Goal: Task Accomplishment & Management: Manage account settings

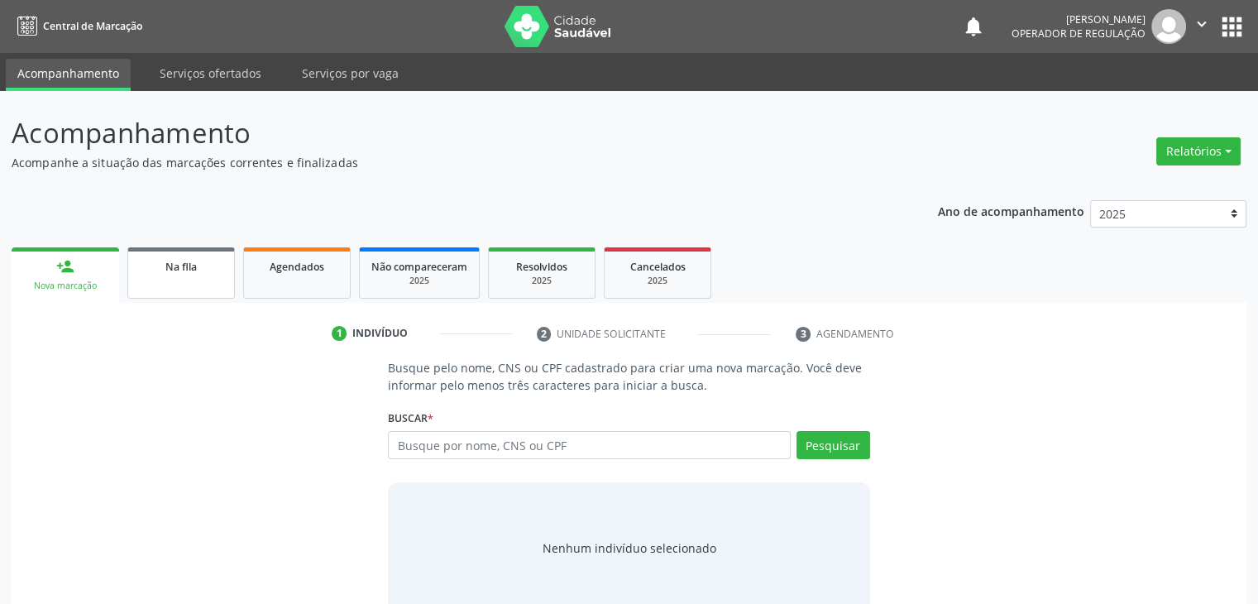
click at [189, 295] on link "Na fila" at bounding box center [181, 272] width 108 height 51
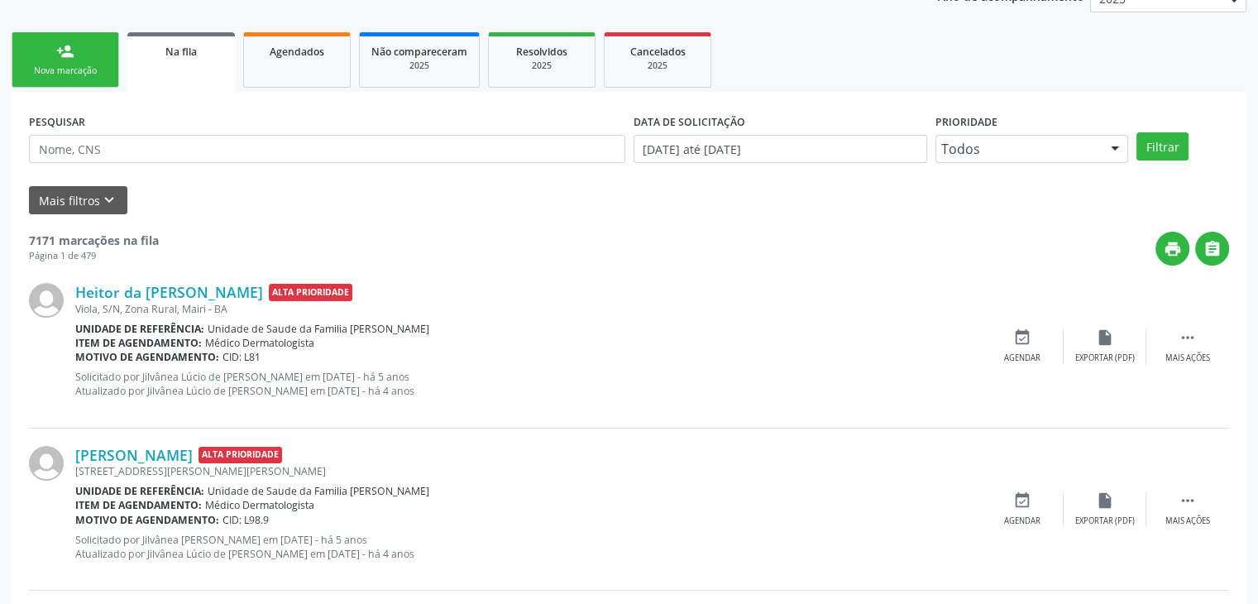
scroll to position [248, 0]
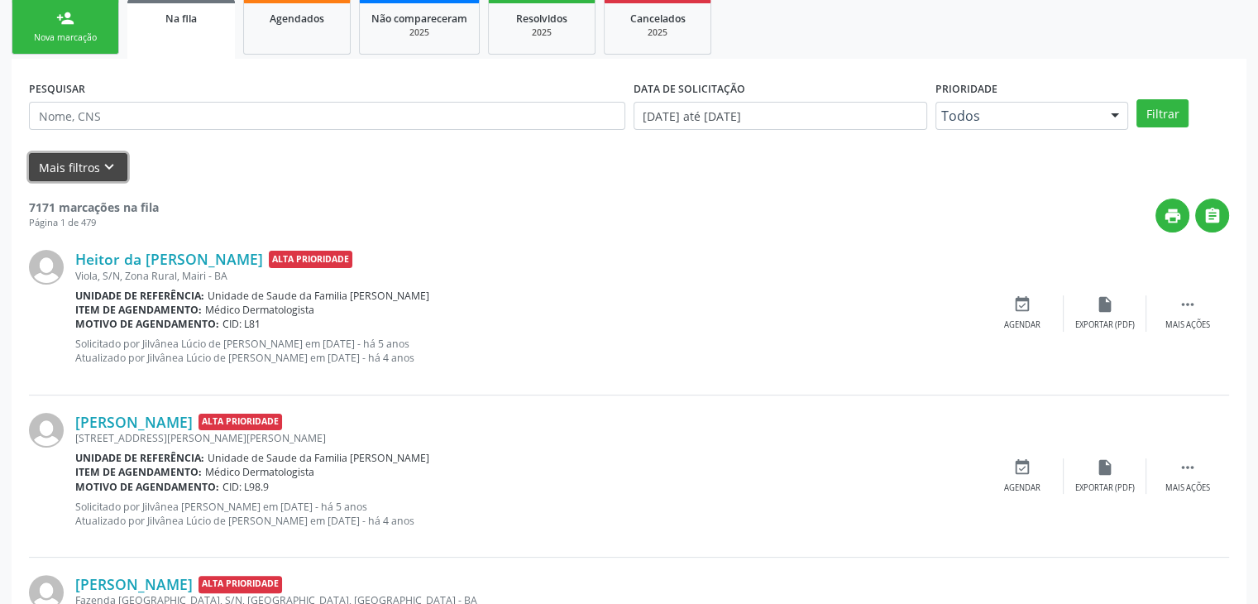
click at [92, 171] on button "Mais filtros keyboard_arrow_down" at bounding box center [78, 167] width 98 height 29
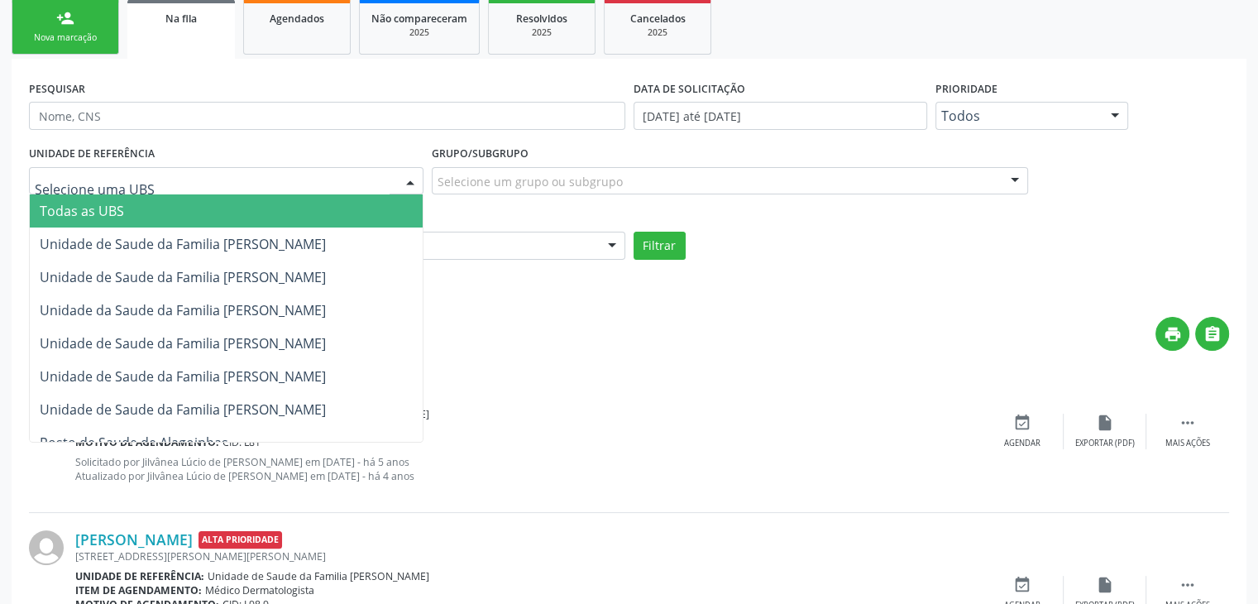
click at [209, 181] on div at bounding box center [226, 181] width 394 height 28
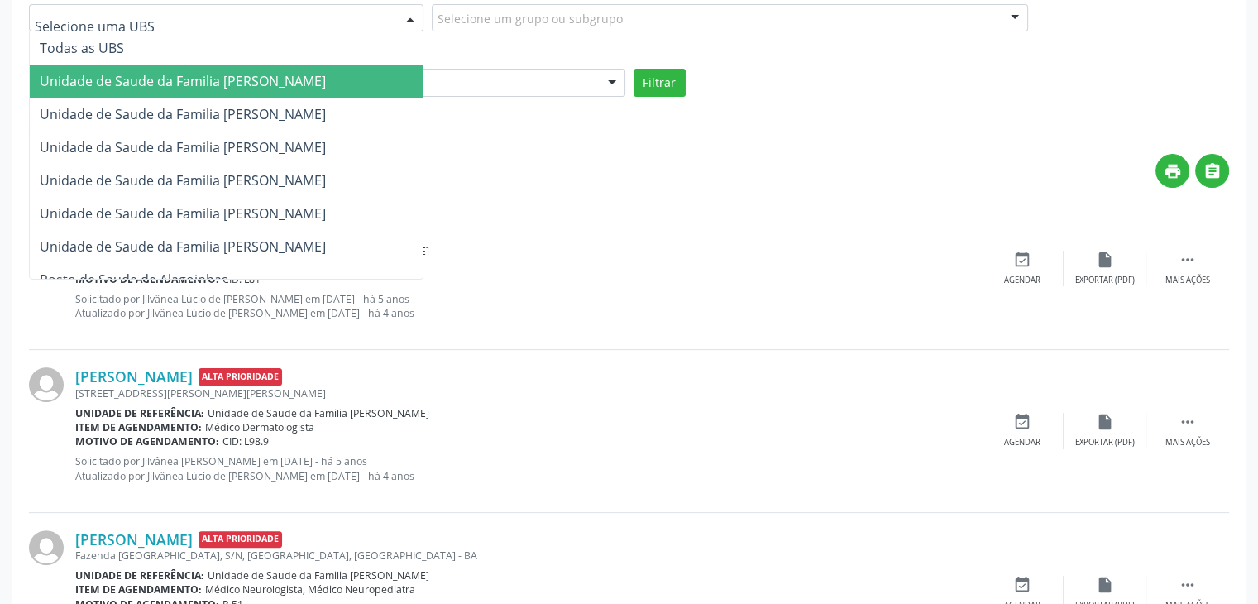
scroll to position [414, 0]
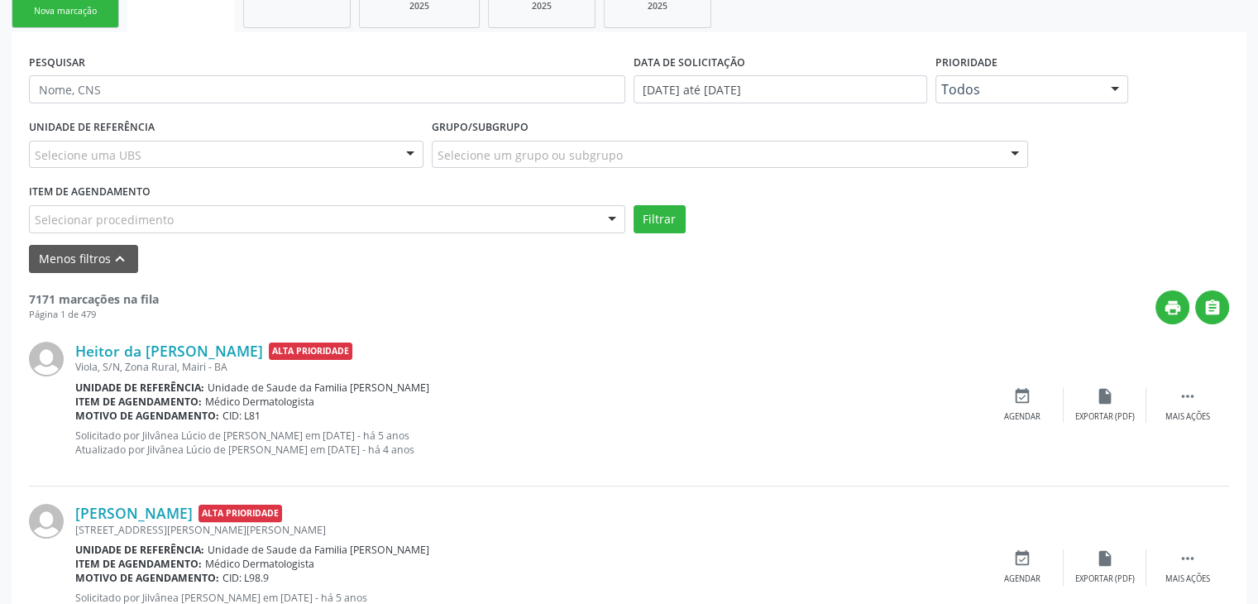
scroll to position [248, 0]
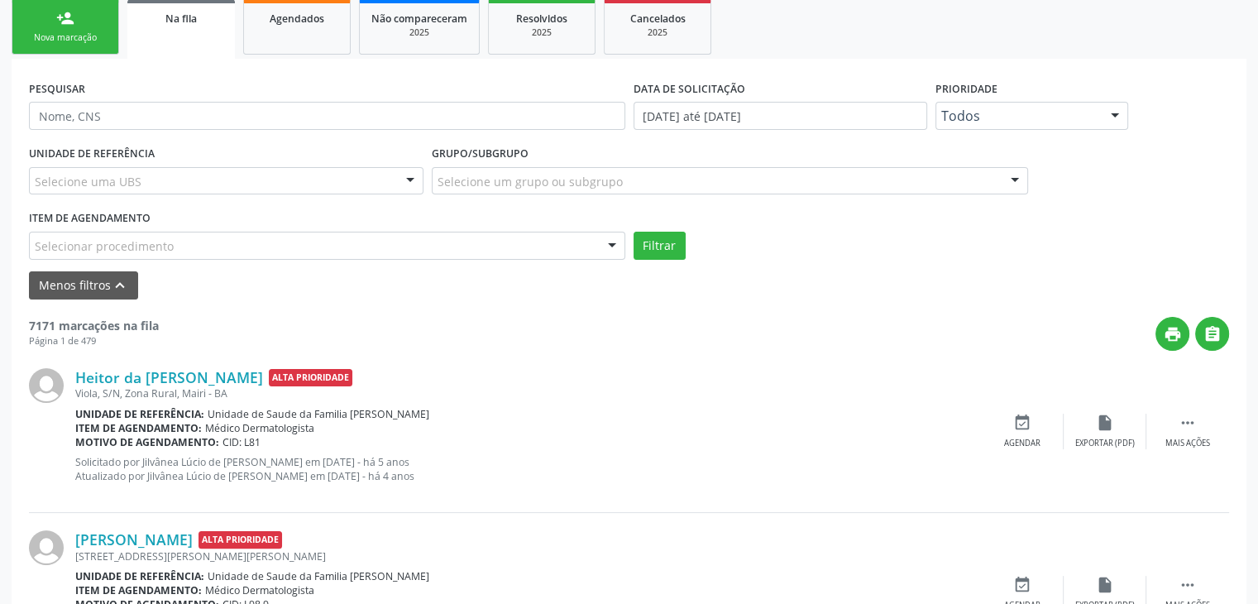
click at [258, 175] on div "Selecione uma UBS" at bounding box center [226, 181] width 394 height 28
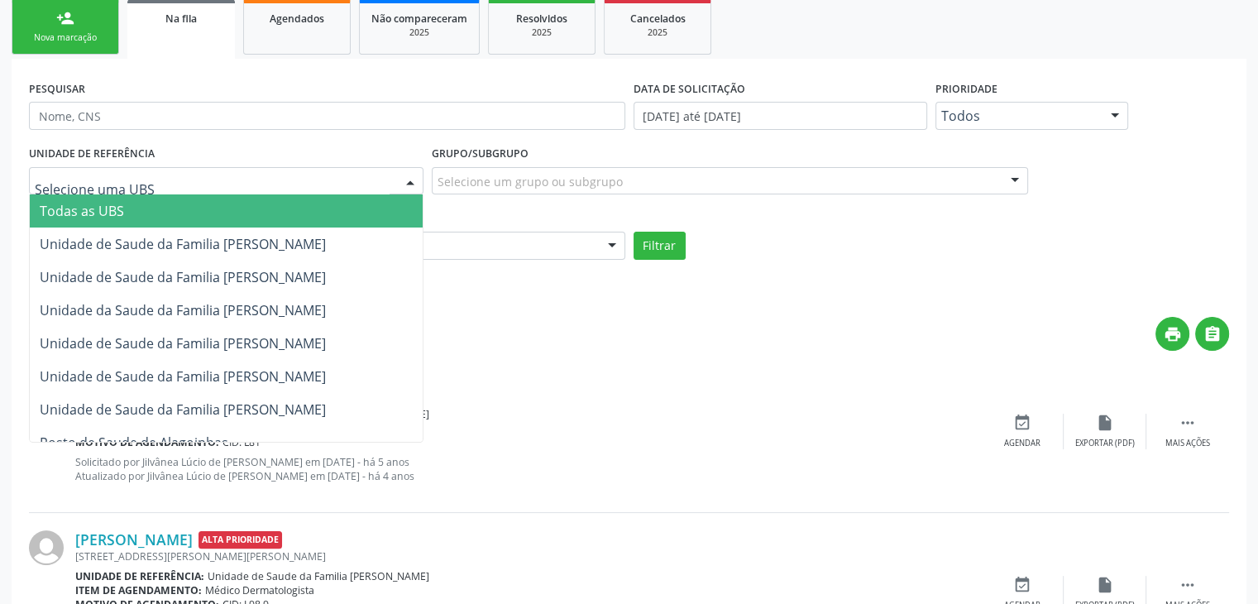
click at [284, 216] on span "Todas as UBS" at bounding box center [226, 210] width 393 height 33
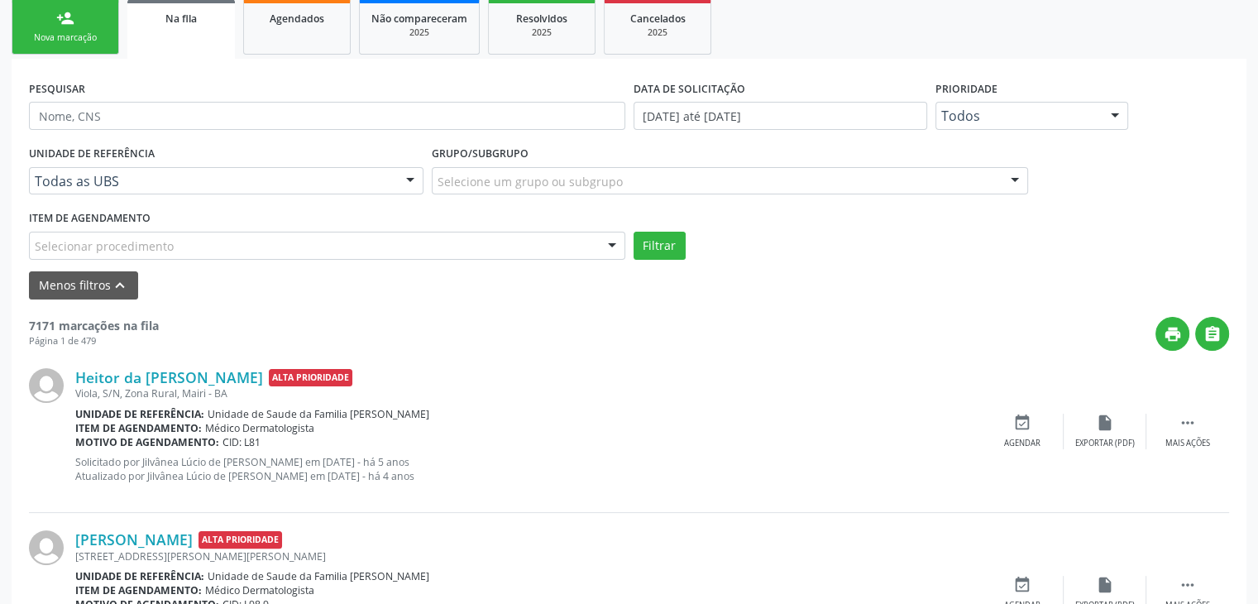
click at [536, 189] on div "Selecione um grupo ou subgrupo" at bounding box center [730, 181] width 596 height 28
click at [1193, 194] on div "UNIDADE DE REFERÊNCIA Todas as UBS Todas as UBS Unidade de Saude da Familia [PE…" at bounding box center [629, 200] width 1208 height 118
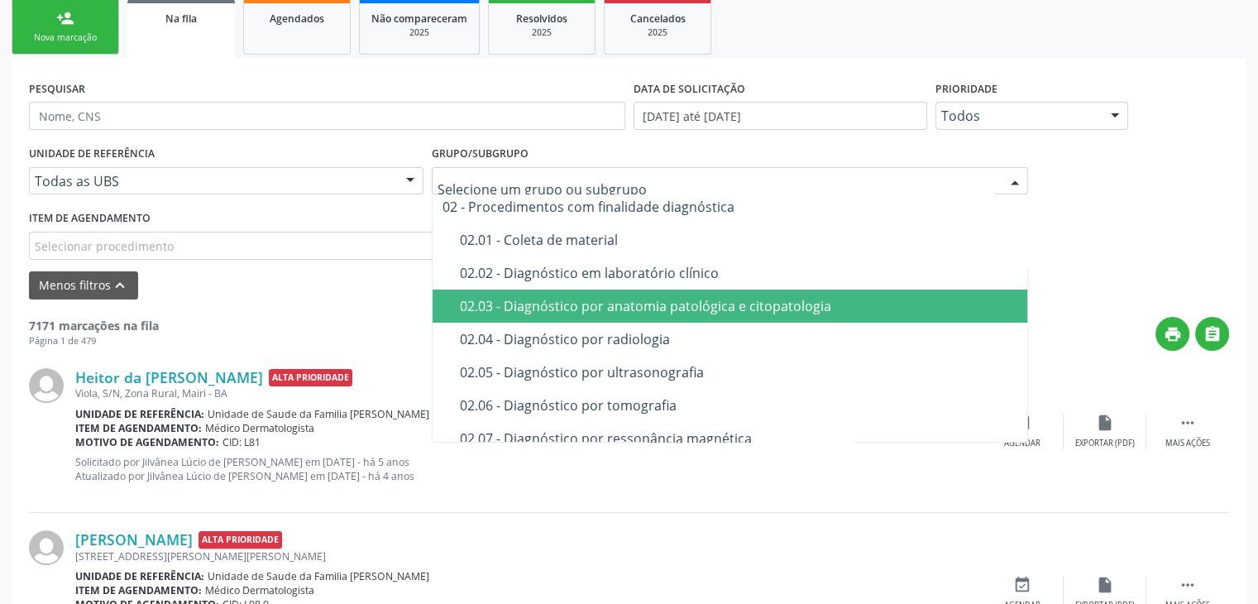
scroll to position [165, 0]
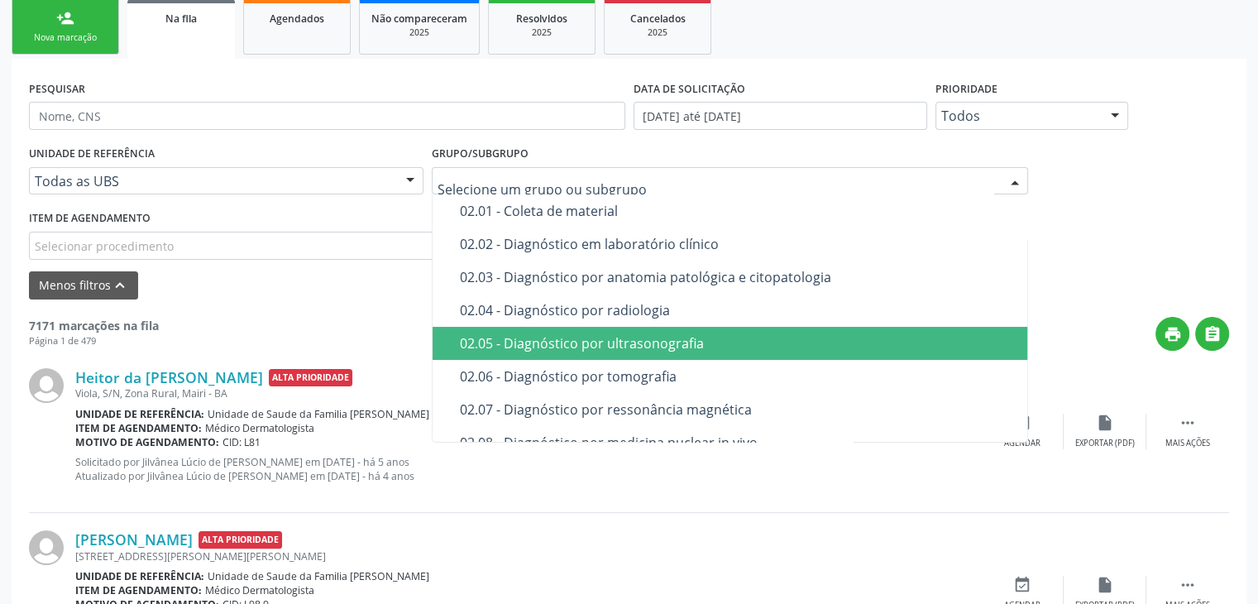
click at [549, 349] on div "02.05 - Diagnóstico por ultrasonografia" at bounding box center [739, 343] width 559 height 13
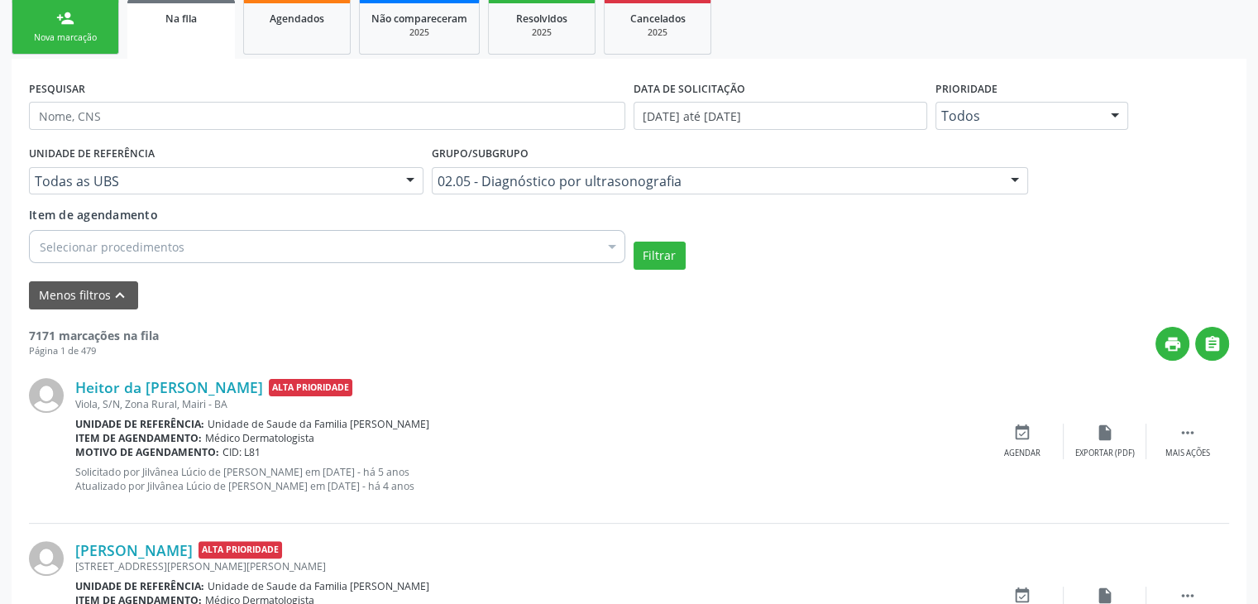
click at [191, 246] on div "Selecionar procedimentos" at bounding box center [327, 246] width 596 height 33
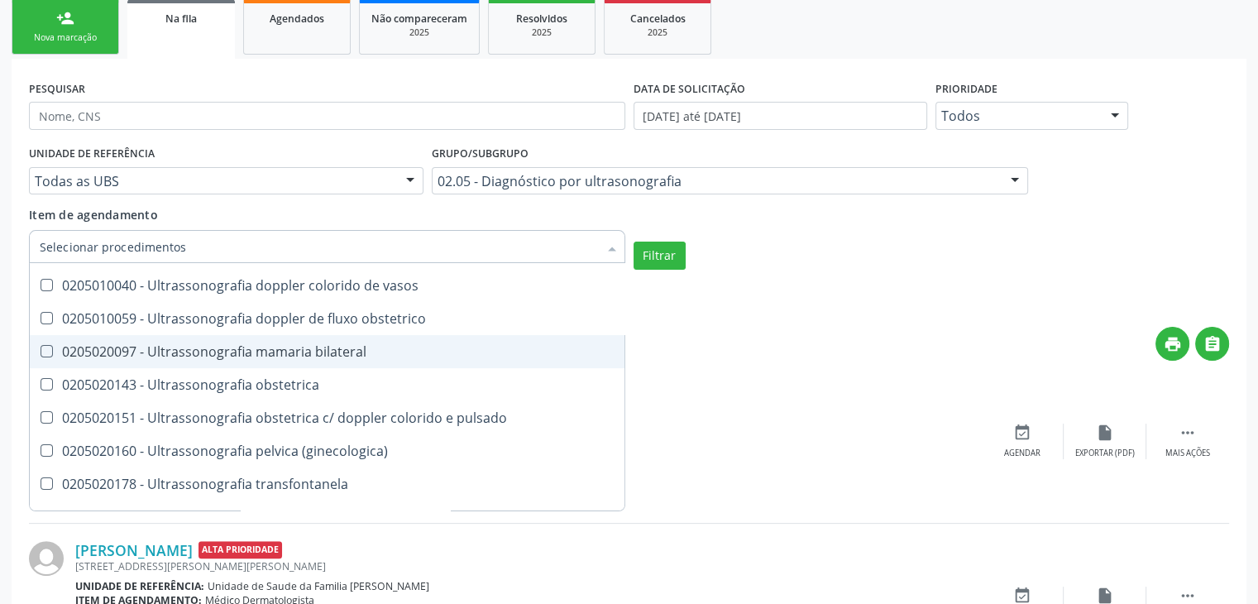
scroll to position [579, 0]
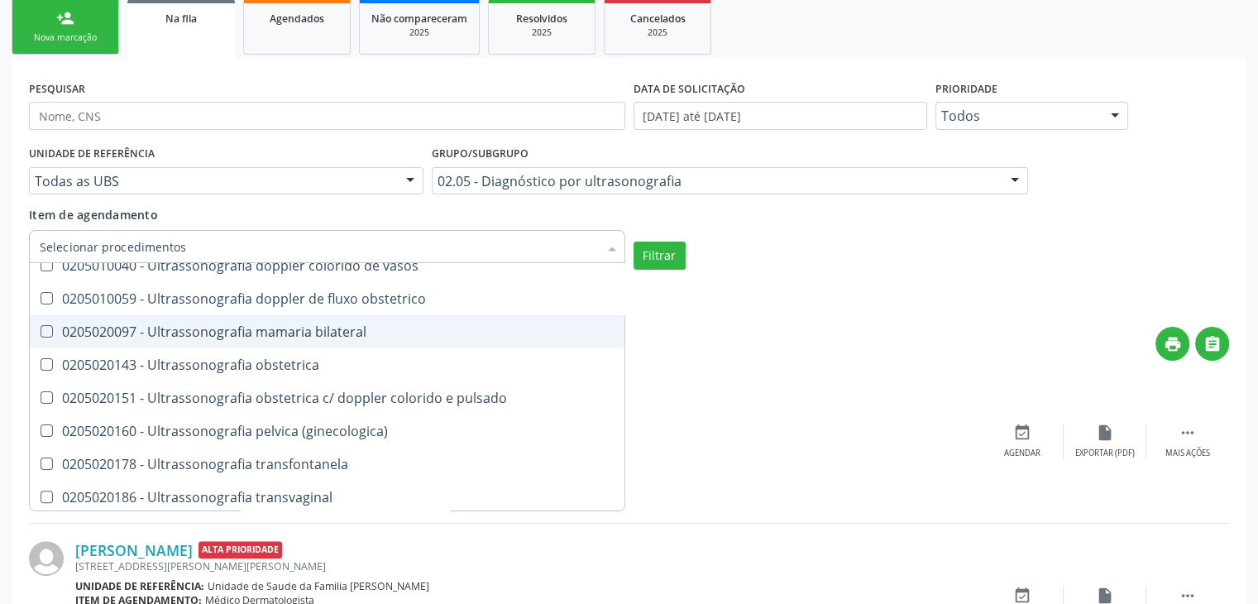
click at [296, 333] on div "0205020097 - Ultrassonografia mamaria bilateral" at bounding box center [385, 331] width 691 height 13
checkbox bilateral "true"
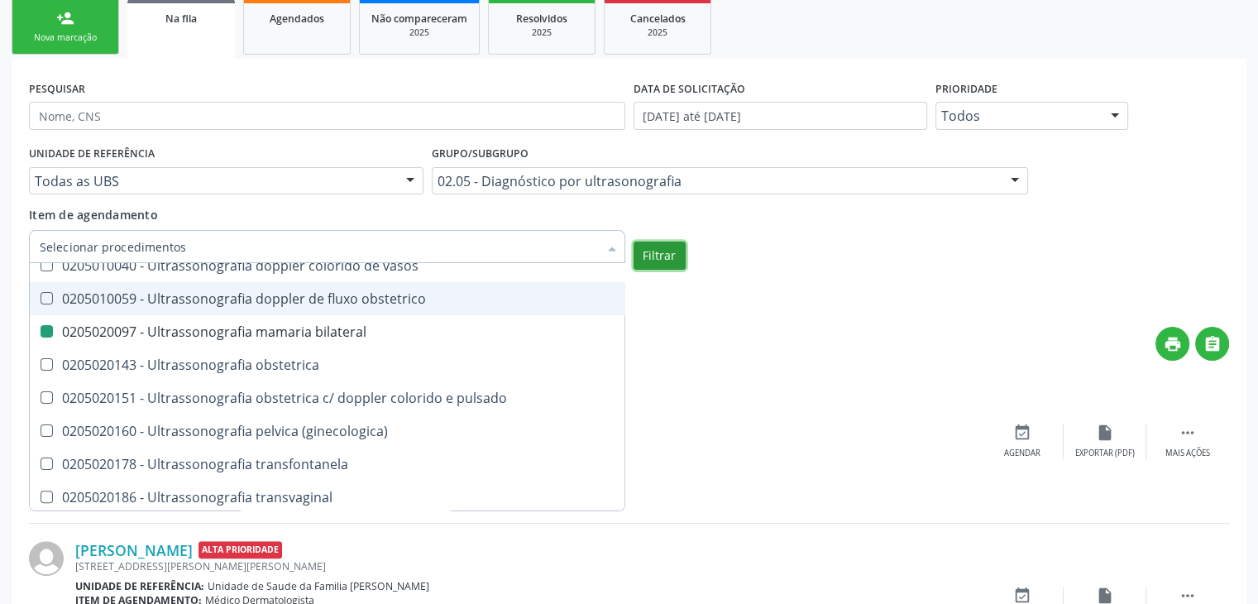
checkbox transesofagica "true"
checkbox bilateral "false"
click at [659, 251] on button "Filtrar" at bounding box center [659, 255] width 52 height 28
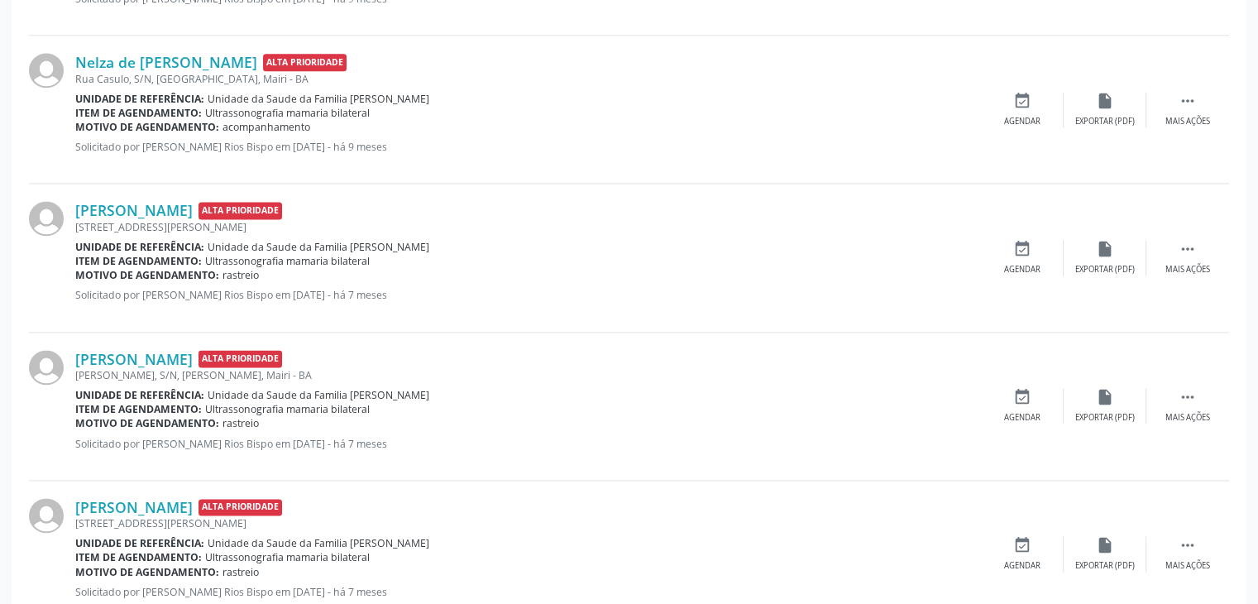
scroll to position [2329, 0]
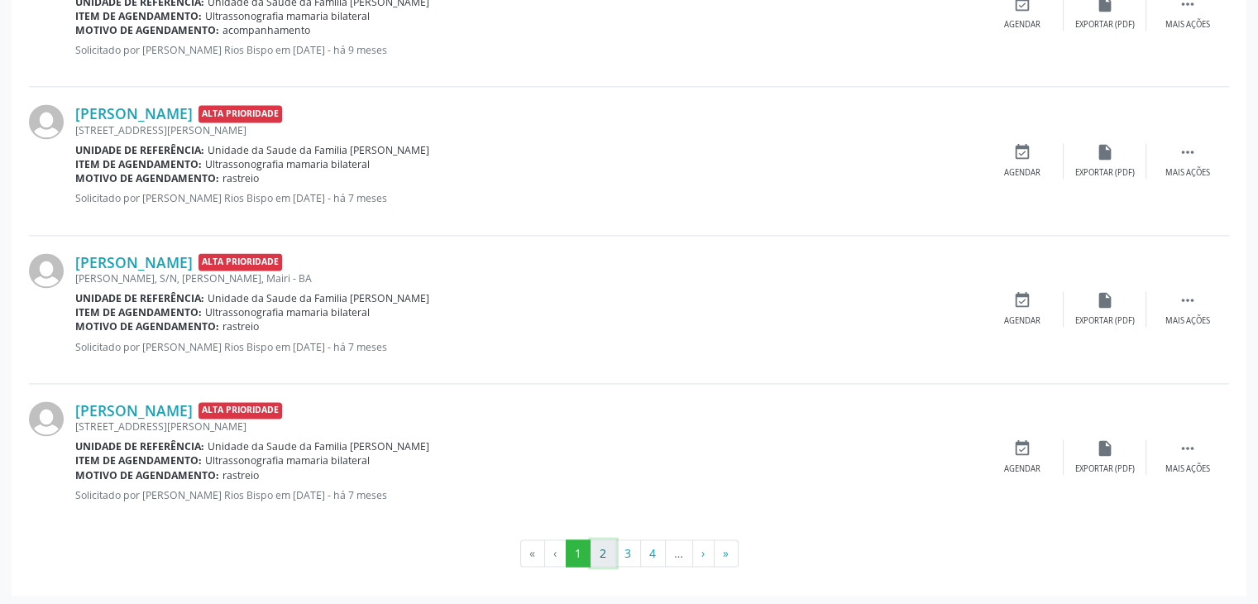
click at [601, 546] on button "2" at bounding box center [603, 553] width 26 height 28
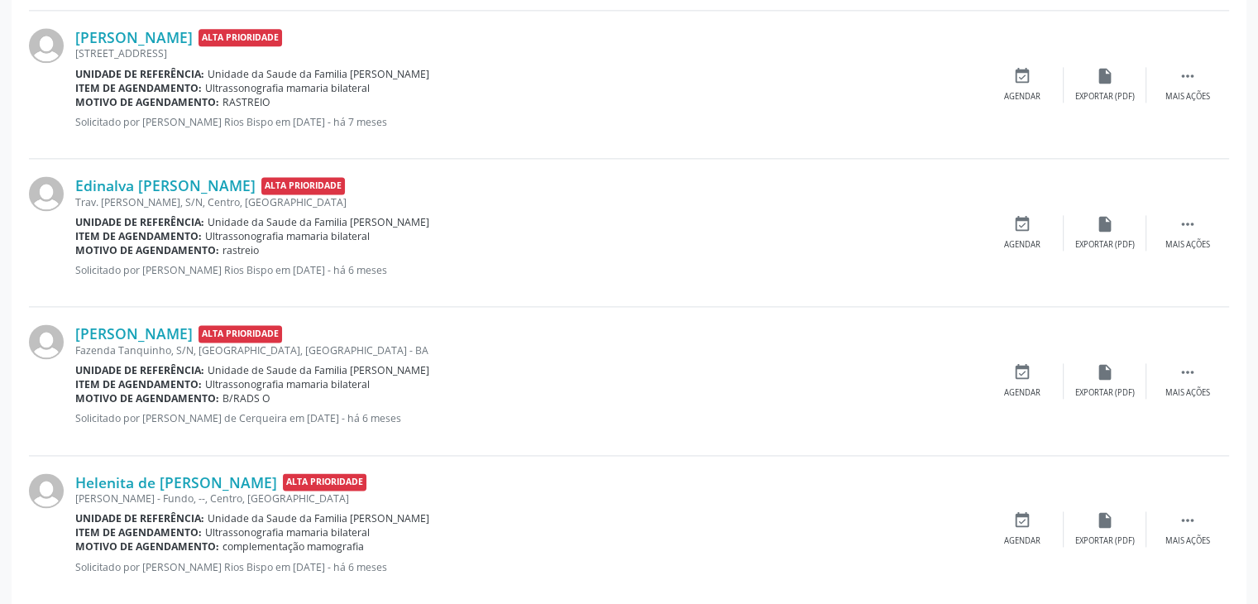
scroll to position [2314, 0]
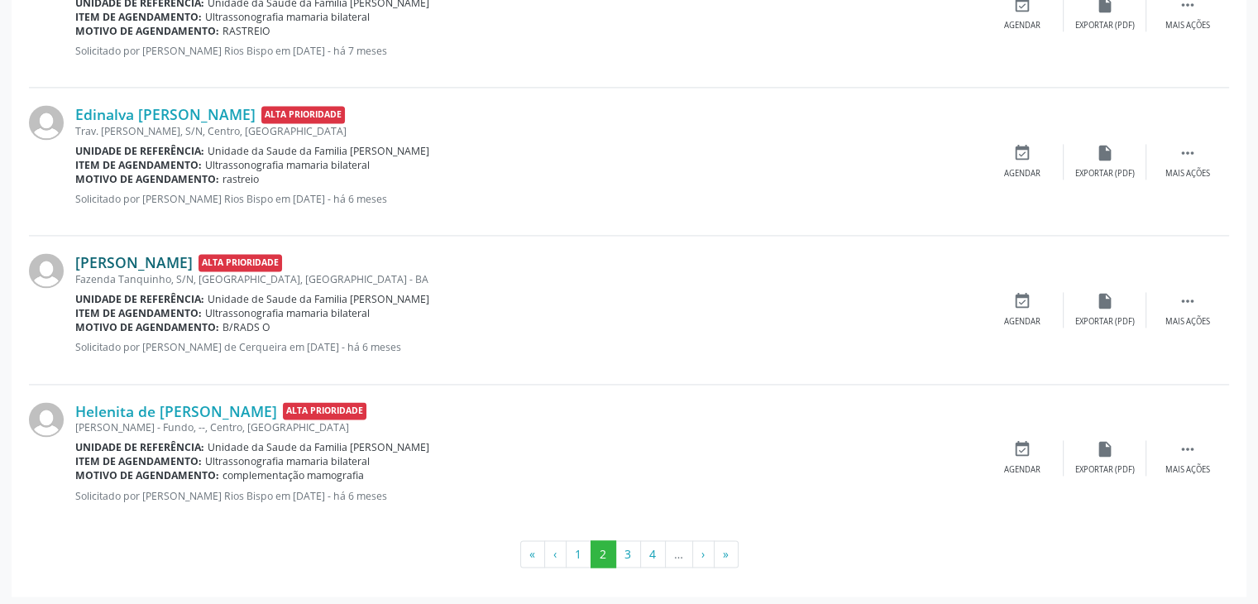
click at [165, 256] on link "[PERSON_NAME]" at bounding box center [133, 262] width 117 height 18
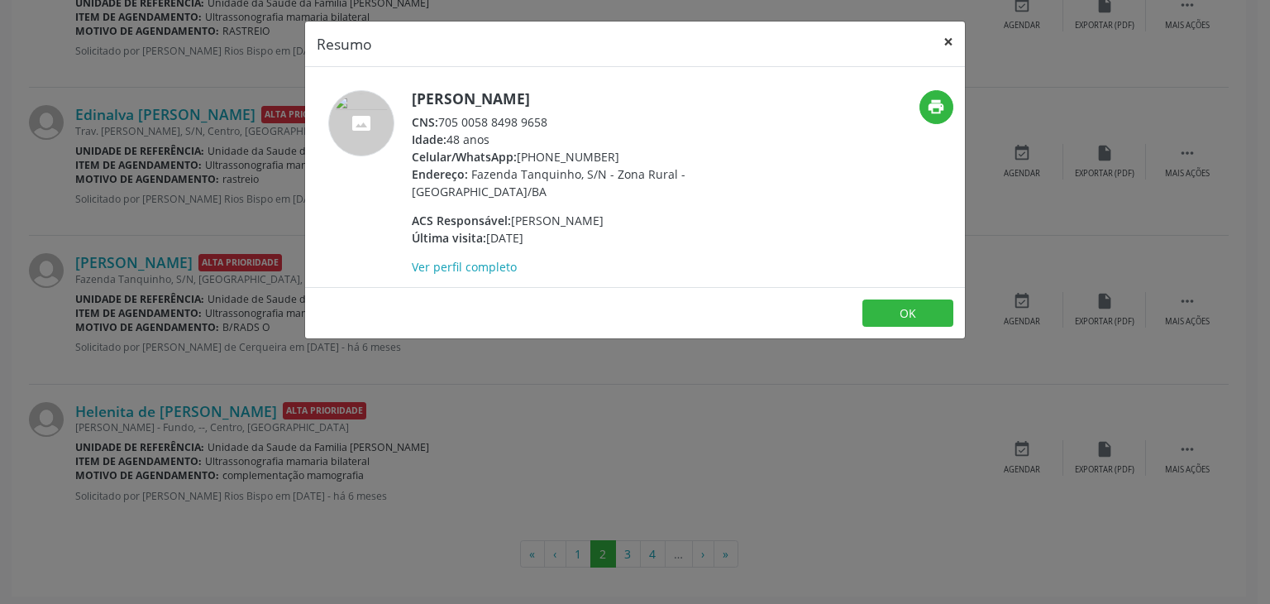
click at [938, 41] on button "×" at bounding box center [948, 42] width 33 height 41
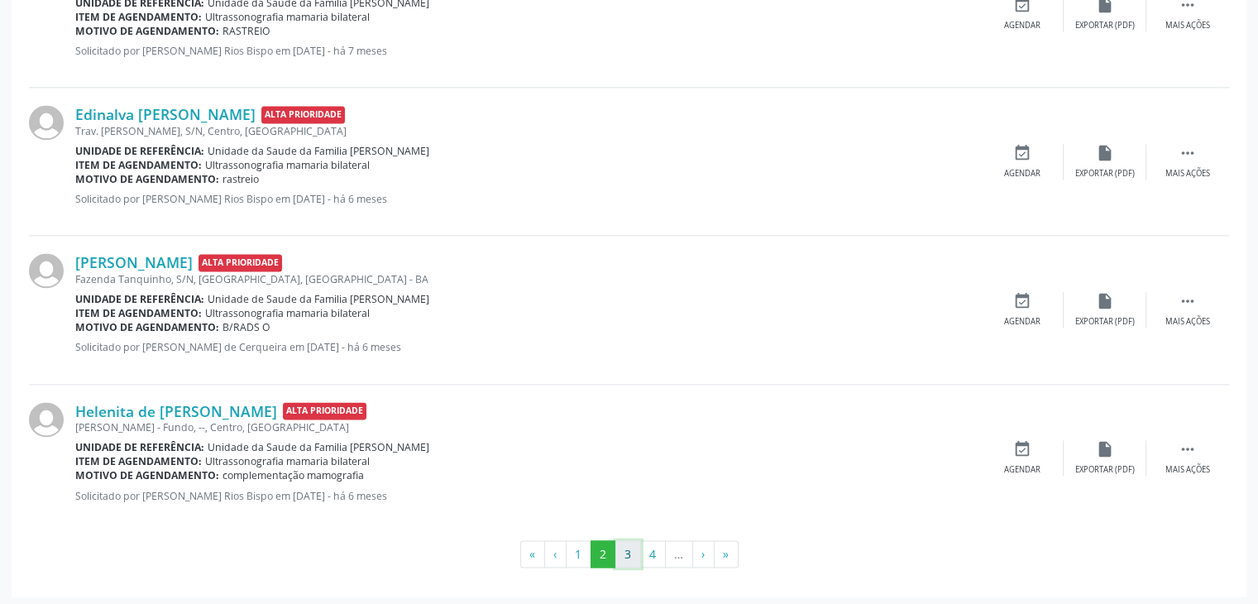
click at [624, 552] on button "3" at bounding box center [628, 554] width 26 height 28
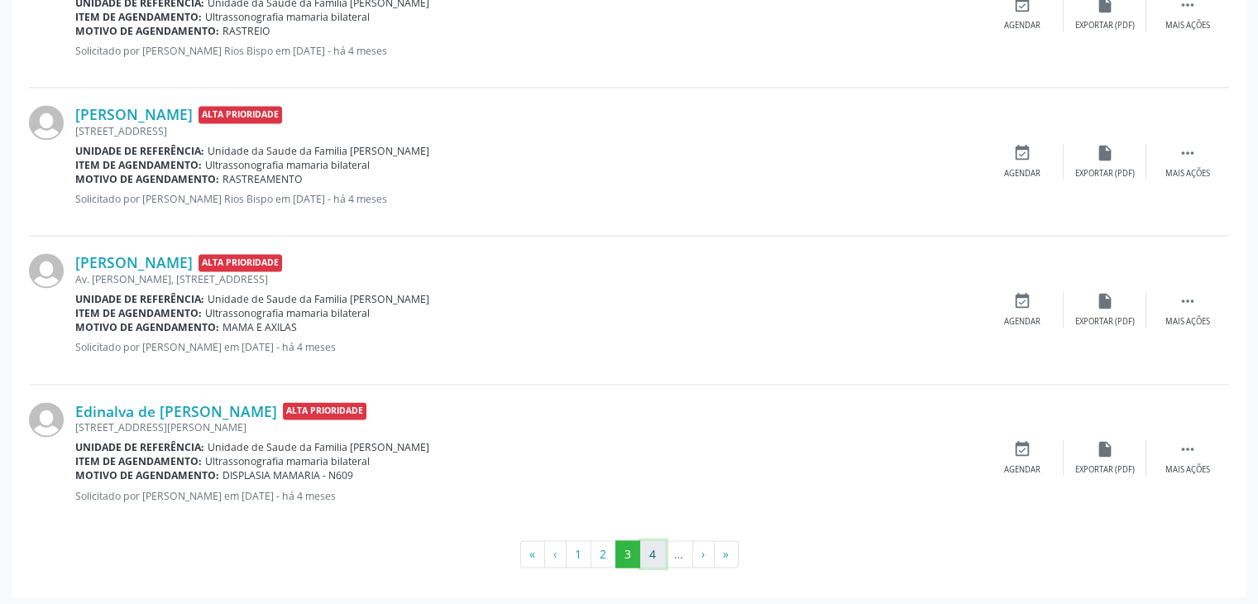
click at [648, 557] on button "4" at bounding box center [653, 554] width 26 height 28
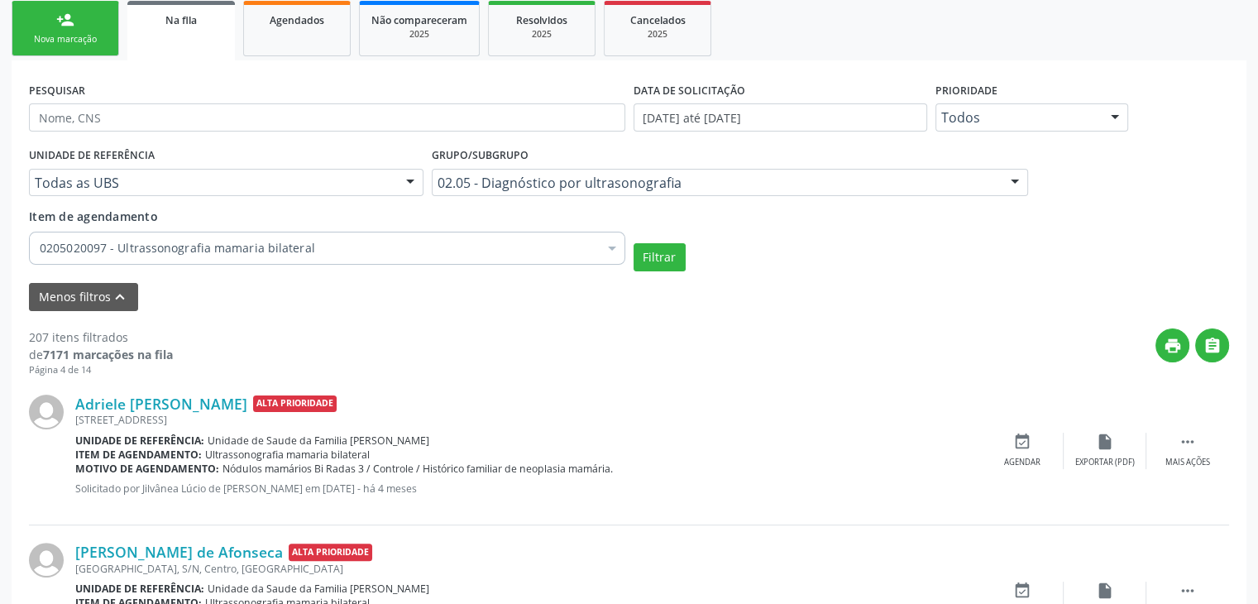
scroll to position [329, 0]
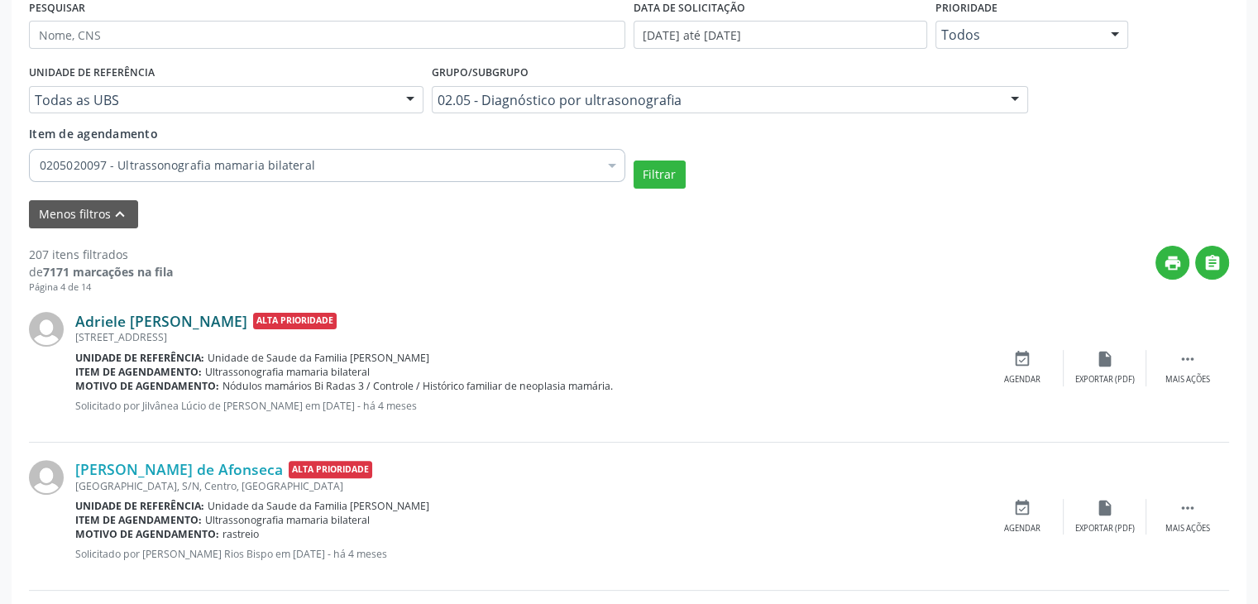
click at [152, 325] on link "Adriele [PERSON_NAME]" at bounding box center [161, 321] width 172 height 18
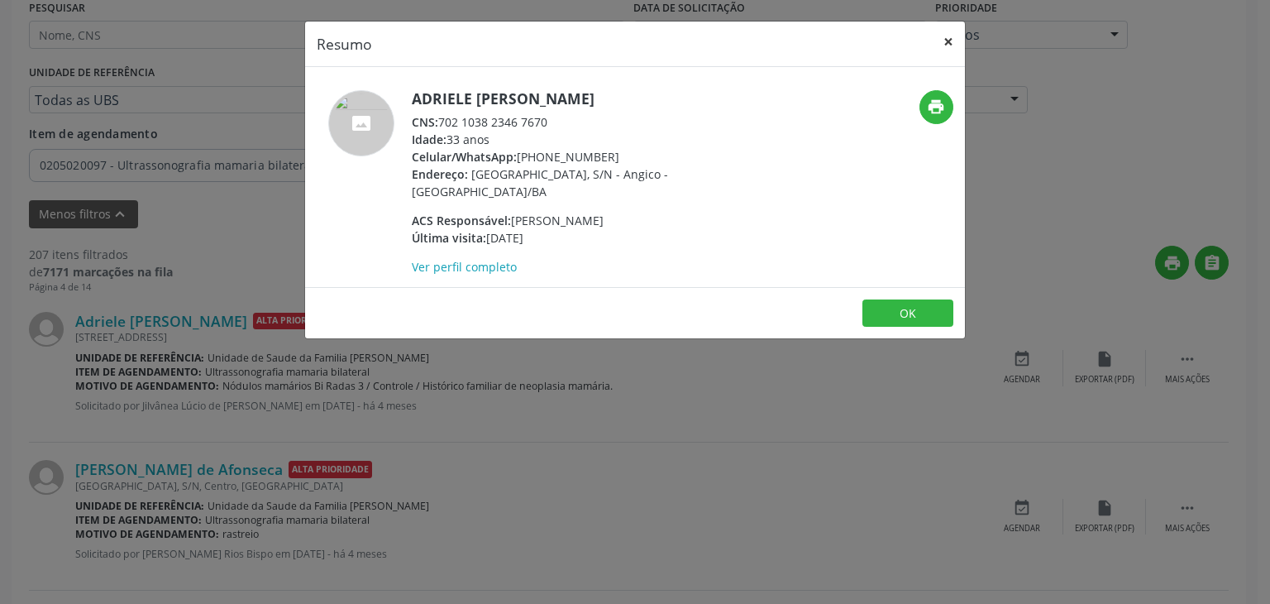
click at [943, 45] on button "×" at bounding box center [948, 42] width 33 height 41
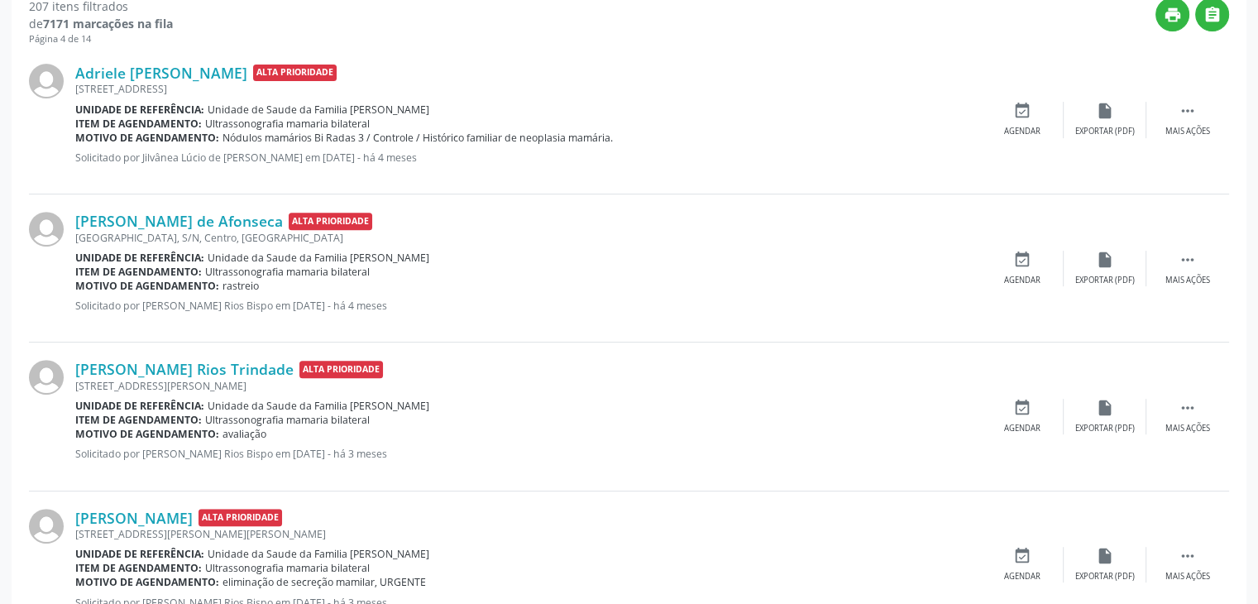
scroll to position [825, 0]
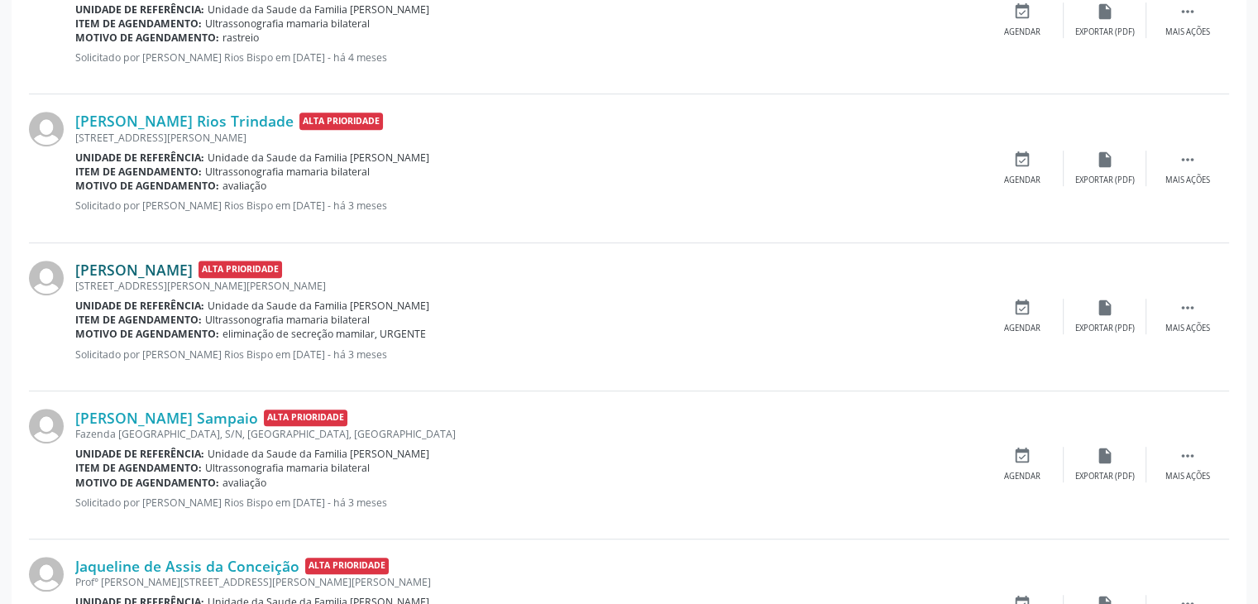
click at [136, 270] on link "[PERSON_NAME]" at bounding box center [133, 270] width 117 height 18
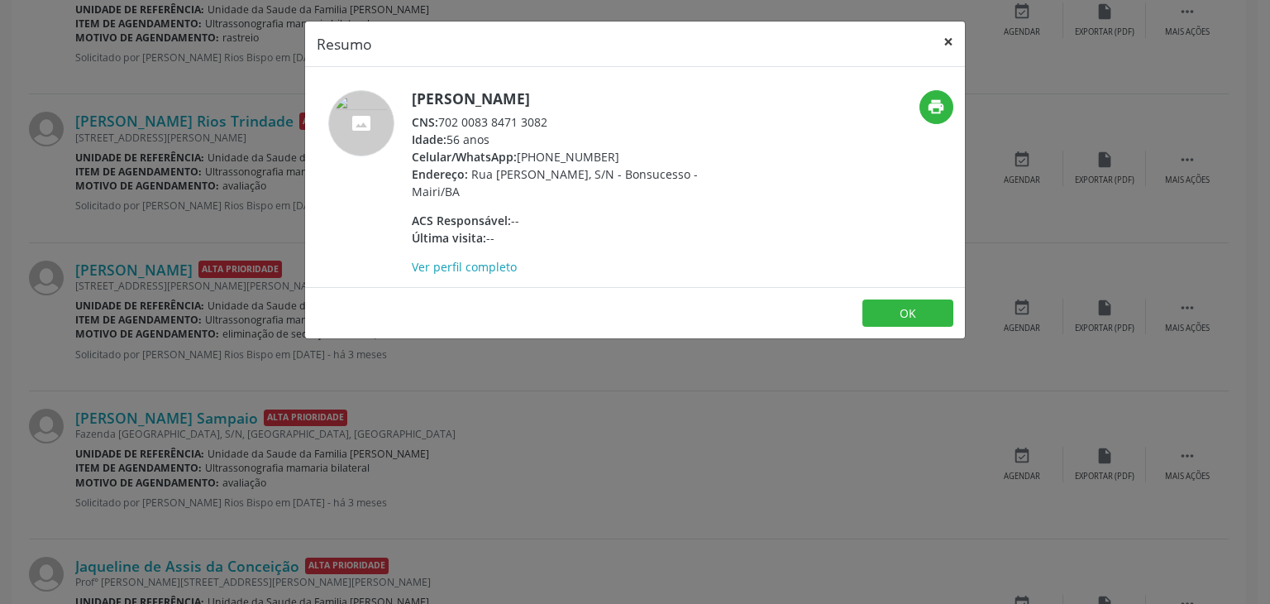
click at [941, 47] on button "×" at bounding box center [948, 42] width 33 height 41
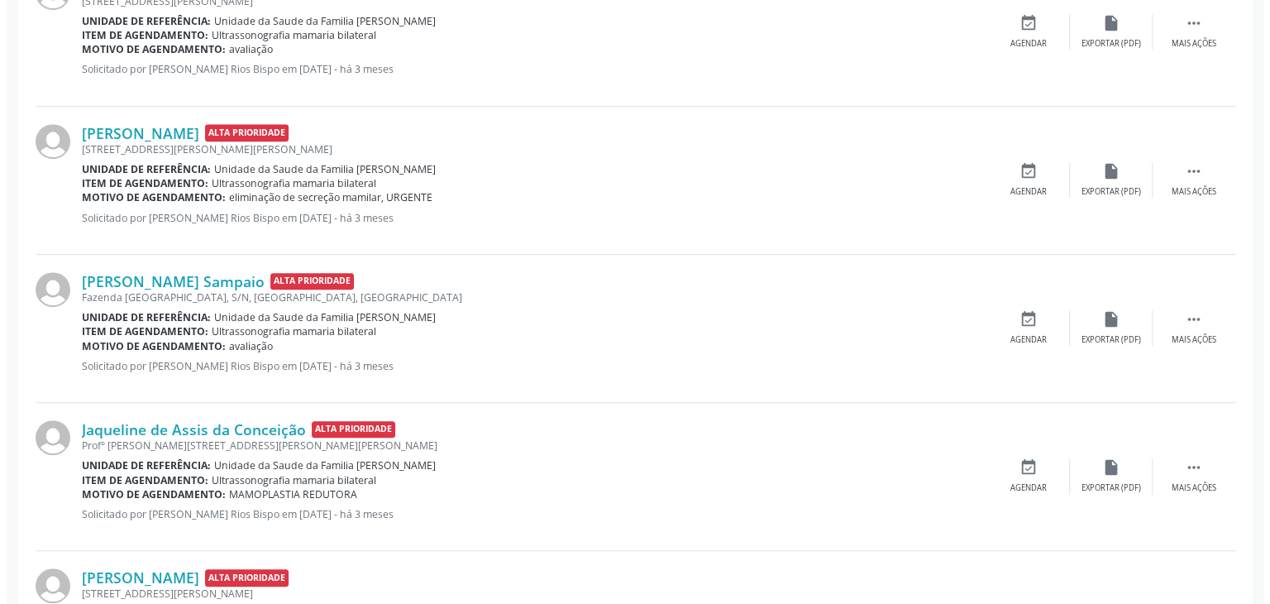
scroll to position [991, 0]
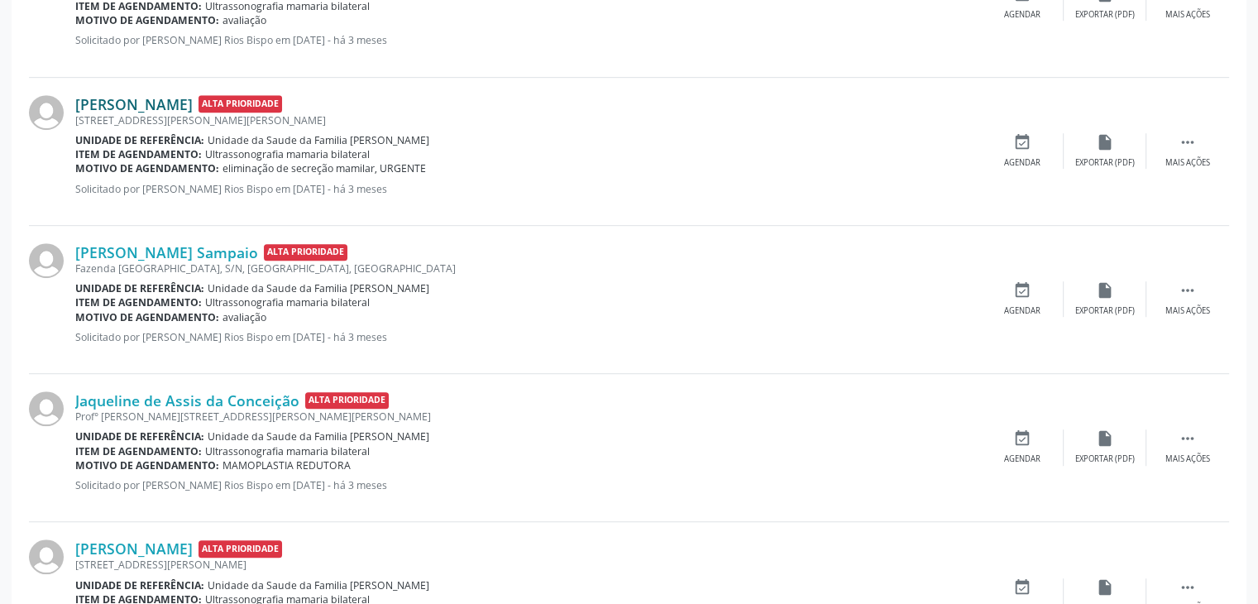
click at [182, 102] on link "[PERSON_NAME]" at bounding box center [133, 104] width 117 height 18
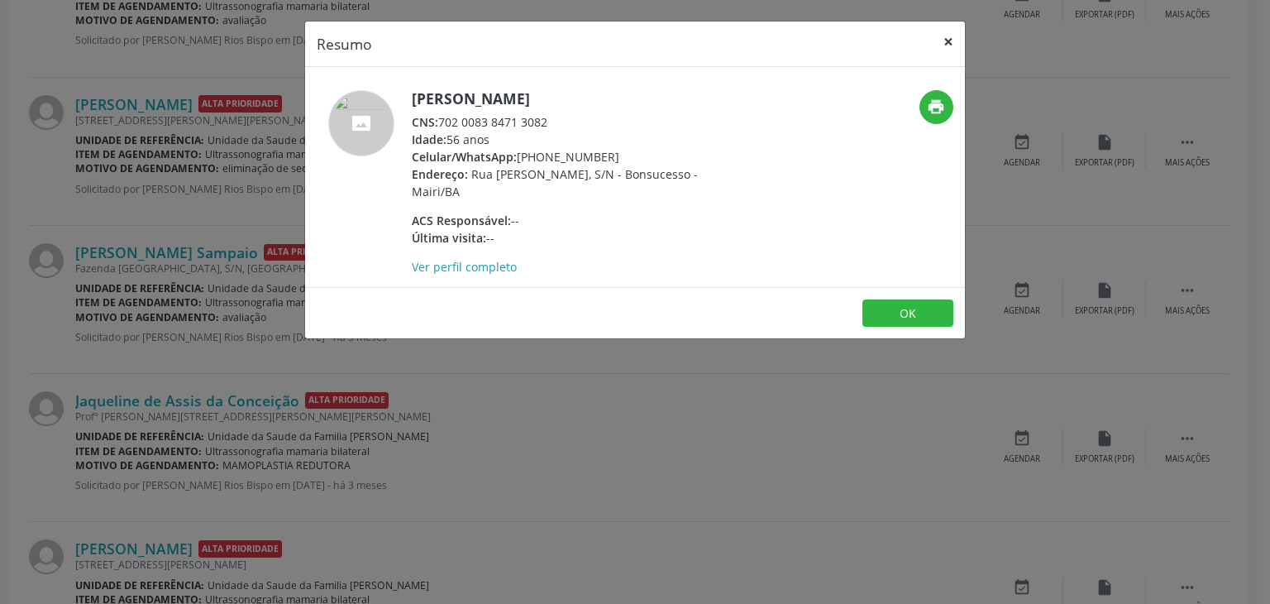
click at [955, 47] on button "×" at bounding box center [948, 42] width 33 height 41
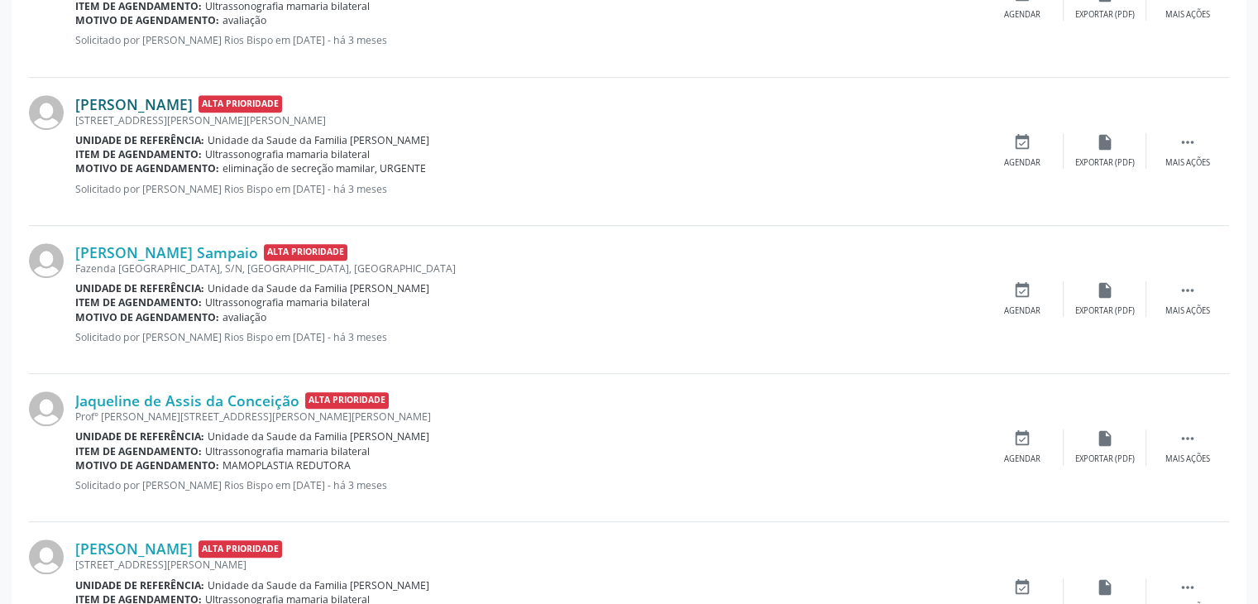
click at [175, 96] on link "[PERSON_NAME]" at bounding box center [133, 104] width 117 height 18
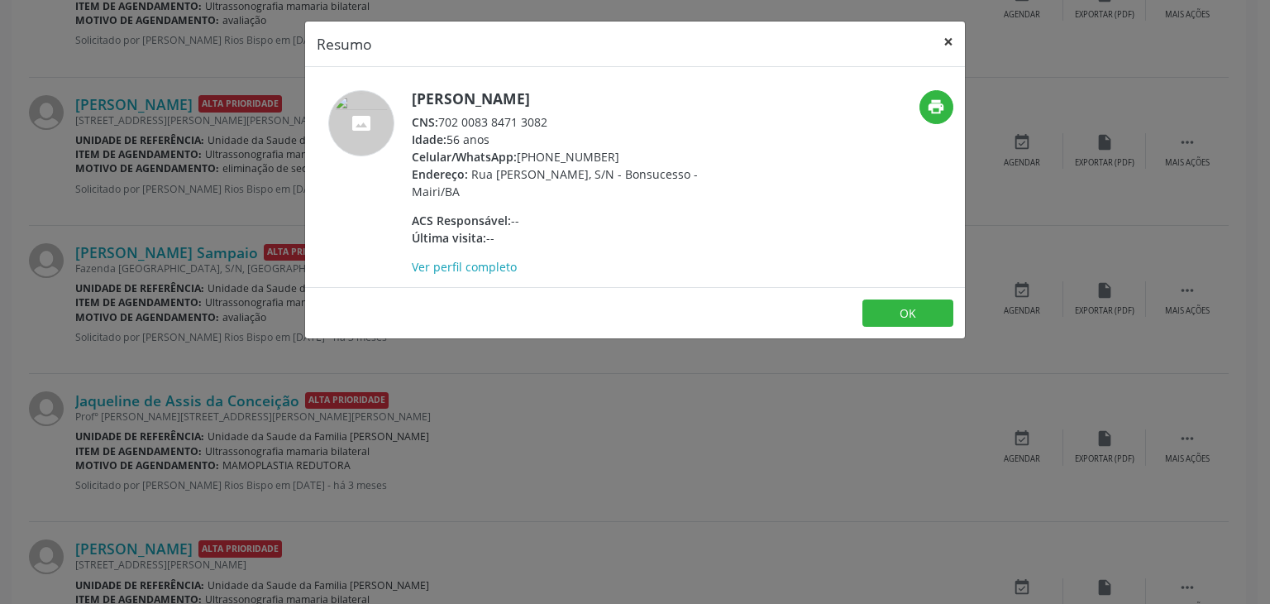
click at [936, 40] on button "×" at bounding box center [948, 42] width 33 height 41
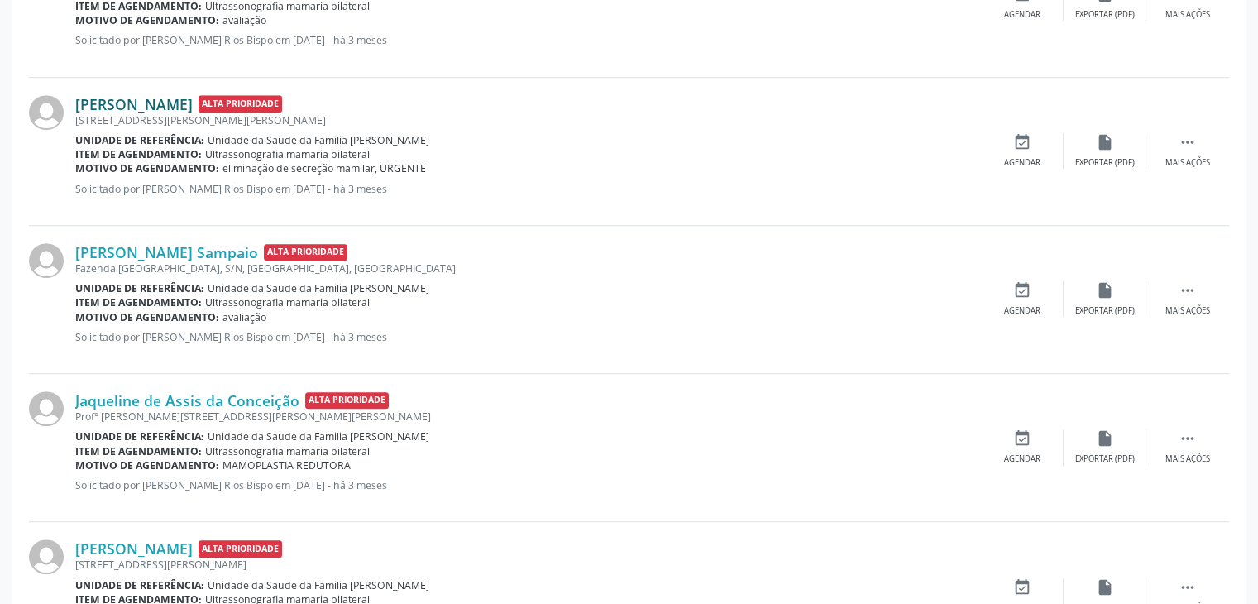
click at [193, 98] on link "[PERSON_NAME]" at bounding box center [133, 104] width 117 height 18
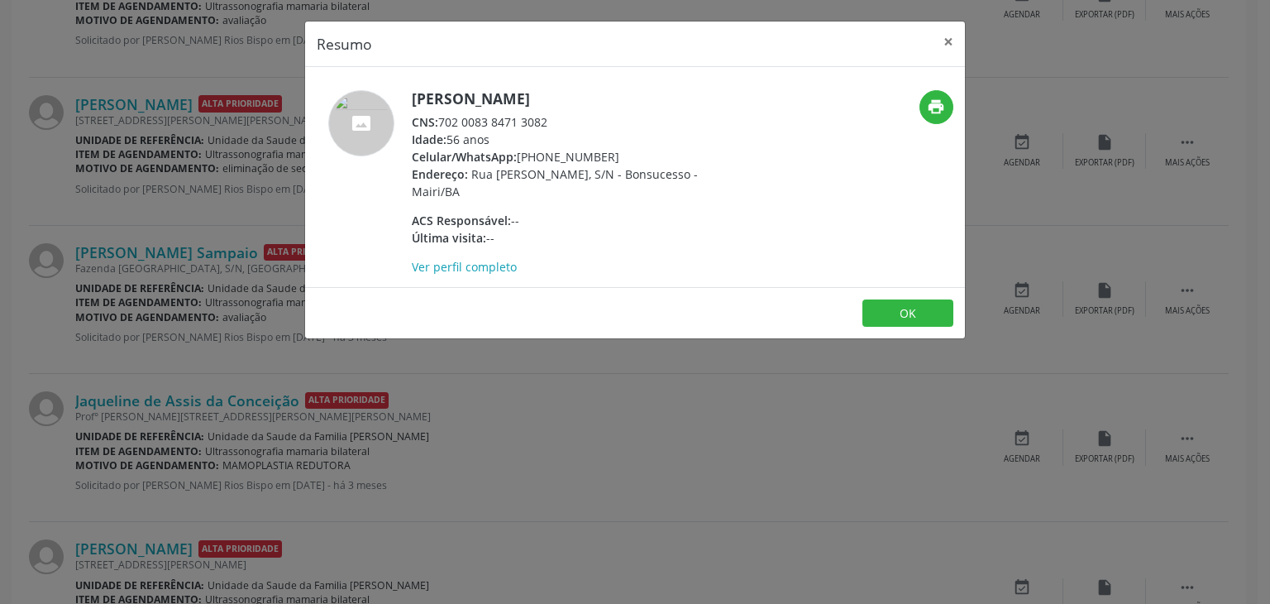
drag, startPoint x: 413, startPoint y: 90, endPoint x: 620, endPoint y: 98, distance: 207.7
click at [620, 98] on h5 "[PERSON_NAME]" at bounding box center [573, 98] width 322 height 17
drag, startPoint x: 414, startPoint y: 94, endPoint x: 605, endPoint y: 92, distance: 191.9
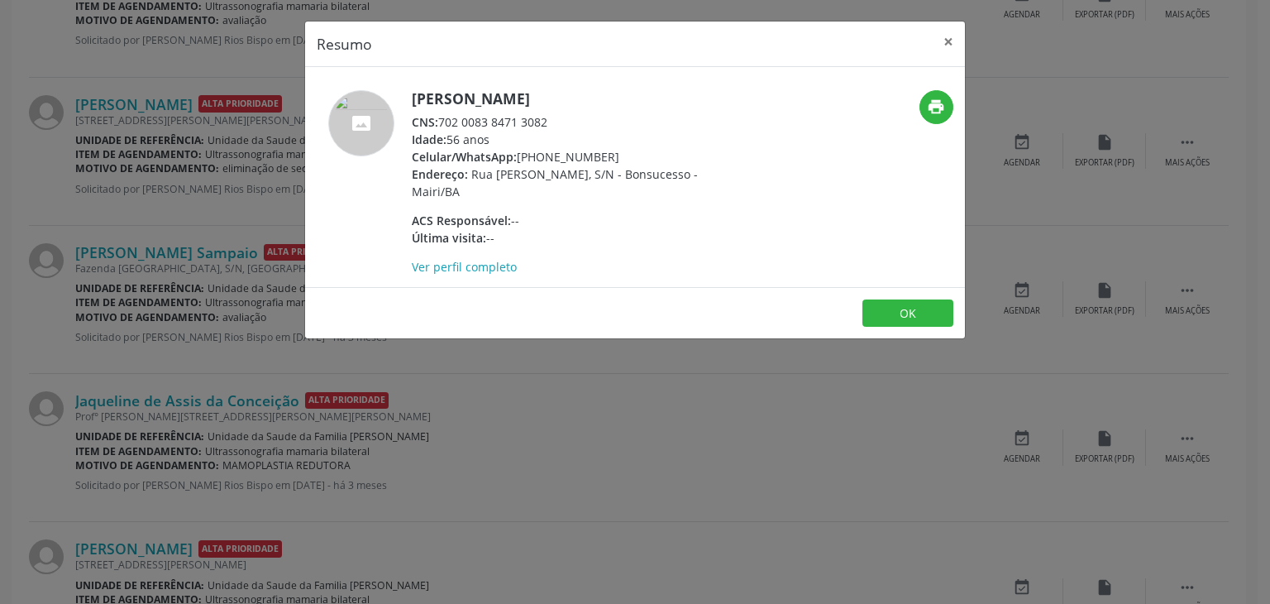
click at [605, 92] on h5 "[PERSON_NAME]" at bounding box center [573, 98] width 322 height 17
copy h5 "[PERSON_NAME]"
drag, startPoint x: 519, startPoint y: 162, endPoint x: 624, endPoint y: 155, distance: 104.4
click at [624, 155] on div "Celular/WhatsApp: [PHONE_NUMBER]" at bounding box center [573, 156] width 322 height 17
copy div "[PHONE_NUMBER]"
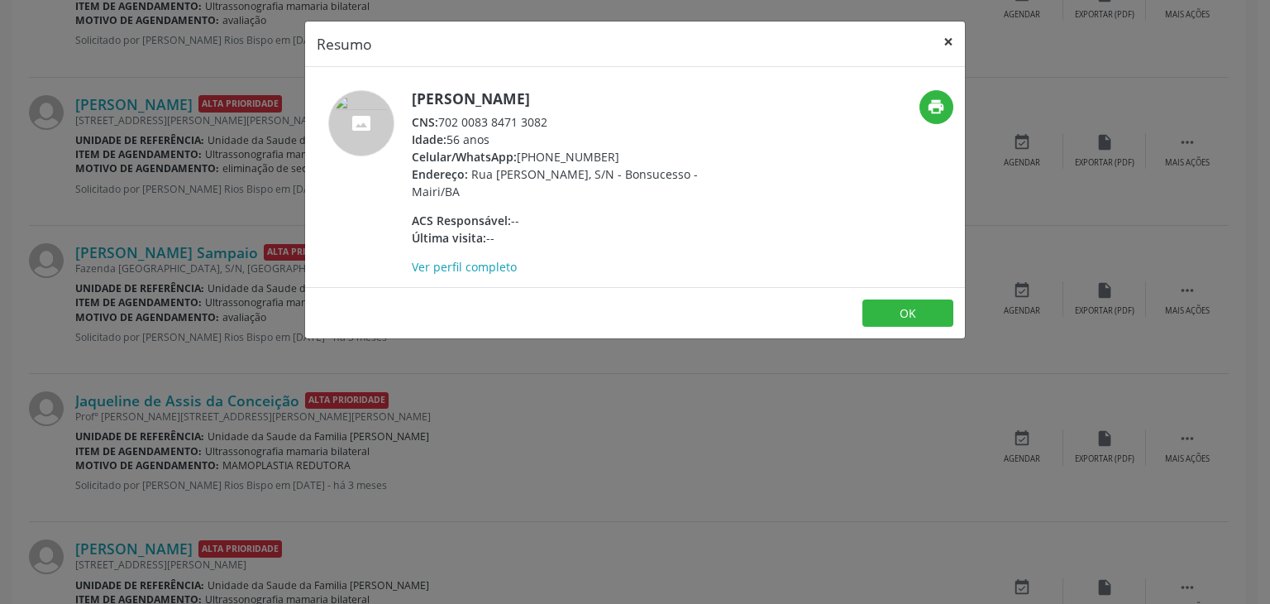
click at [943, 37] on button "×" at bounding box center [948, 42] width 33 height 41
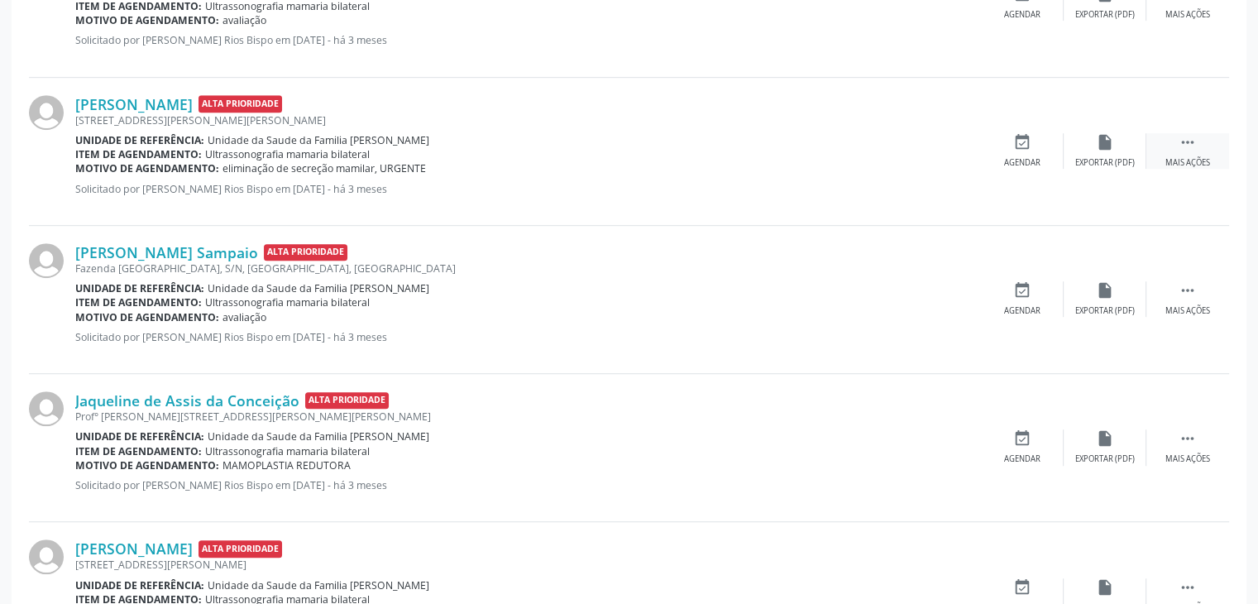
click at [1186, 143] on icon "" at bounding box center [1187, 142] width 18 height 18
click at [1005, 150] on div "cancel Cancelar" at bounding box center [1022, 151] width 83 height 36
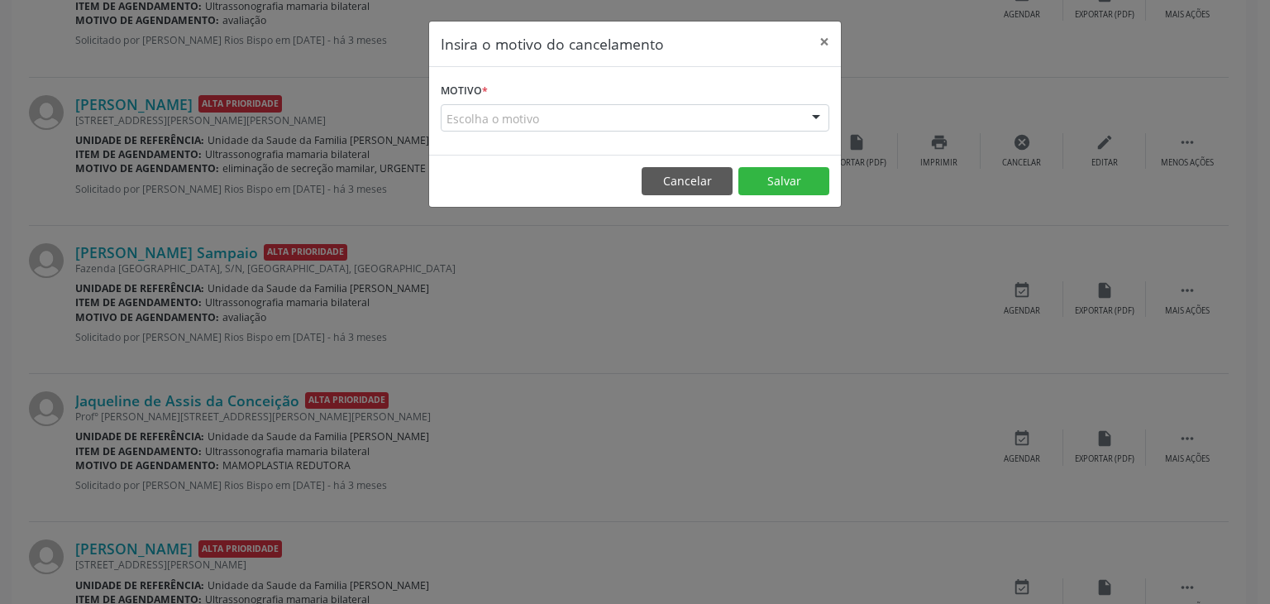
click at [654, 111] on div "Escolha o motivo" at bounding box center [635, 118] width 389 height 28
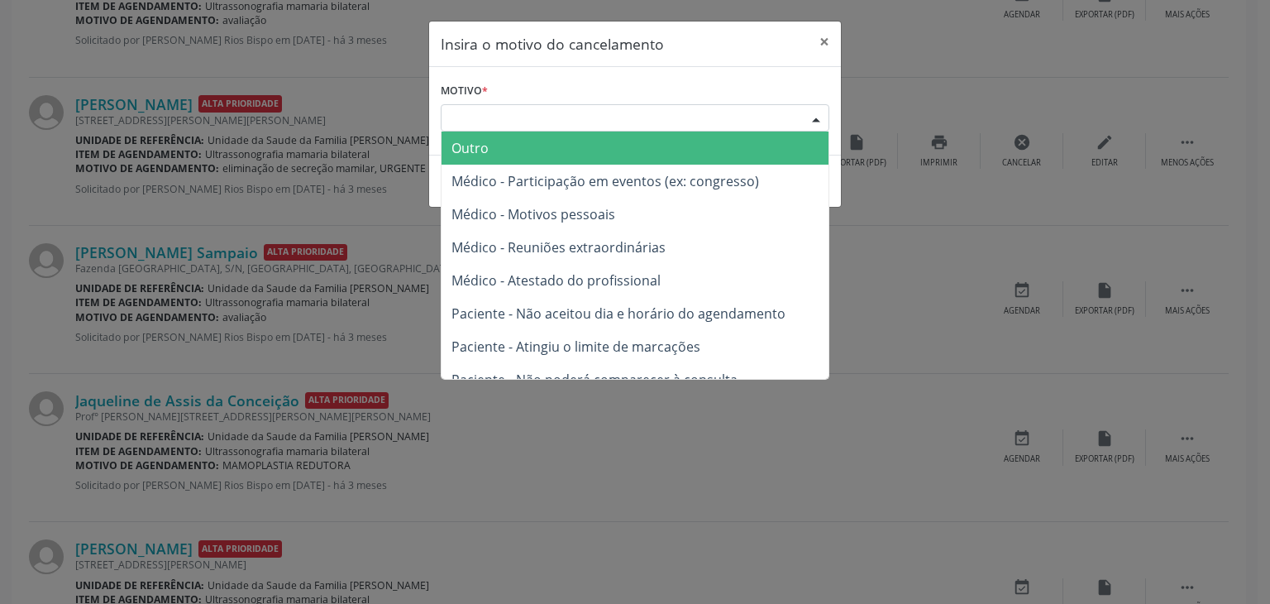
click at [654, 111] on div "Escolha o motivo" at bounding box center [635, 118] width 389 height 28
click at [538, 146] on span "Outro" at bounding box center [635, 147] width 387 height 33
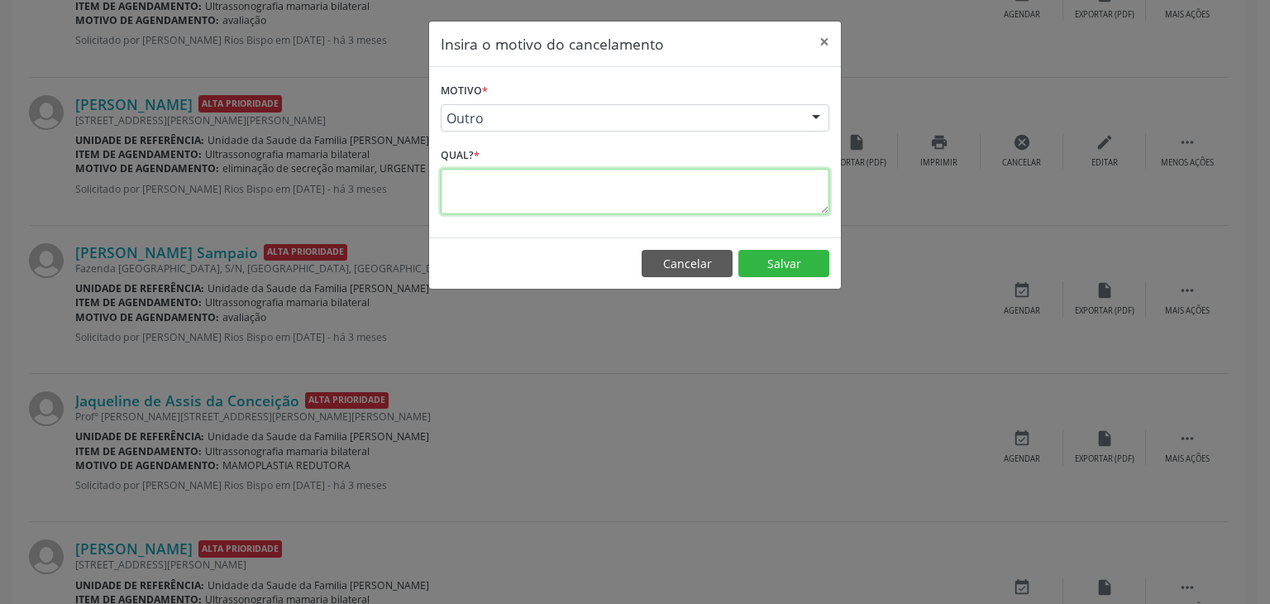
click at [520, 189] on textarea at bounding box center [635, 191] width 389 height 45
type textarea "EXAME REALIZADO"
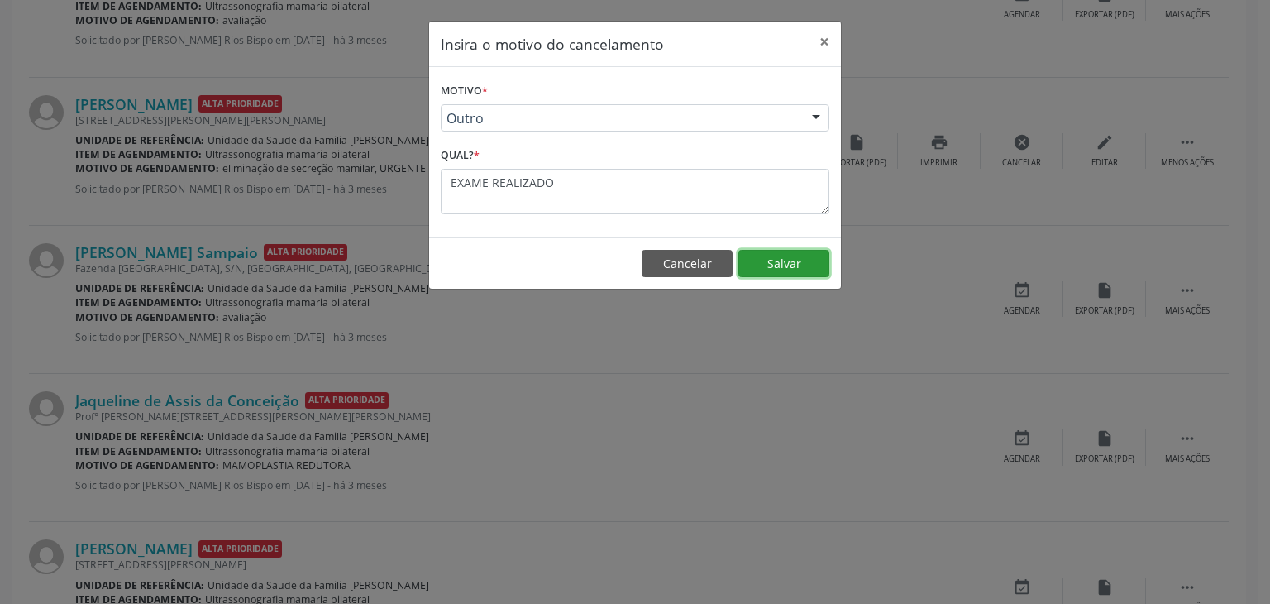
click at [821, 275] on button "Salvar" at bounding box center [784, 264] width 91 height 28
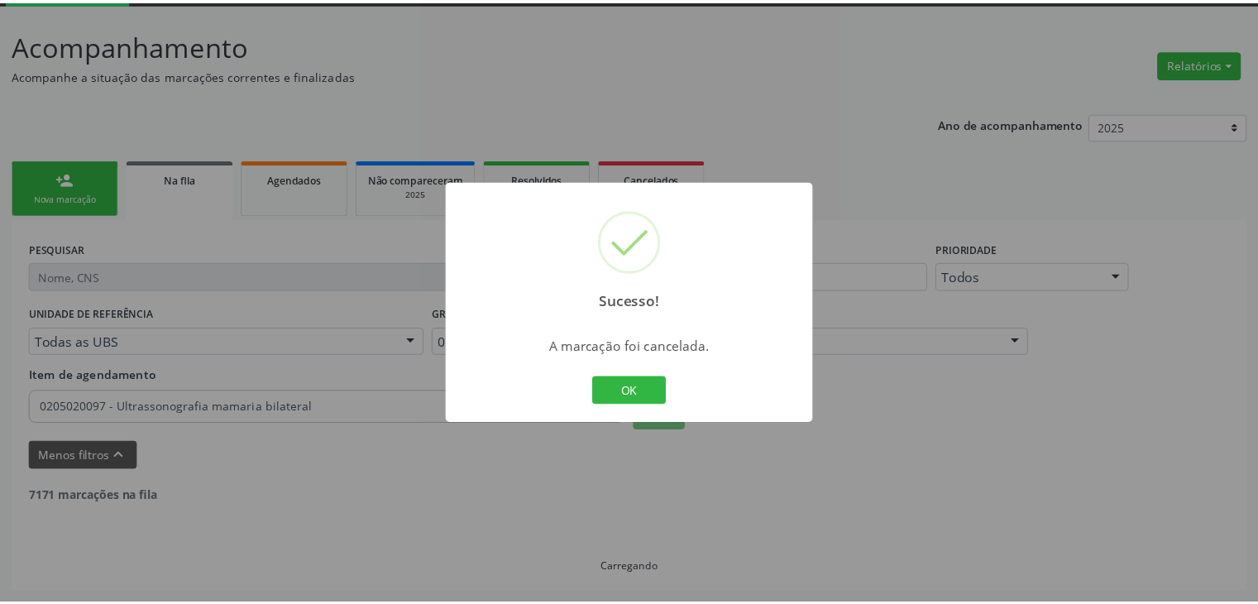
scroll to position [87, 0]
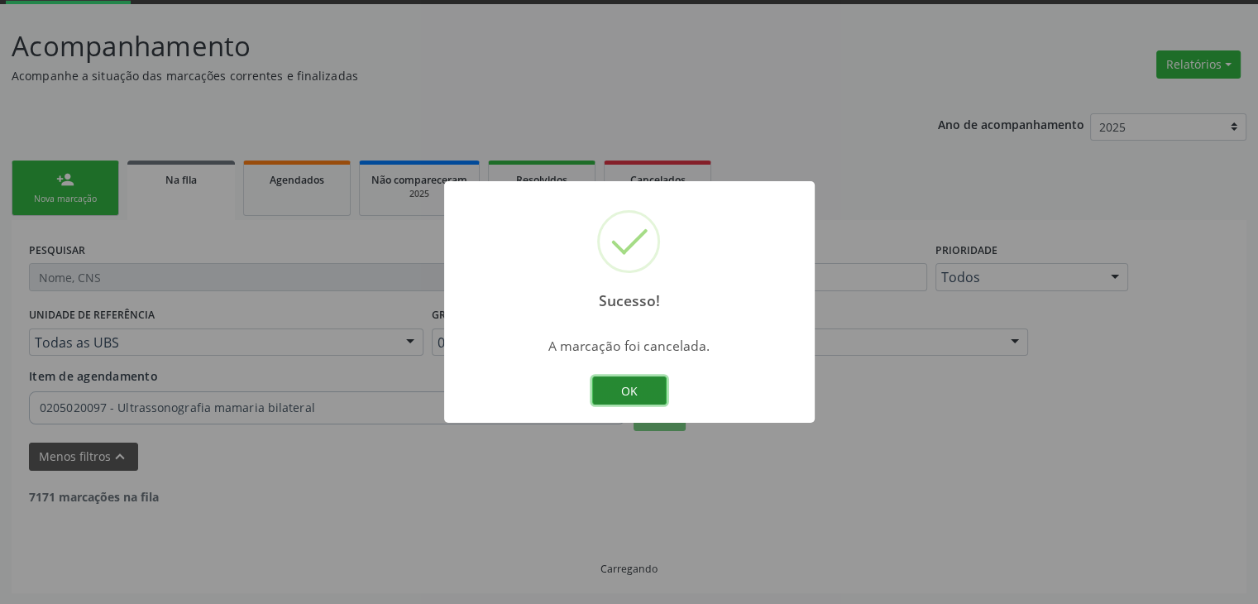
click at [606, 394] on button "OK" at bounding box center [629, 390] width 74 height 28
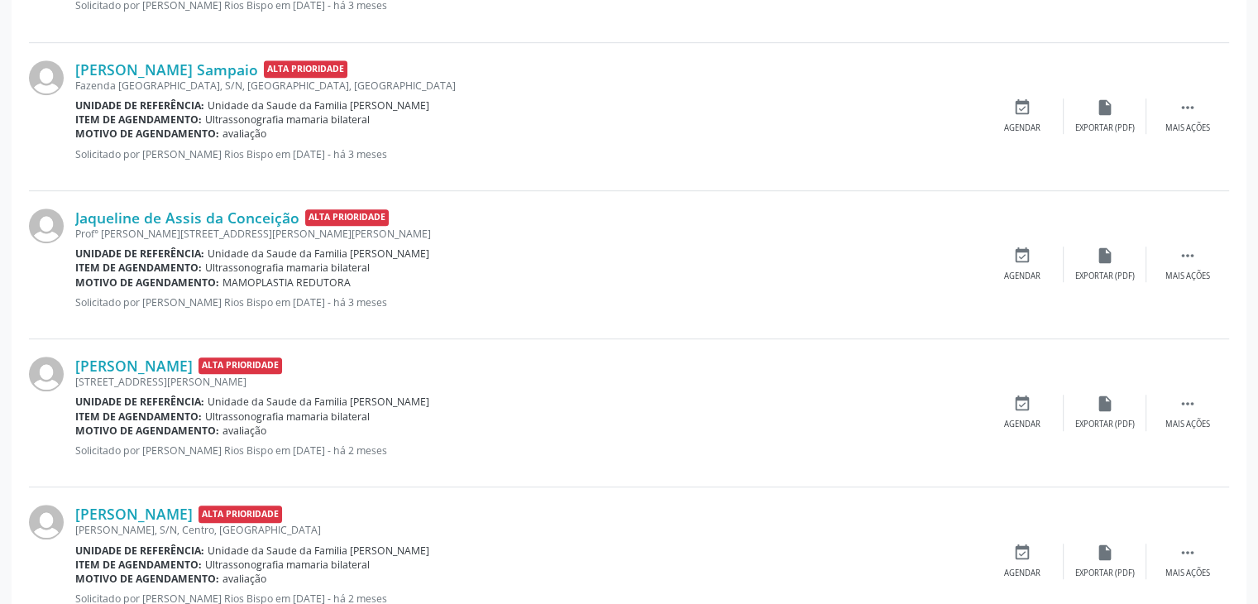
scroll to position [997, 0]
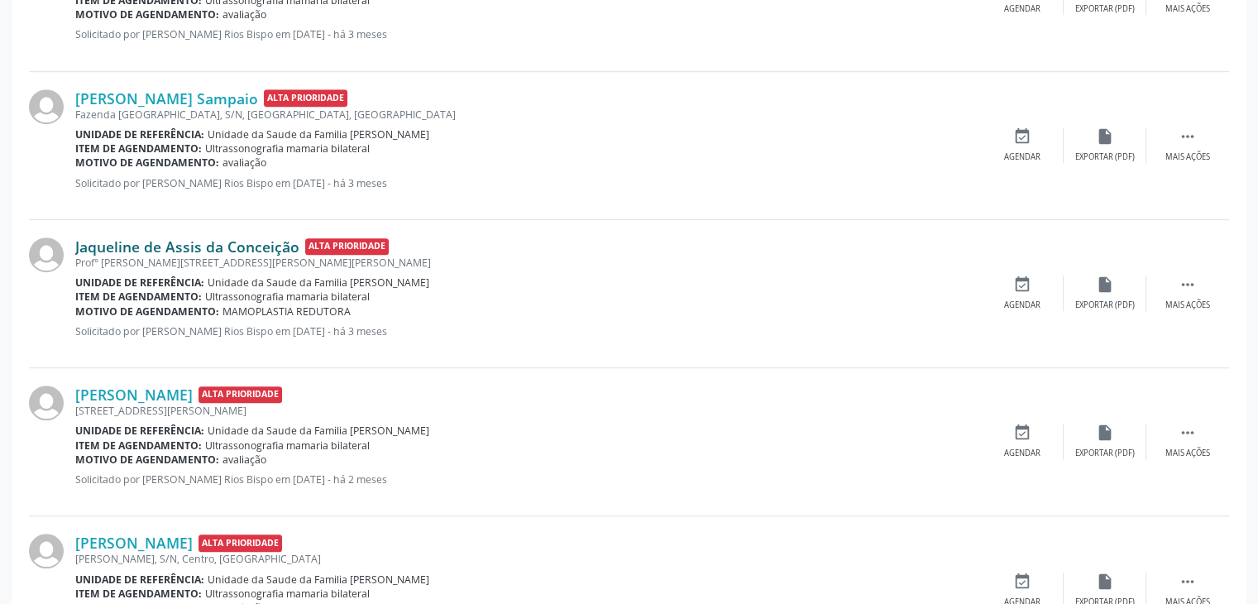
click at [141, 237] on link "Jaqueline de Assis da Conceição" at bounding box center [187, 246] width 224 height 18
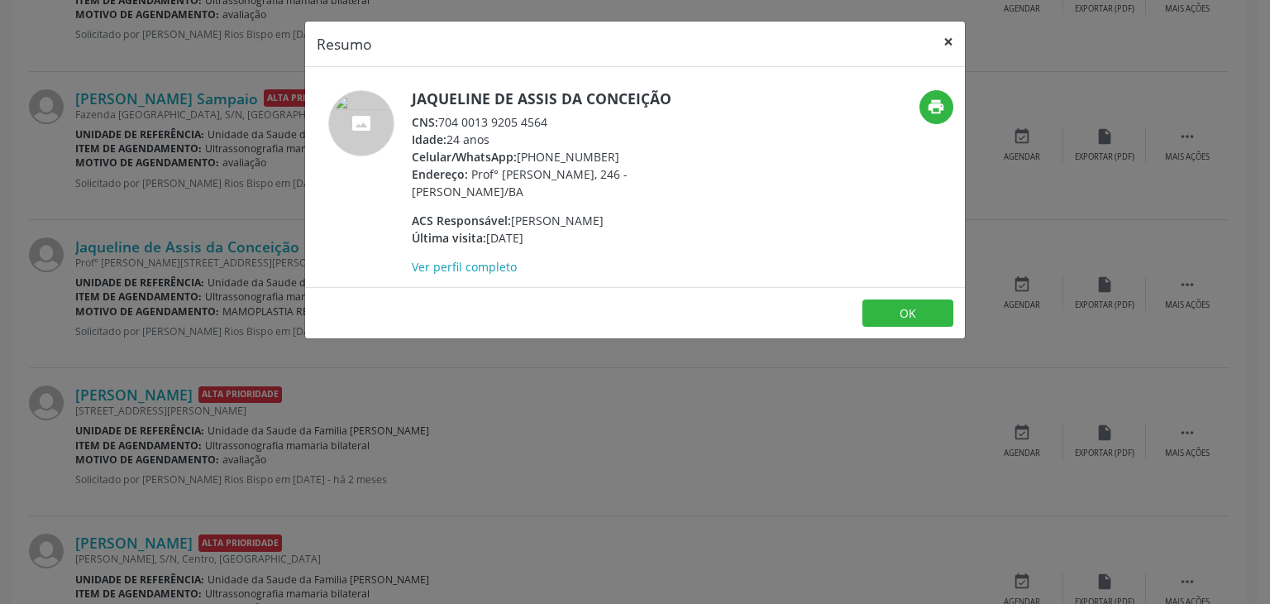
click at [938, 37] on button "×" at bounding box center [948, 42] width 33 height 41
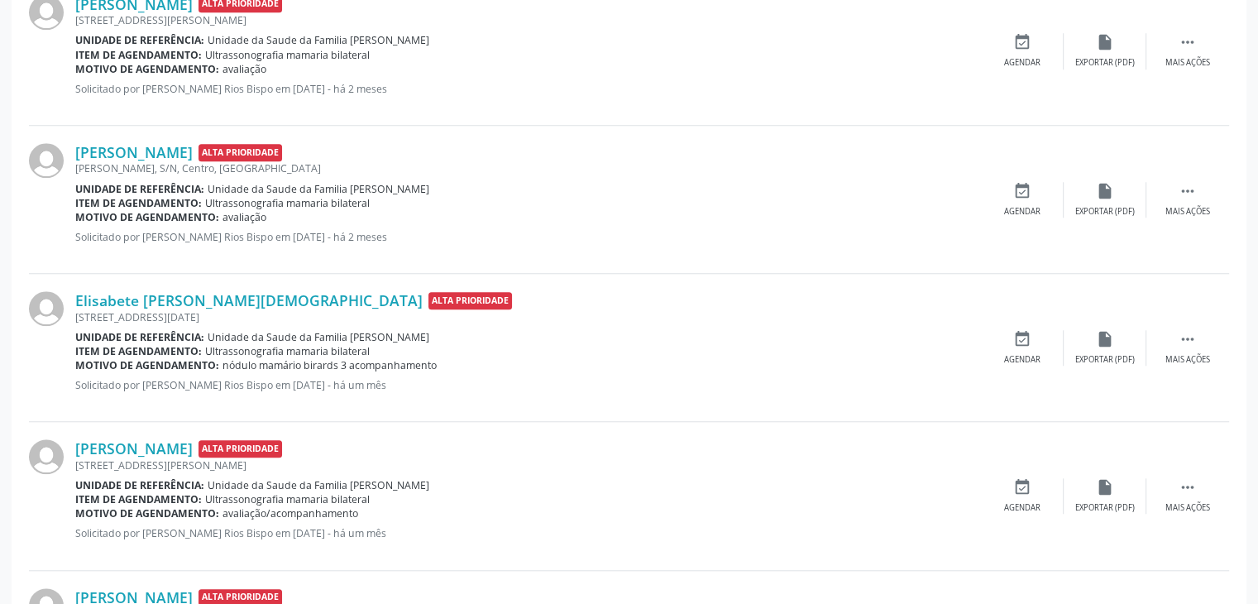
scroll to position [1410, 0]
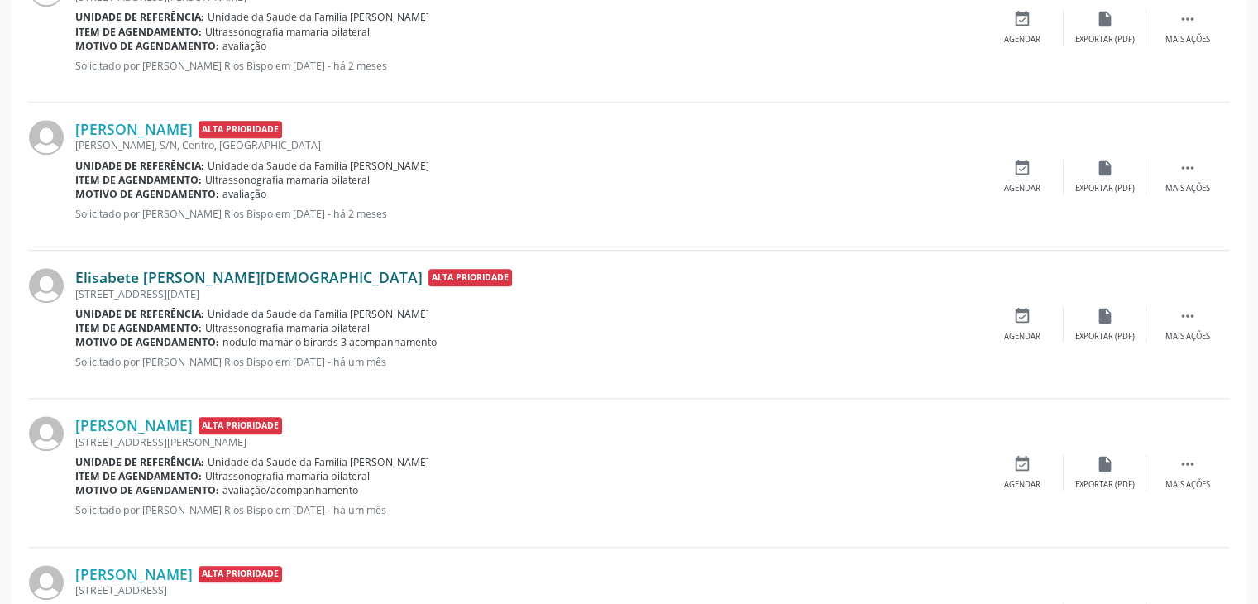
click at [199, 278] on link "Elisabete [PERSON_NAME][DEMOGRAPHIC_DATA]" at bounding box center [248, 277] width 347 height 18
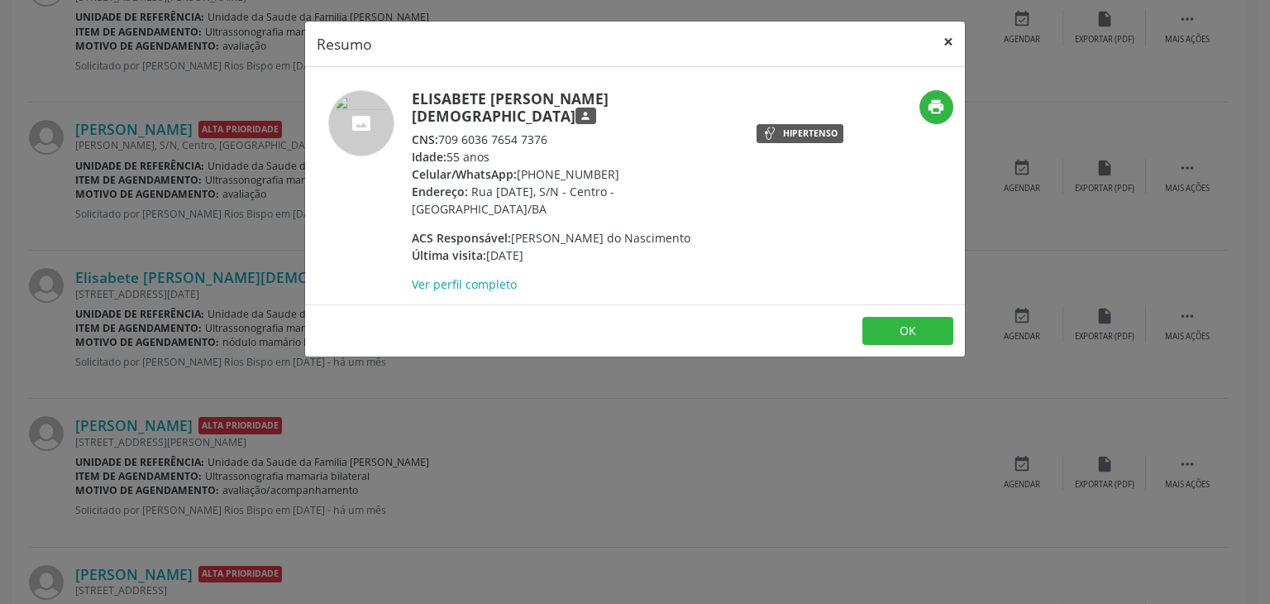
click at [943, 41] on button "×" at bounding box center [948, 42] width 33 height 41
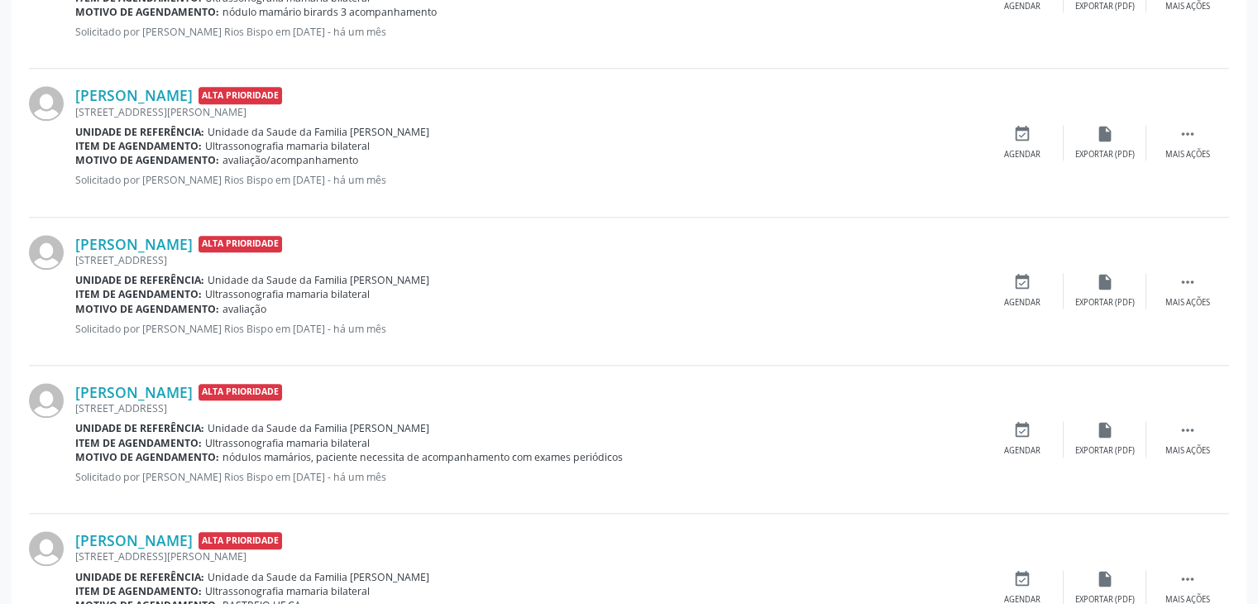
scroll to position [1741, 0]
click at [132, 392] on link "[PERSON_NAME]" at bounding box center [133, 391] width 117 height 18
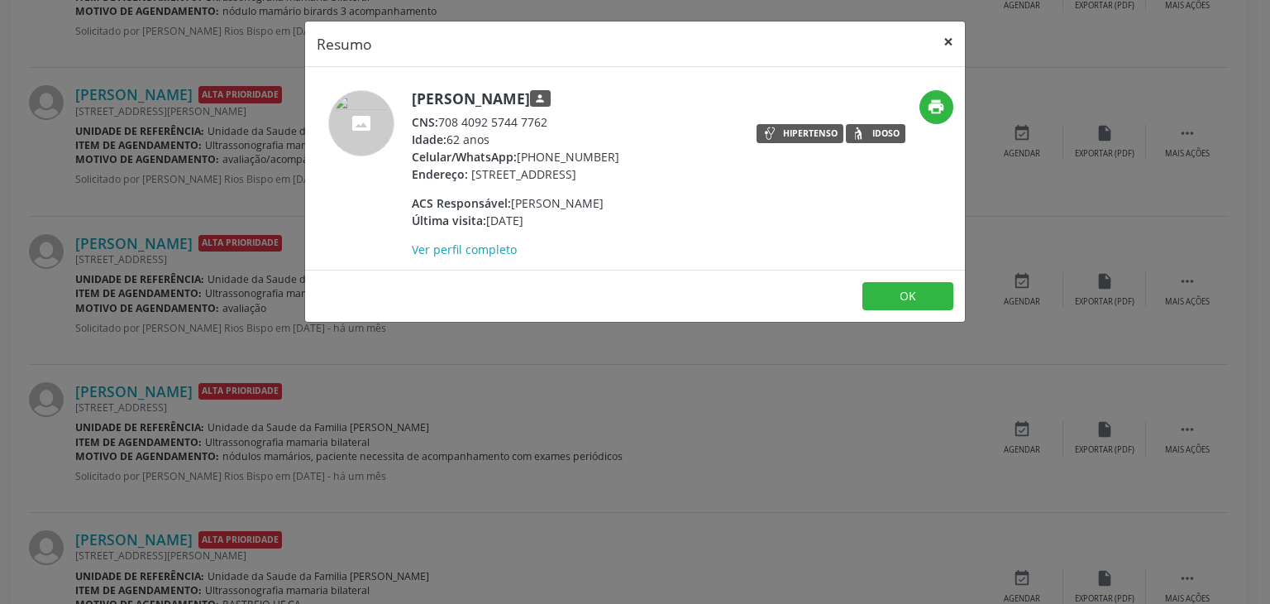
click at [940, 46] on button "×" at bounding box center [948, 42] width 33 height 41
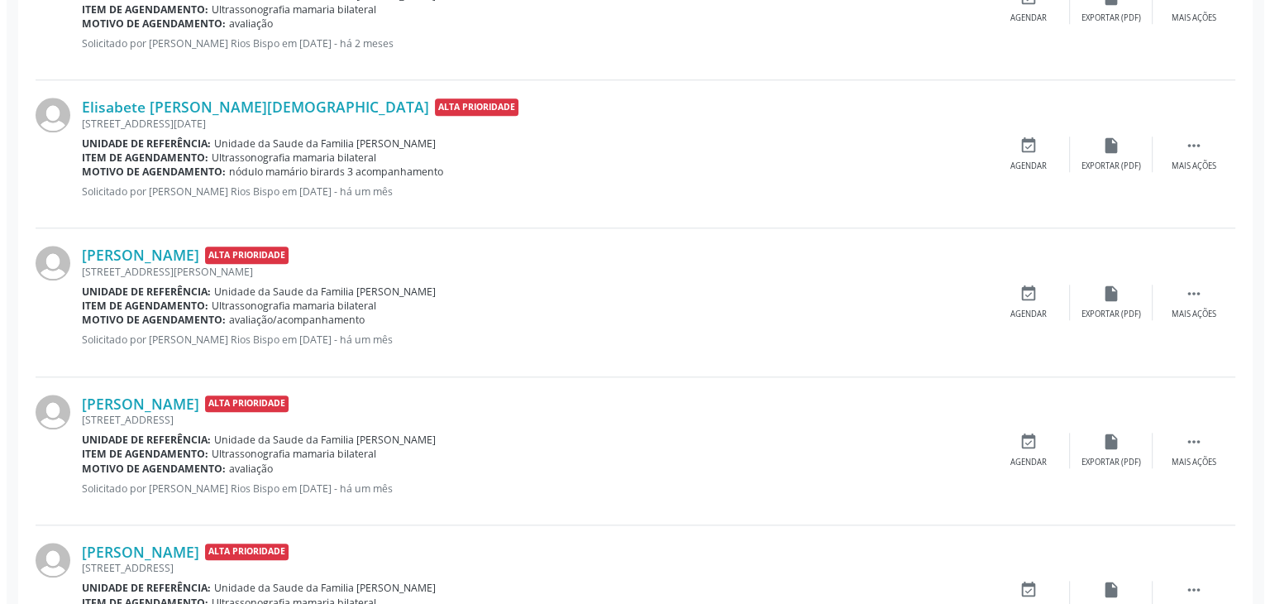
scroll to position [1575, 0]
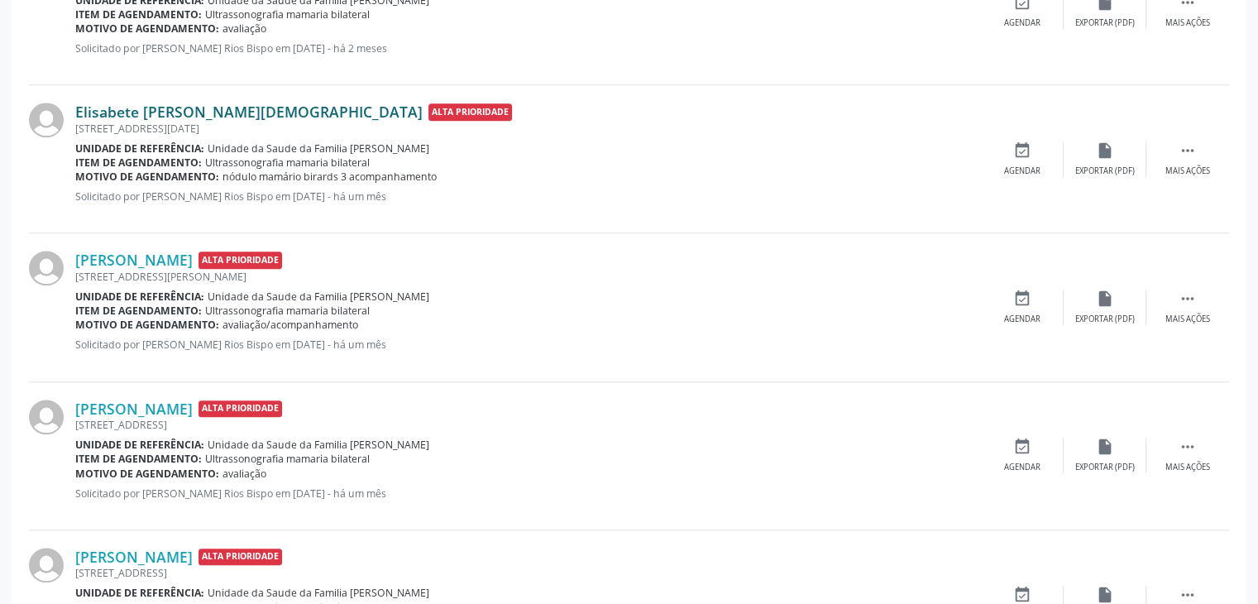
click at [152, 111] on link "Elisabete [PERSON_NAME][DEMOGRAPHIC_DATA]" at bounding box center [248, 112] width 347 height 18
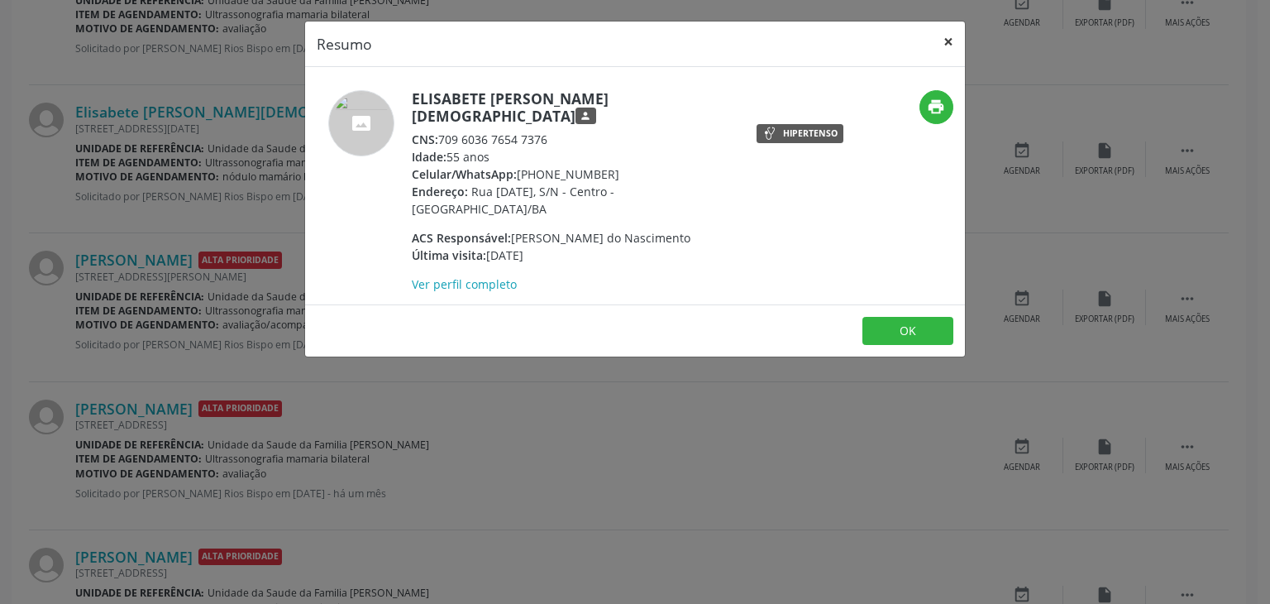
click at [950, 34] on button "×" at bounding box center [948, 42] width 33 height 41
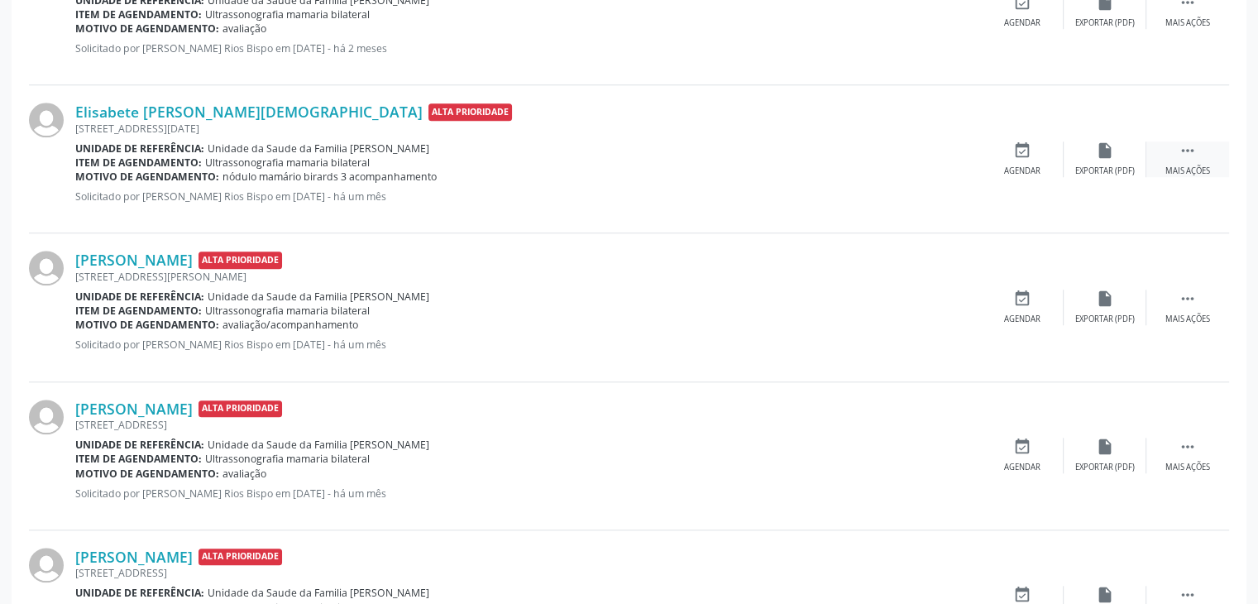
click at [1171, 155] on div " Mais ações" at bounding box center [1187, 159] width 83 height 36
click at [1019, 151] on icon "cancel" at bounding box center [1022, 150] width 18 height 18
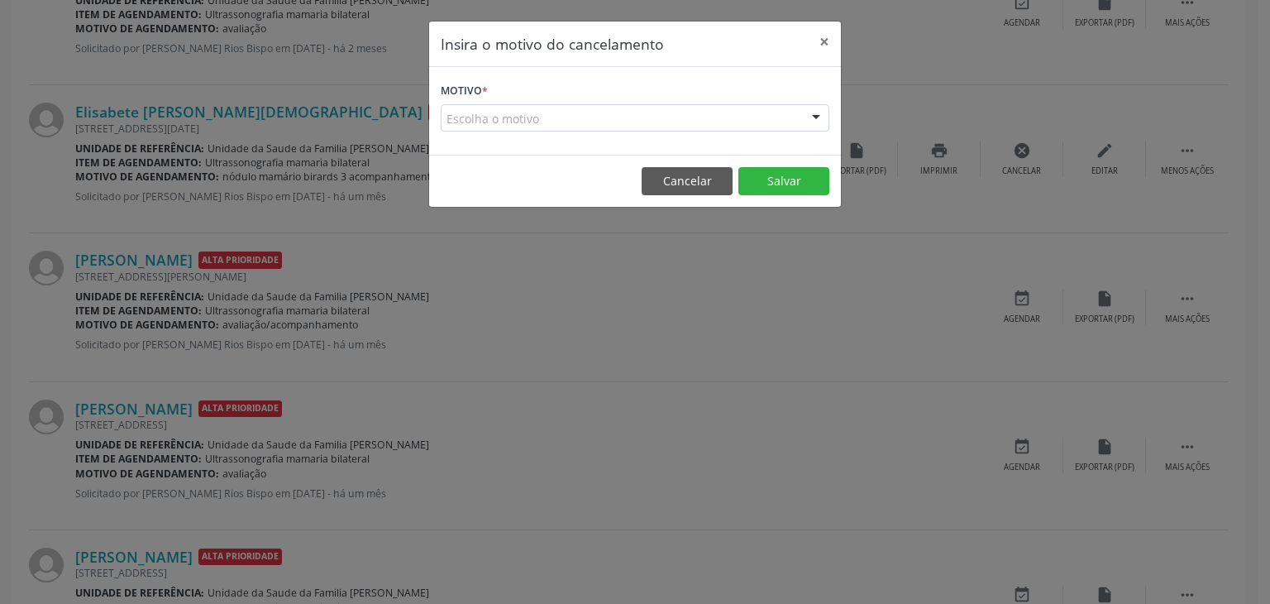
click at [546, 128] on div "Escolha o motivo" at bounding box center [635, 118] width 389 height 28
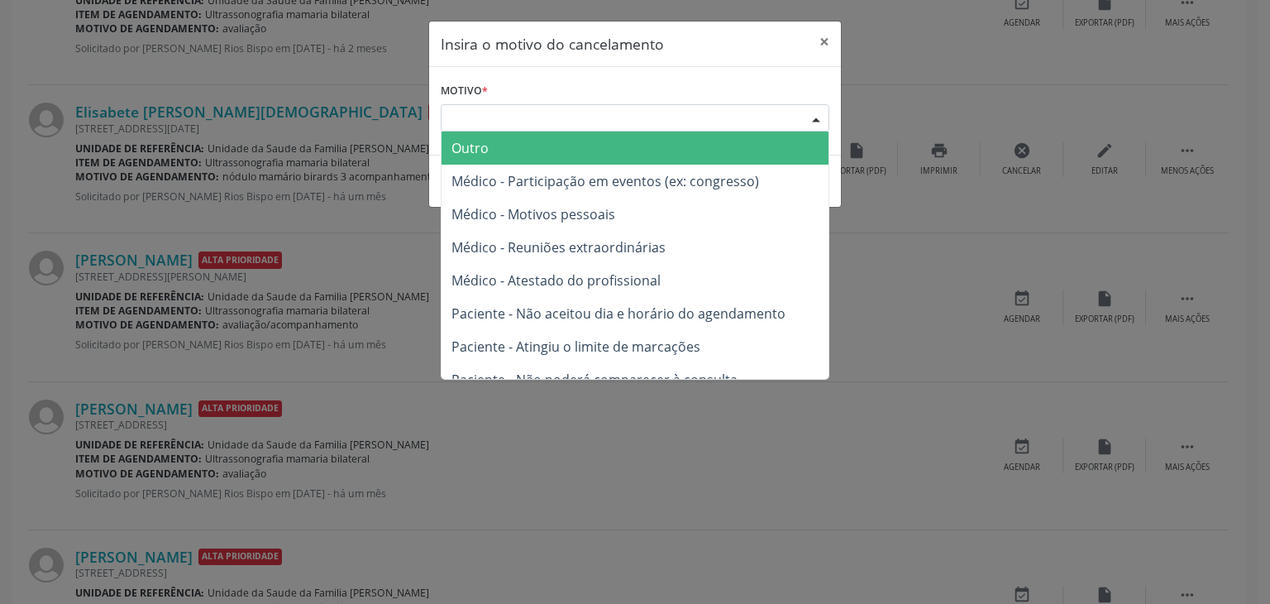
click at [505, 146] on span "Outro" at bounding box center [635, 147] width 387 height 33
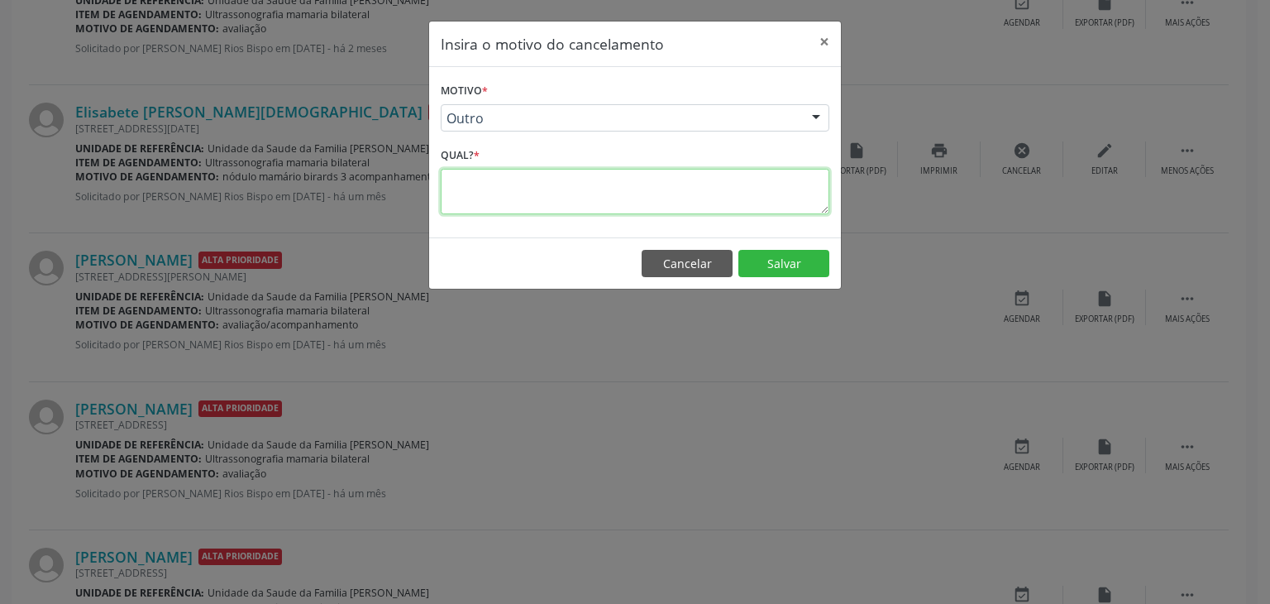
click at [493, 187] on textarea at bounding box center [635, 191] width 389 height 45
type textarea "EXAME REALIZADO"
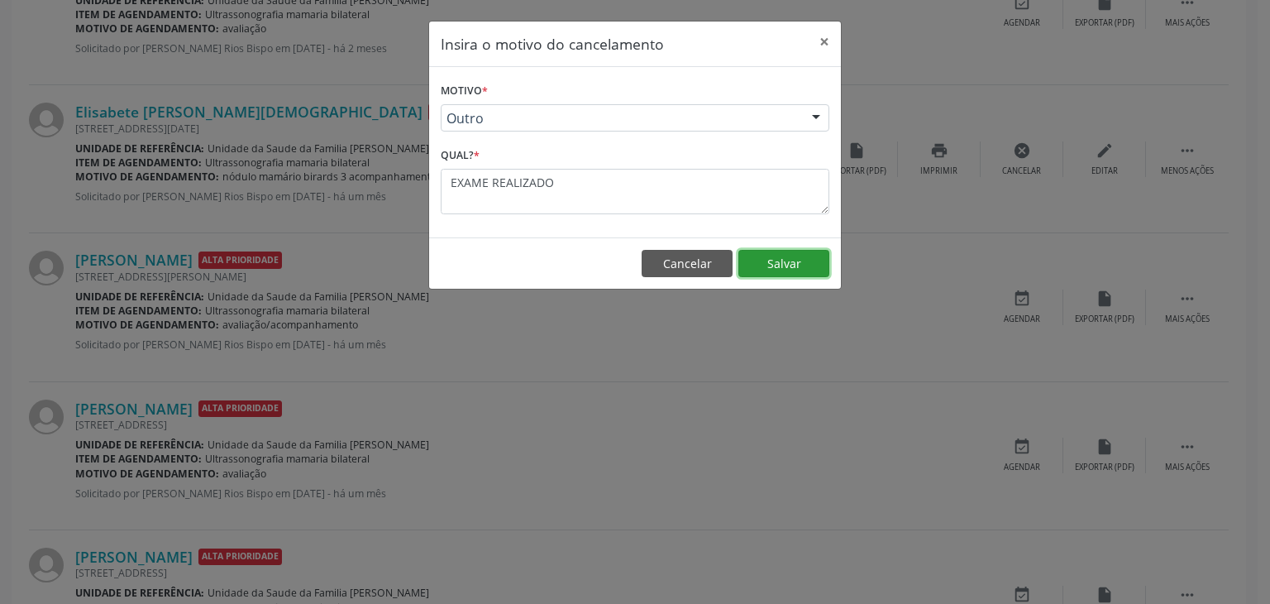
click at [767, 262] on button "Salvar" at bounding box center [784, 264] width 91 height 28
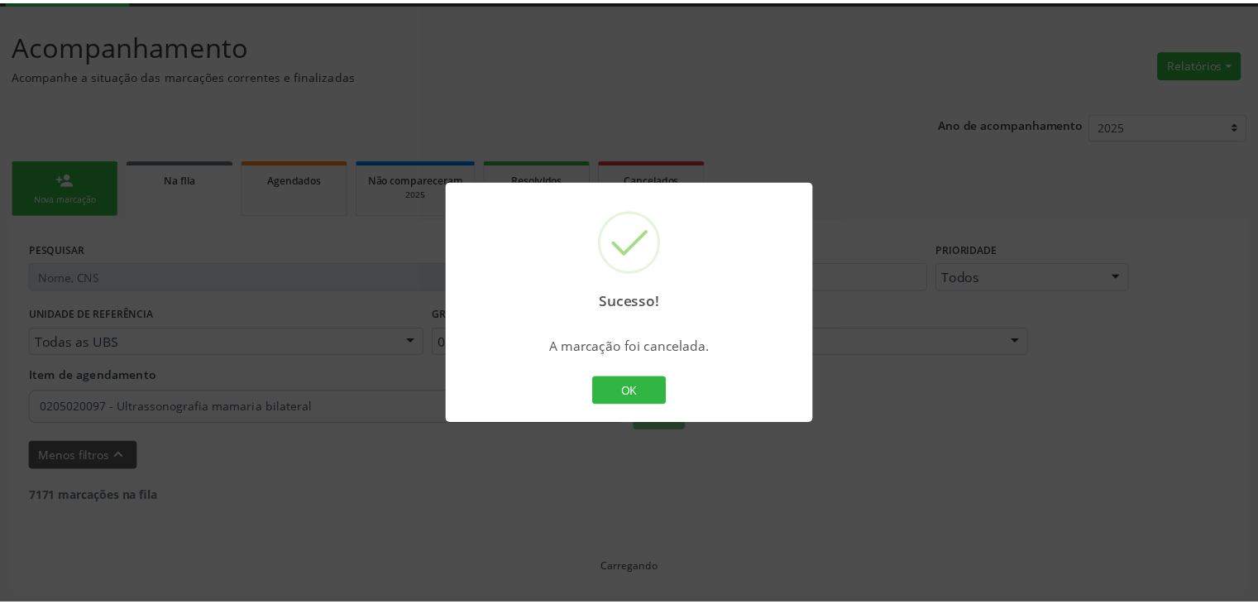
scroll to position [87, 0]
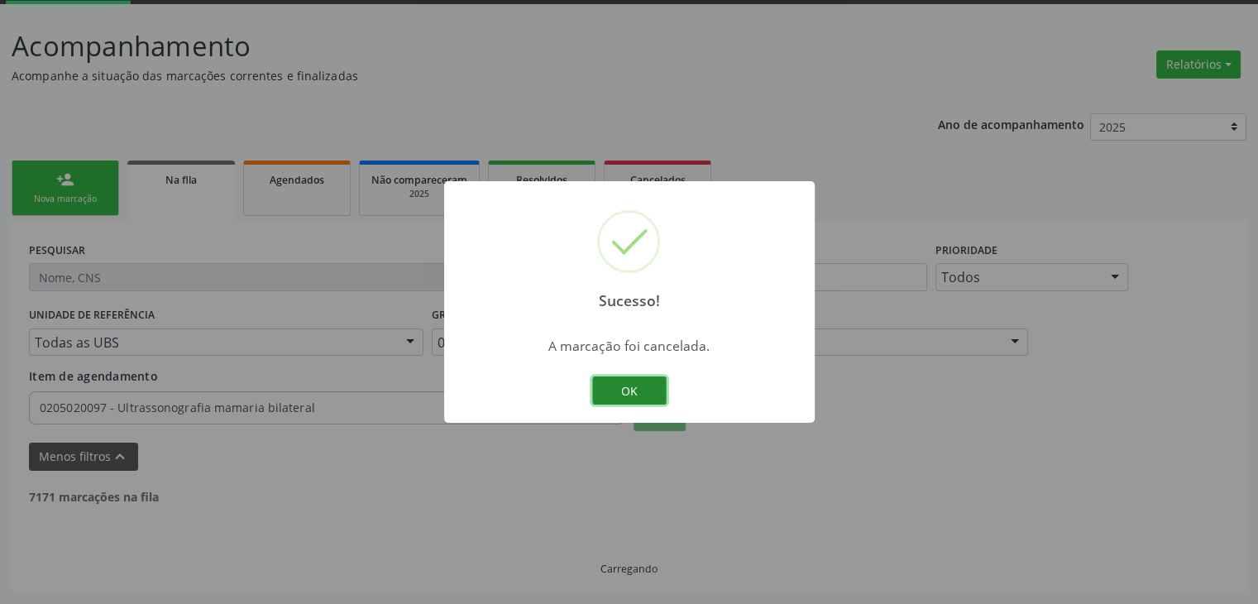
click at [638, 380] on button "OK" at bounding box center [629, 390] width 74 height 28
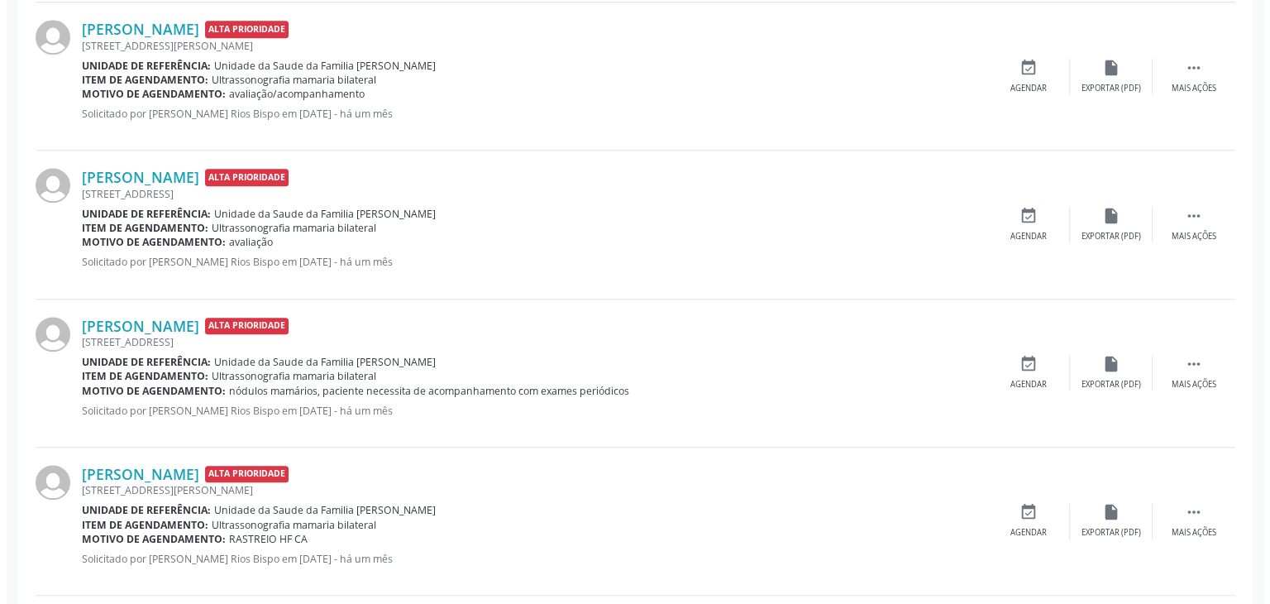
scroll to position [1741, 0]
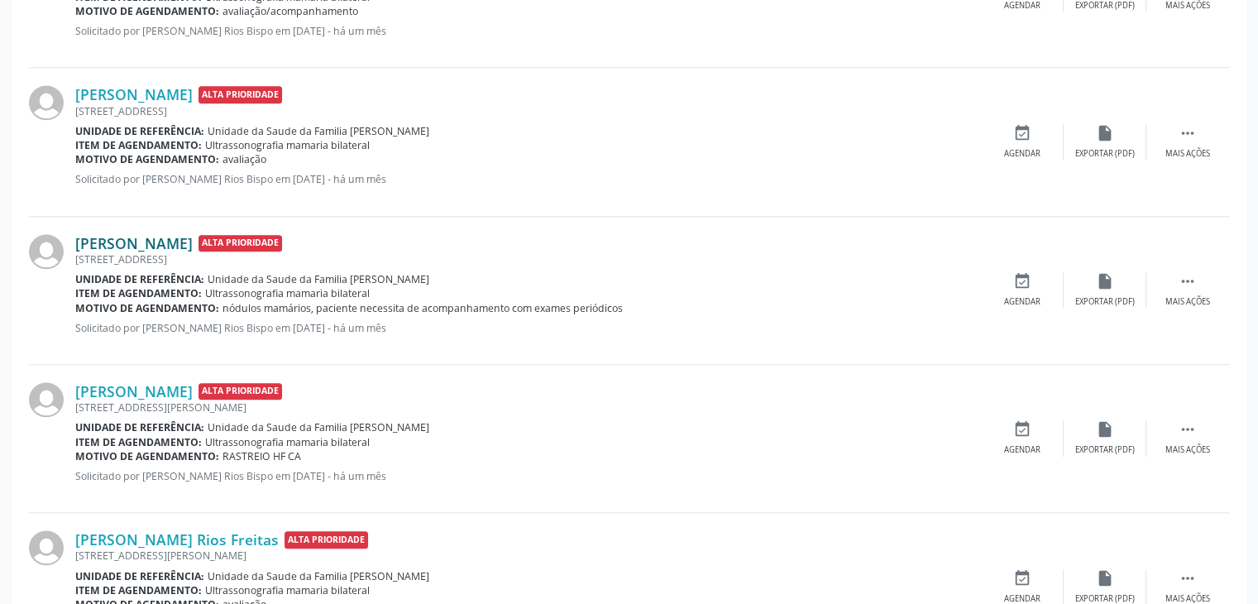
click at [174, 243] on link "[PERSON_NAME]" at bounding box center [133, 243] width 117 height 18
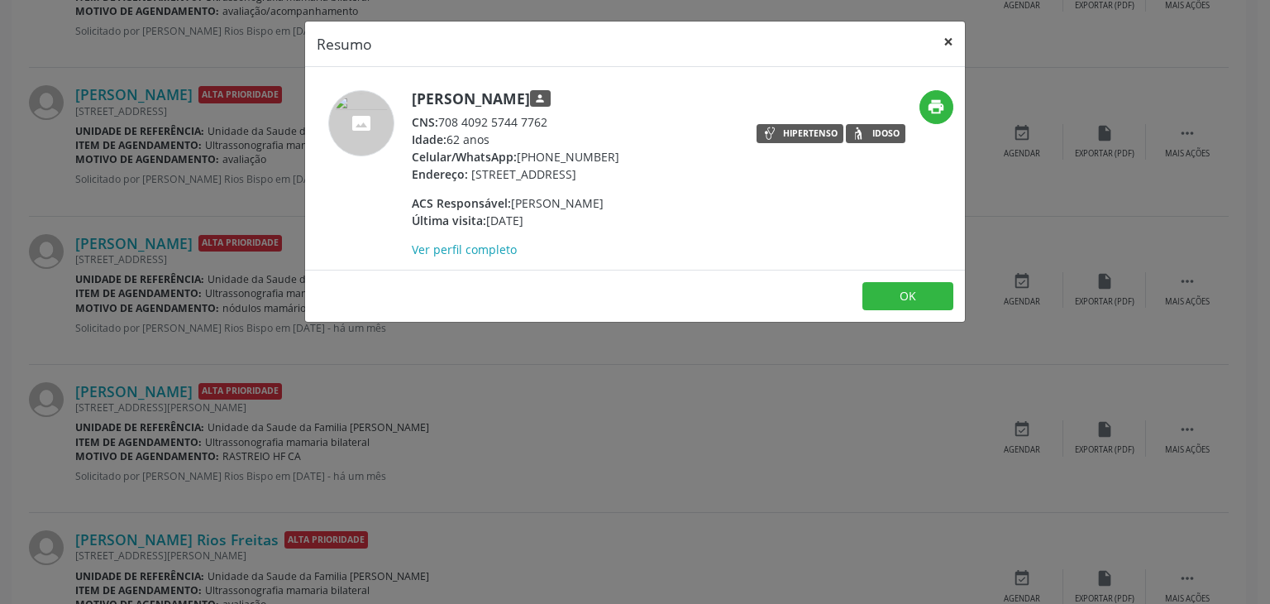
click at [949, 42] on button "×" at bounding box center [948, 42] width 33 height 41
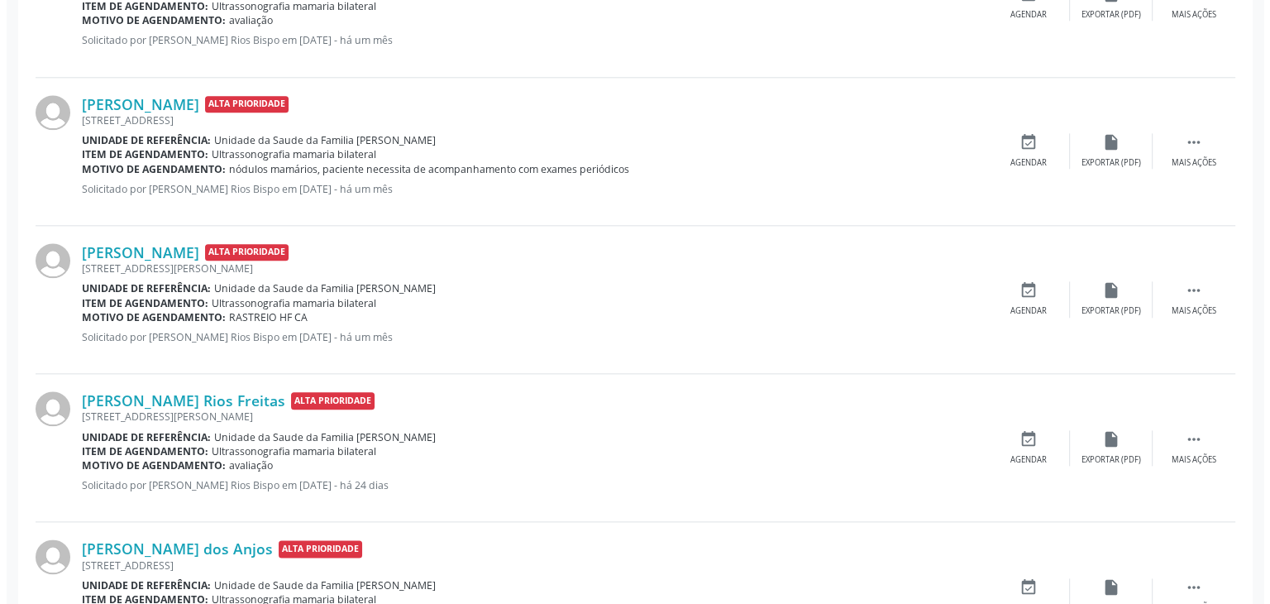
scroll to position [1906, 0]
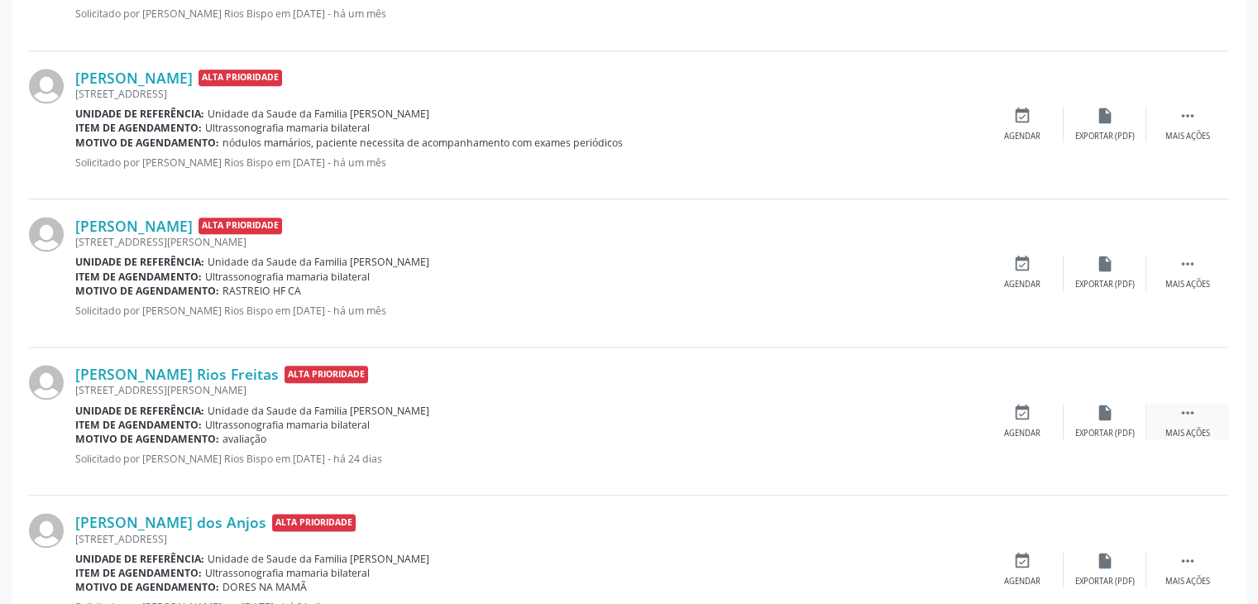
click at [1201, 429] on div "Mais ações" at bounding box center [1187, 434] width 45 height 12
click at [1029, 413] on icon "cancel" at bounding box center [1022, 413] width 18 height 18
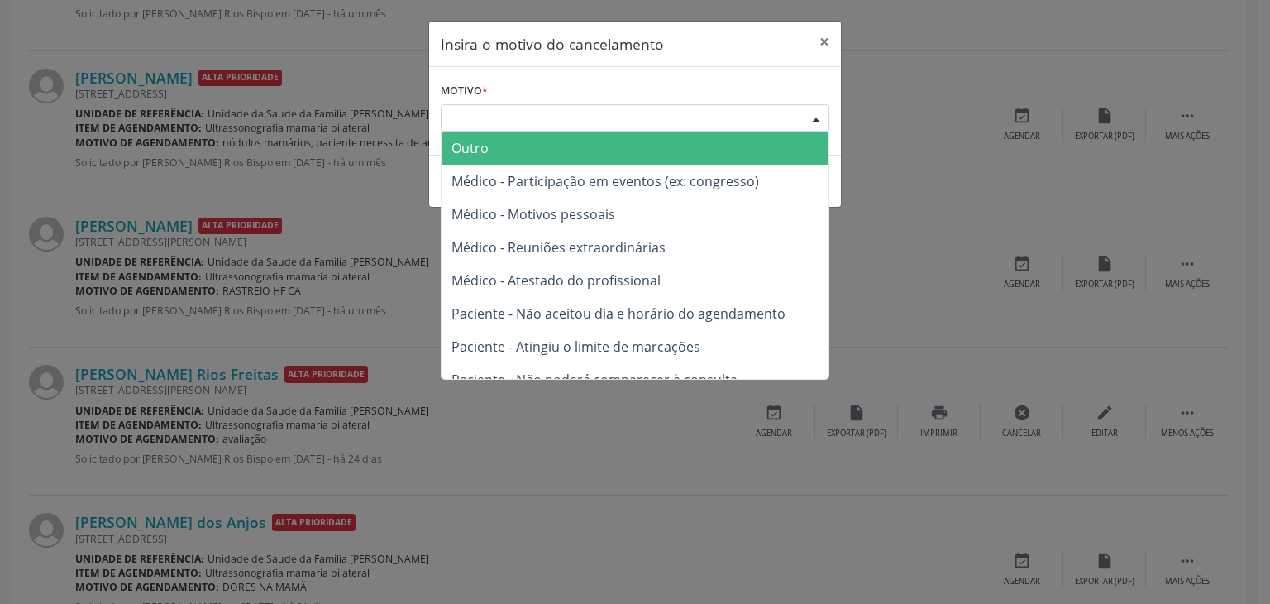
click at [513, 117] on div "Escolha o motivo" at bounding box center [635, 118] width 389 height 28
click at [493, 152] on span "Outro" at bounding box center [635, 147] width 387 height 33
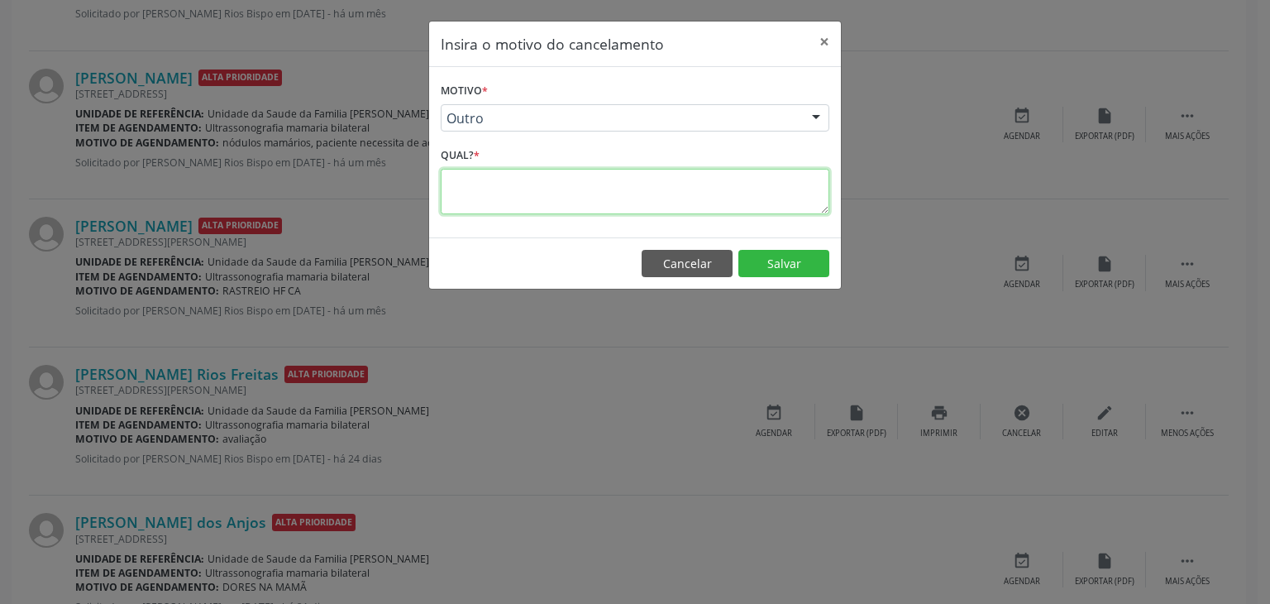
click at [498, 176] on textarea at bounding box center [635, 191] width 389 height 45
type textarea "EXAME REALIZADO"
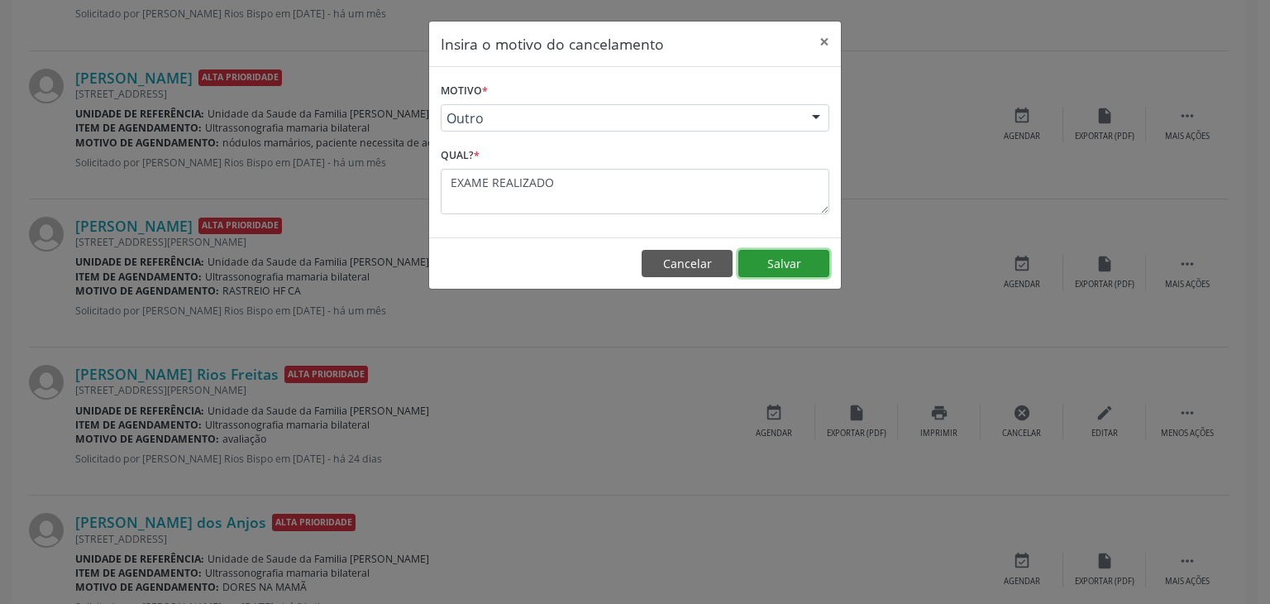
click at [806, 265] on button "Salvar" at bounding box center [784, 264] width 91 height 28
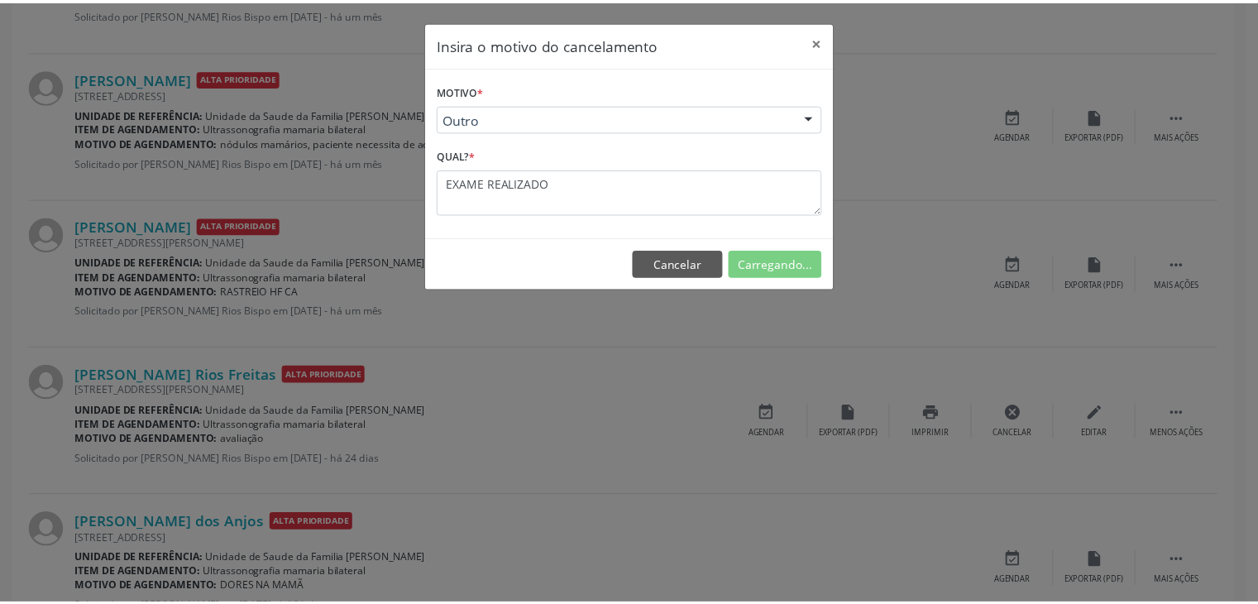
scroll to position [87, 0]
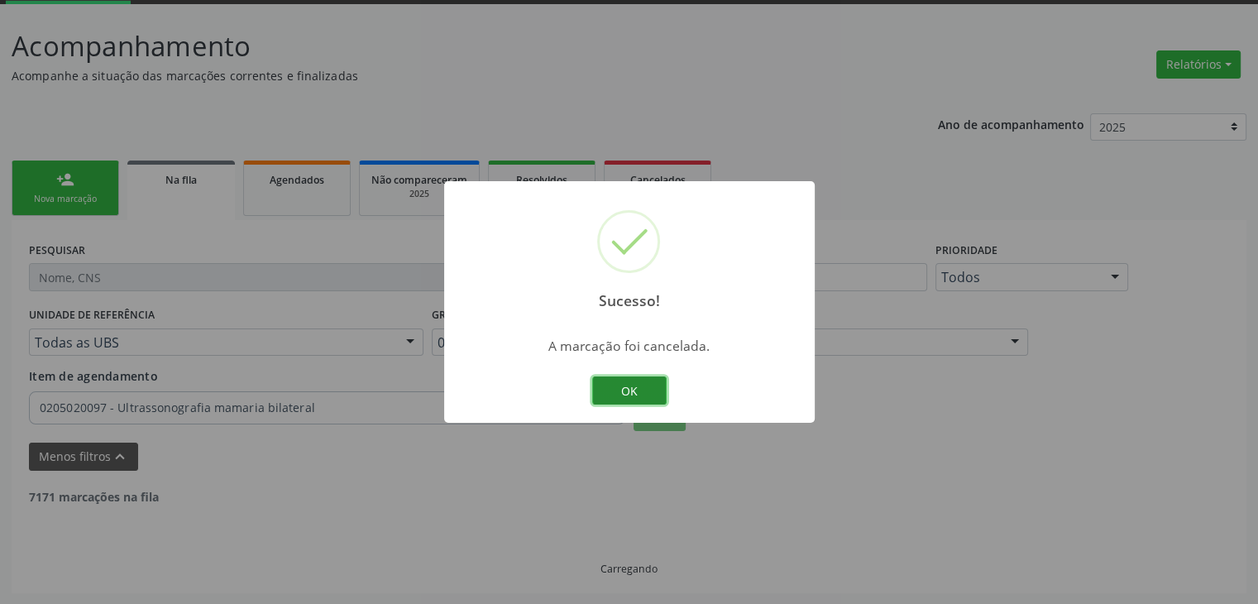
click at [630, 378] on button "OK" at bounding box center [629, 390] width 74 height 28
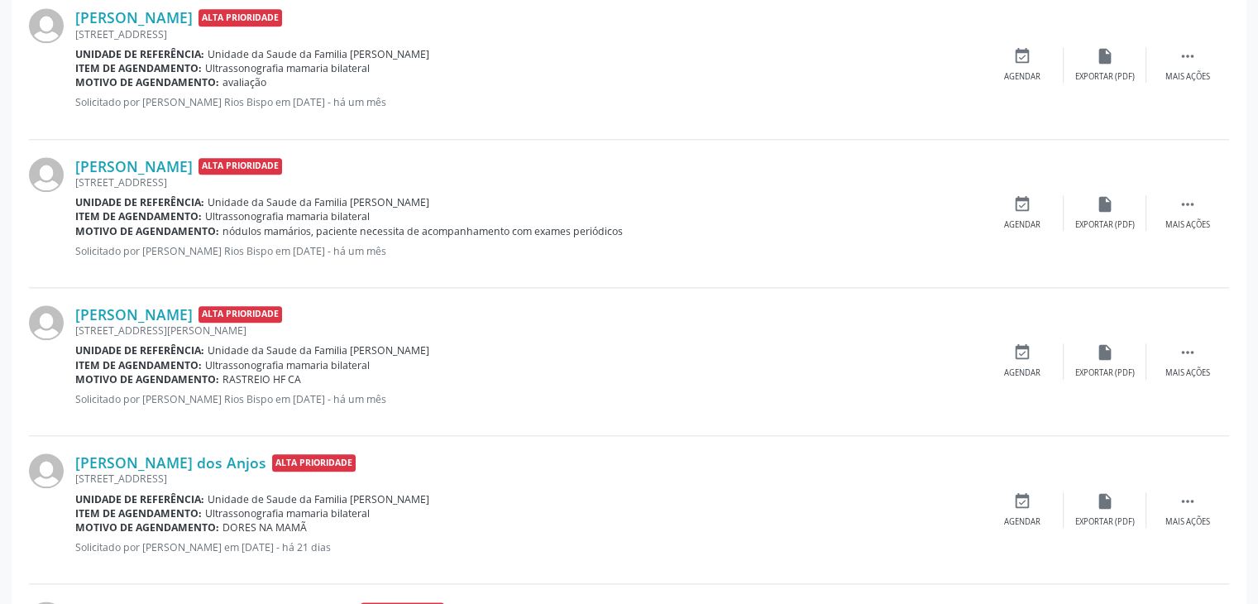
scroll to position [1824, 0]
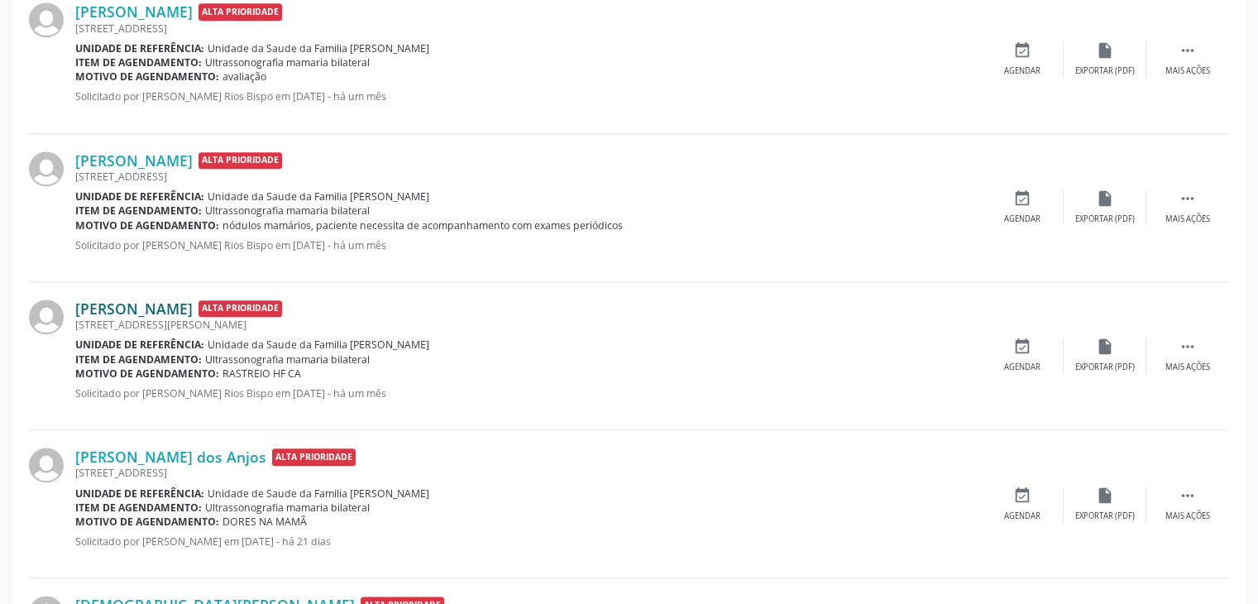
click at [160, 306] on link "[PERSON_NAME]" at bounding box center [133, 308] width 117 height 18
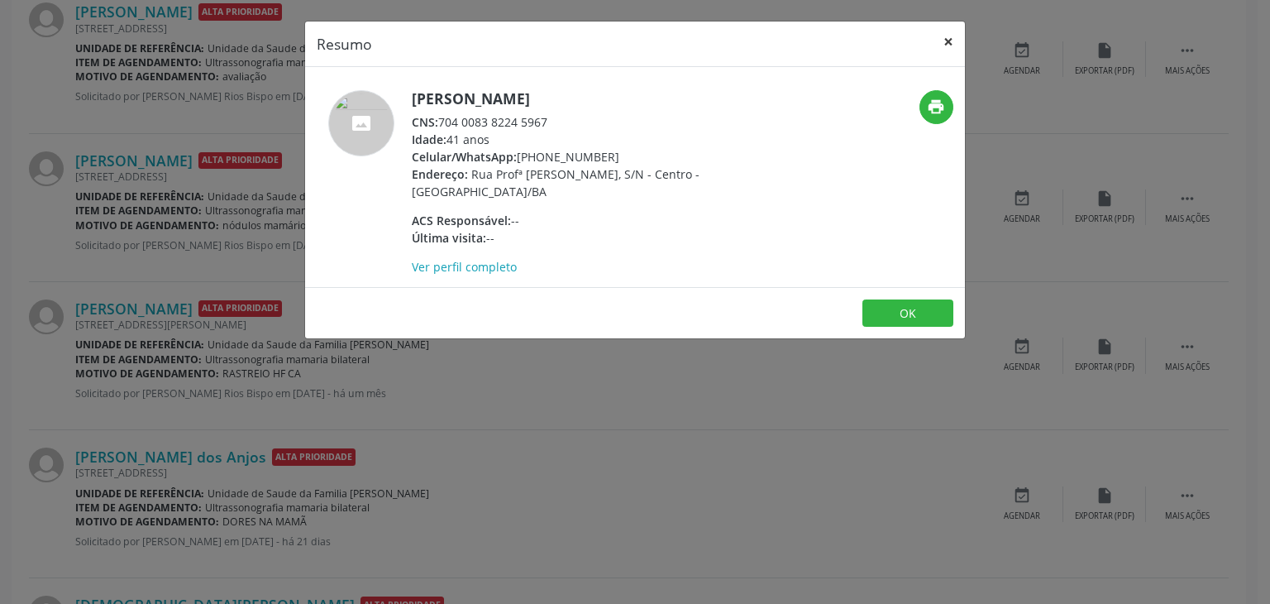
click at [953, 38] on button "×" at bounding box center [948, 42] width 33 height 41
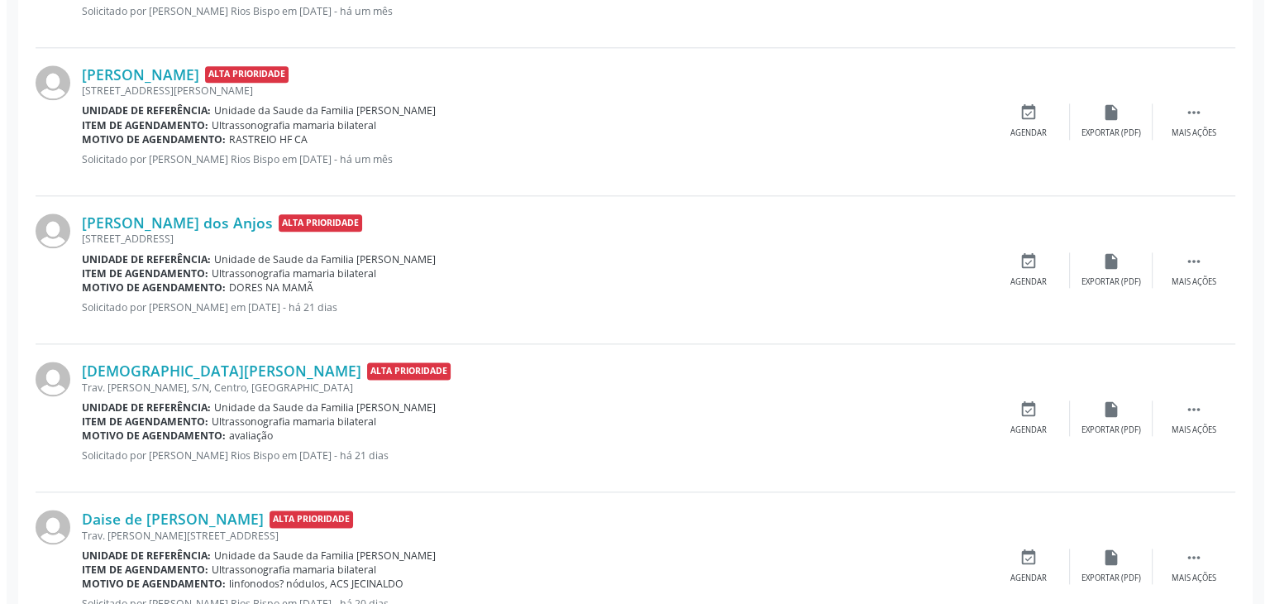
scroll to position [2072, 0]
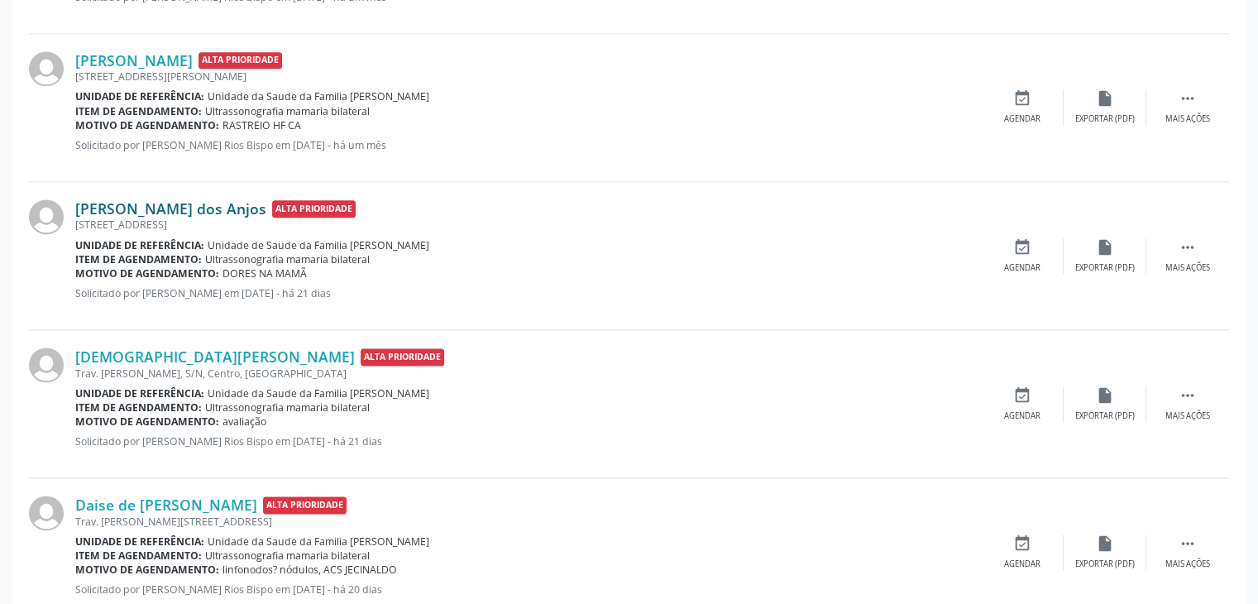
click at [171, 204] on link "[PERSON_NAME] dos Anjos" at bounding box center [170, 208] width 191 height 18
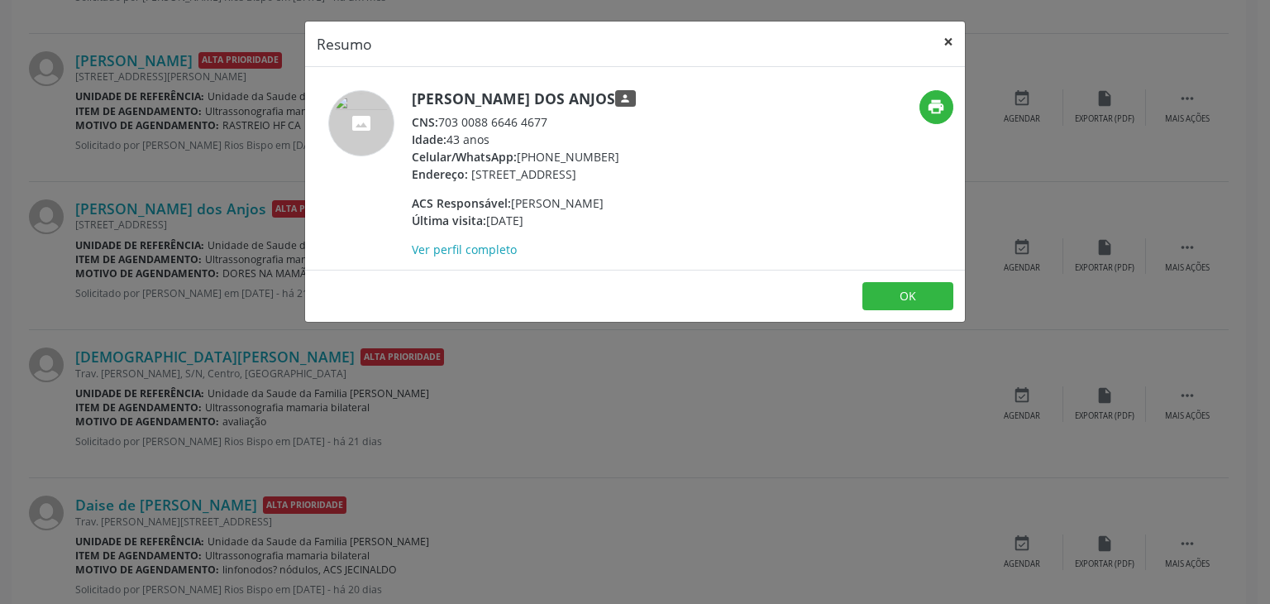
click at [949, 23] on button "×" at bounding box center [948, 42] width 33 height 41
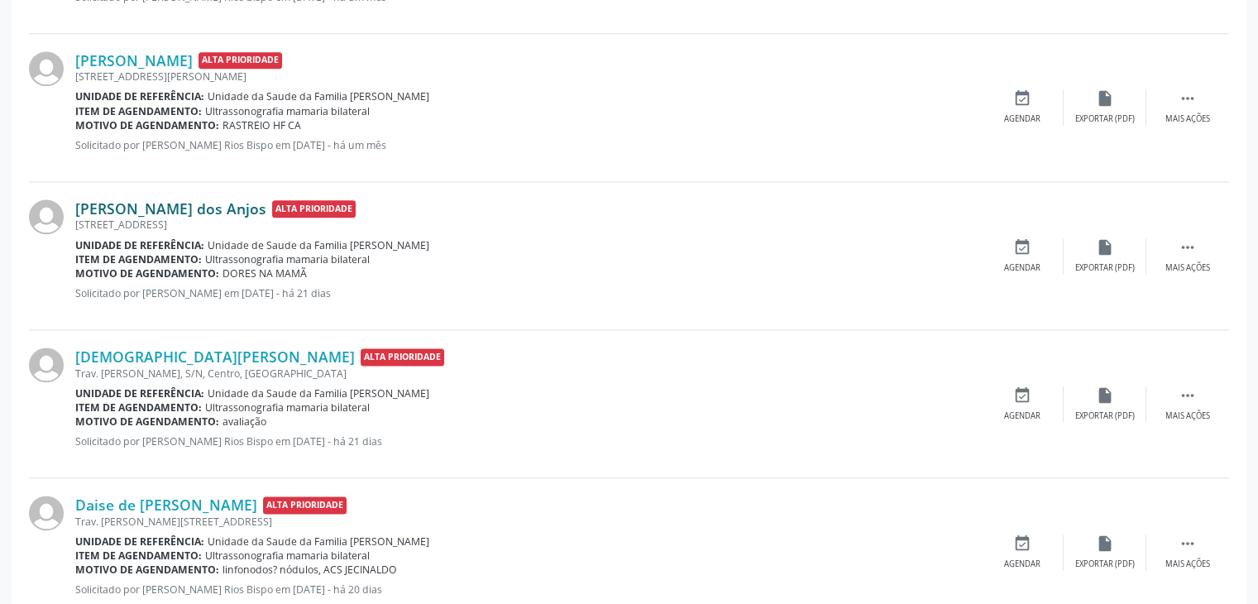
click at [122, 206] on link "[PERSON_NAME] dos Anjos" at bounding box center [170, 208] width 191 height 18
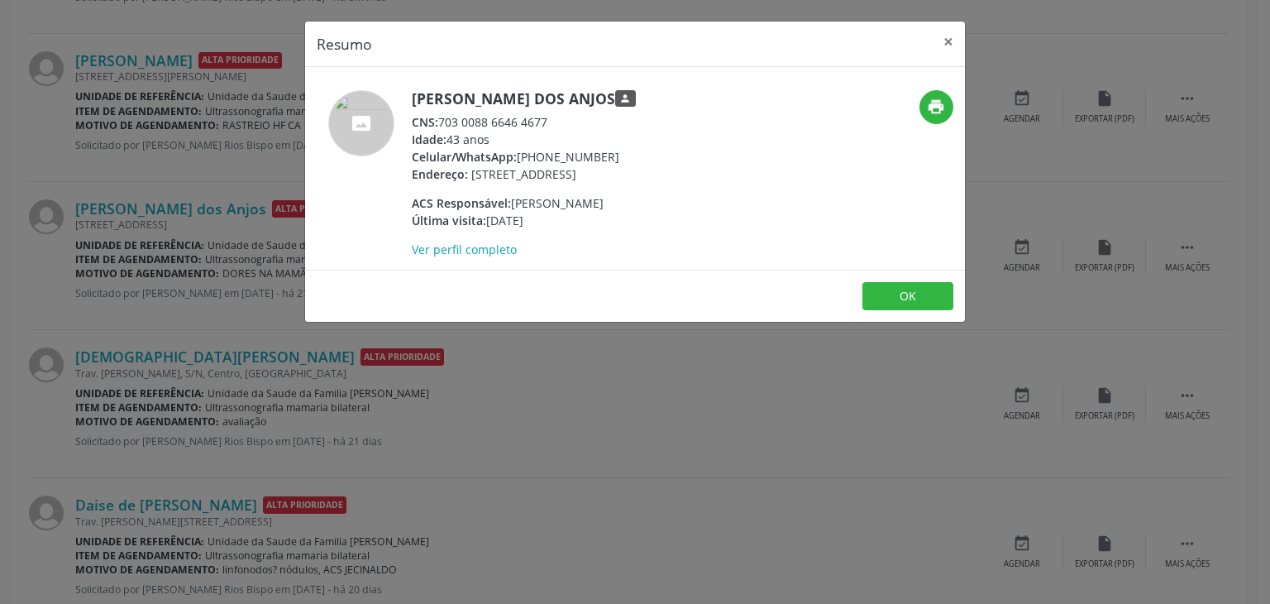
drag, startPoint x: 399, startPoint y: 90, endPoint x: 592, endPoint y: 101, distance: 193.0
click at [592, 101] on div "[PERSON_NAME] dos Anjos person CNS: 703 0088 6646 4677 Idade: 43 anos Celular/W…" at bounding box center [525, 174] width 440 height 168
copy div "[PERSON_NAME] dos Anjos"
drag, startPoint x: 516, startPoint y: 161, endPoint x: 608, endPoint y: 151, distance: 92.3
click at [608, 151] on div "Celular/WhatsApp: [PHONE_NUMBER]" at bounding box center [524, 156] width 224 height 17
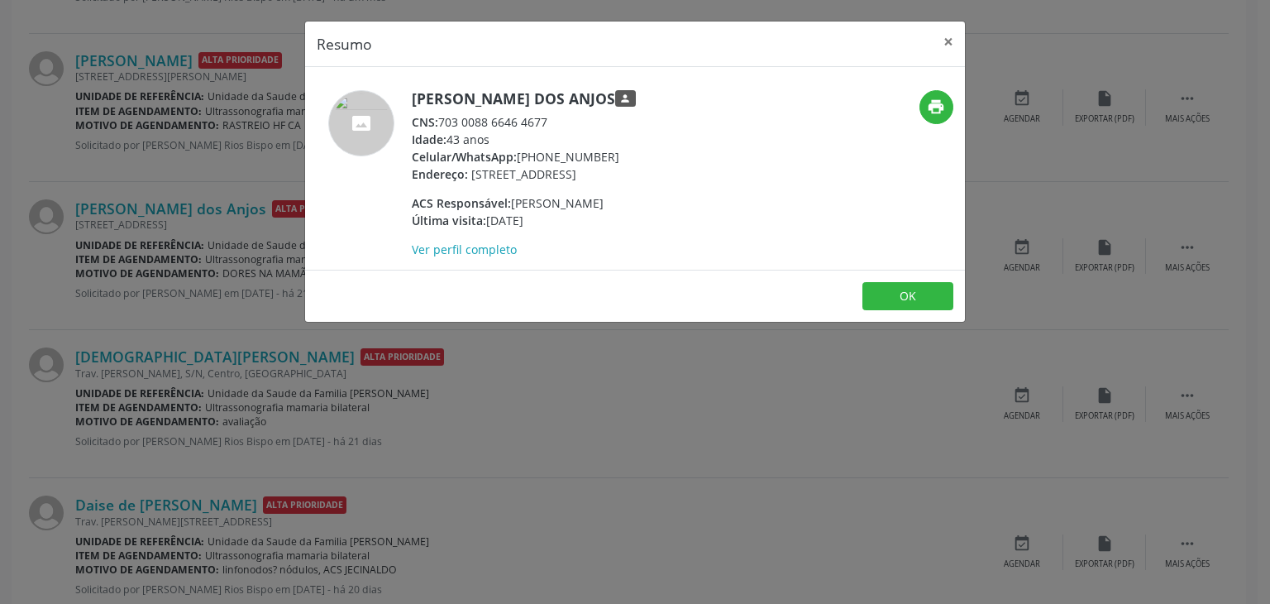
copy div "[PHONE_NUMBER]"
click at [939, 42] on button "×" at bounding box center [948, 42] width 33 height 41
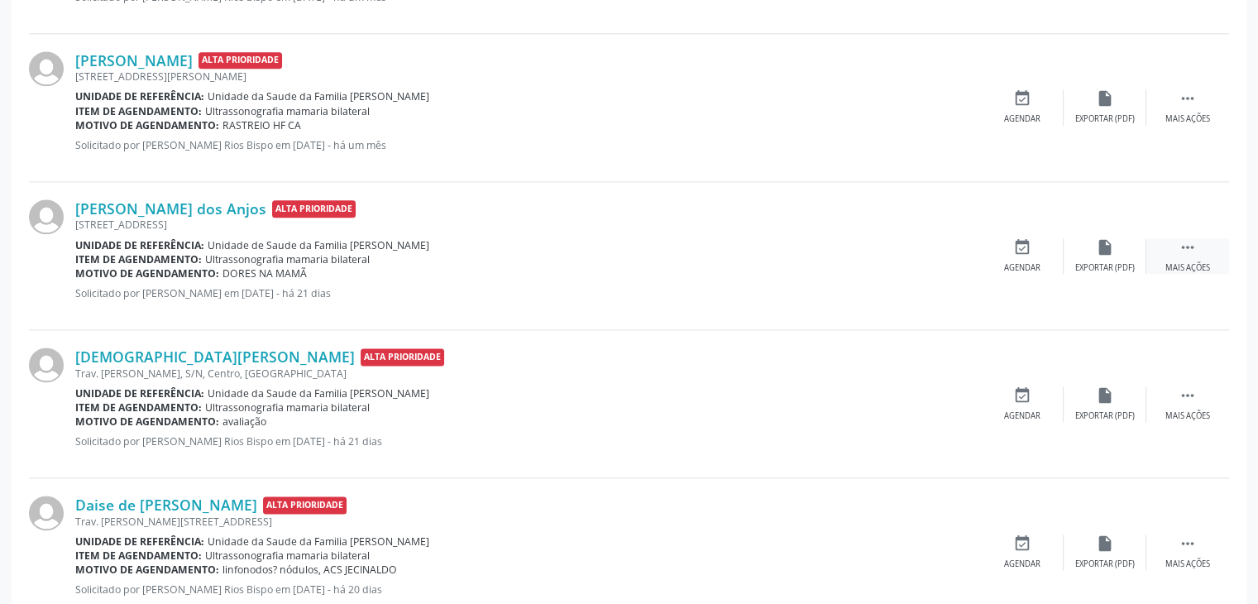
click at [1181, 239] on icon "" at bounding box center [1187, 247] width 18 height 18
click at [1027, 256] on div "cancel Cancelar" at bounding box center [1022, 256] width 83 height 36
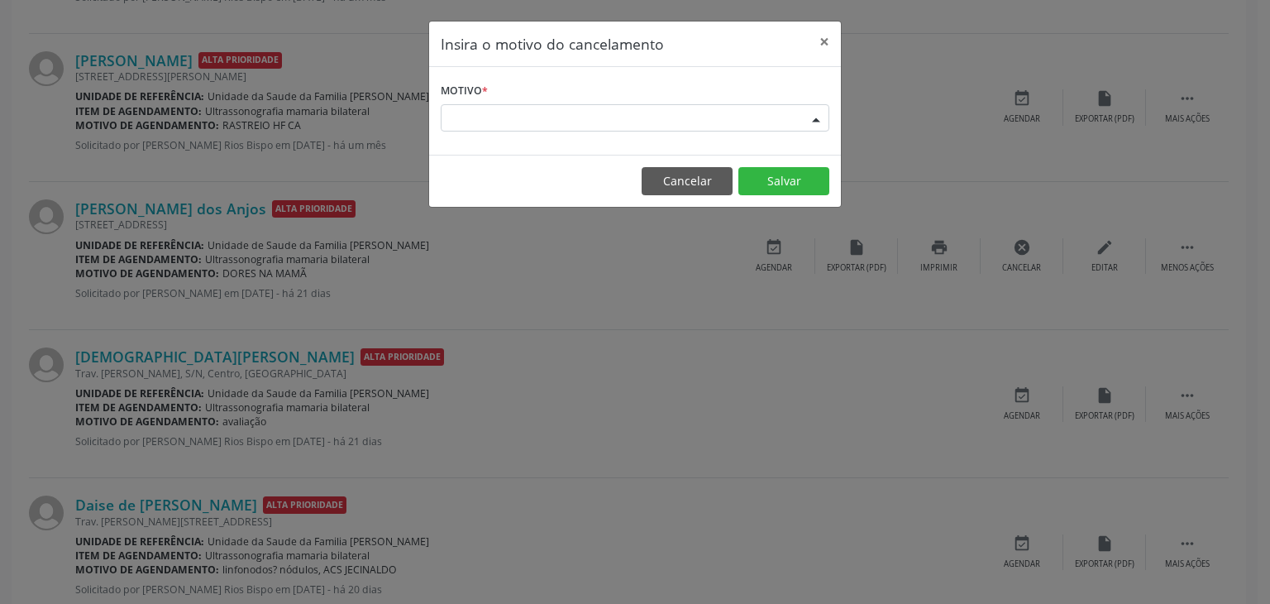
click at [553, 113] on div "Escolha o motivo" at bounding box center [635, 118] width 389 height 28
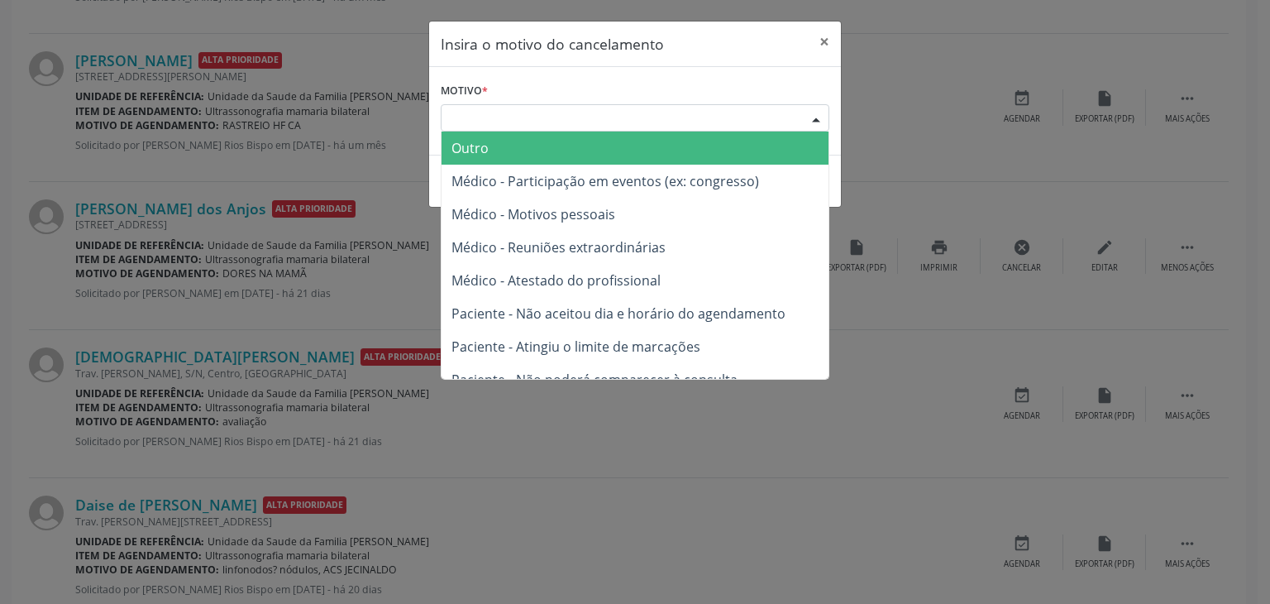
click at [513, 150] on span "Outro" at bounding box center [635, 147] width 387 height 33
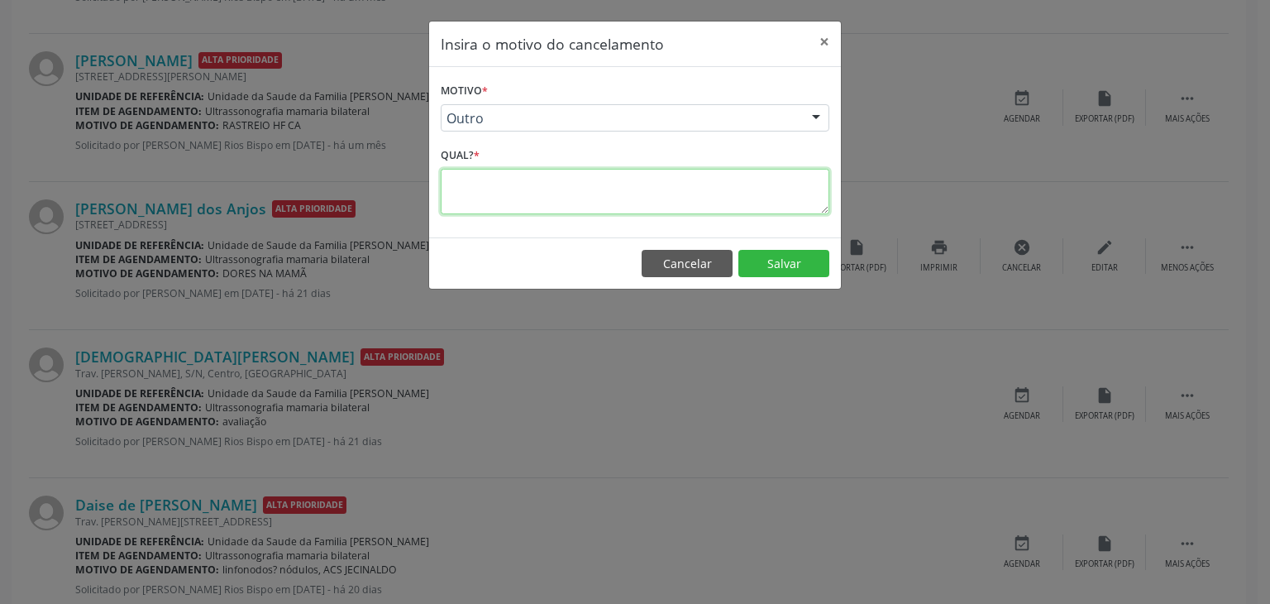
click at [513, 189] on textarea at bounding box center [635, 191] width 389 height 45
type textarea "EXAME REALIZADO"
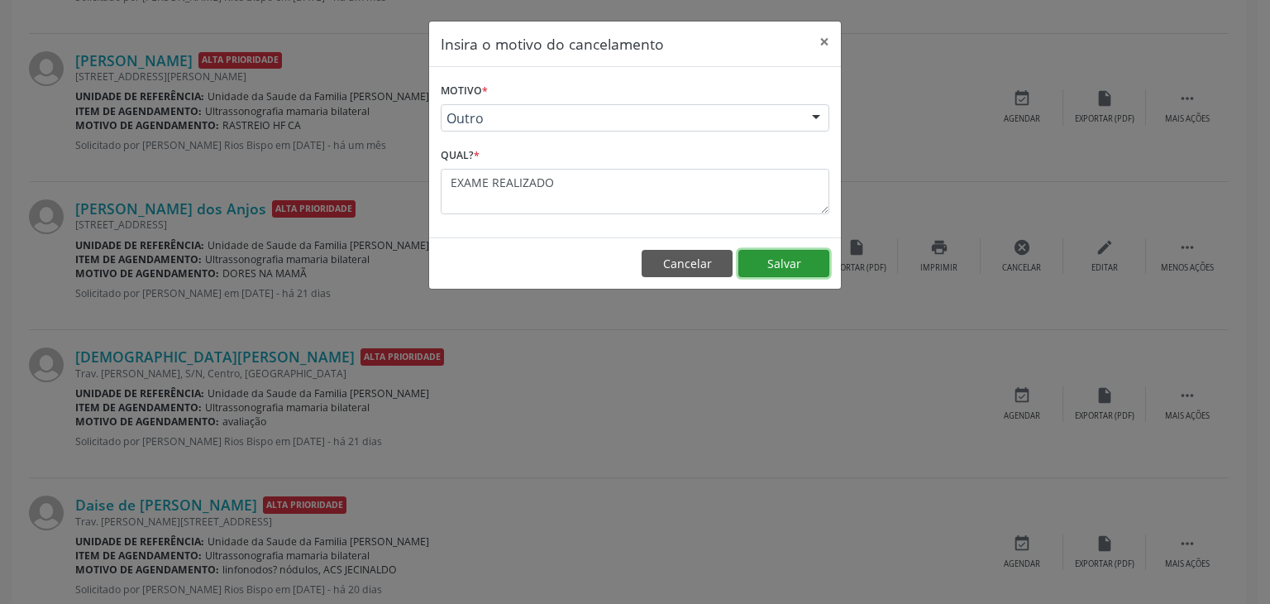
click at [772, 262] on button "Salvar" at bounding box center [784, 264] width 91 height 28
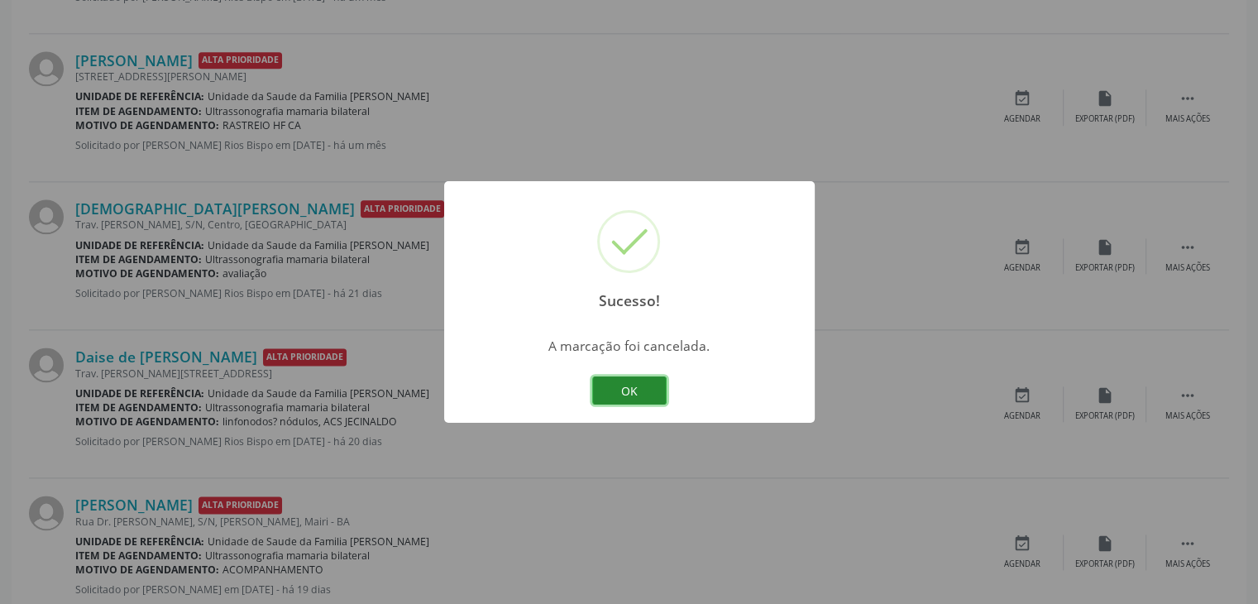
click at [625, 380] on button "OK" at bounding box center [629, 390] width 74 height 28
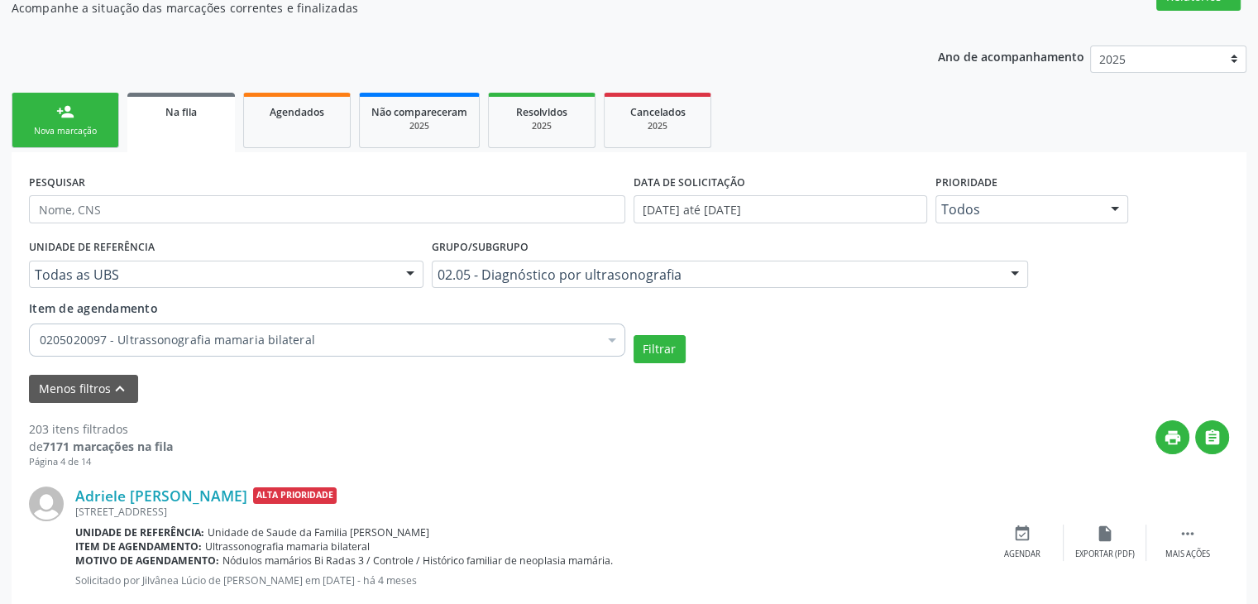
scroll to position [252, 0]
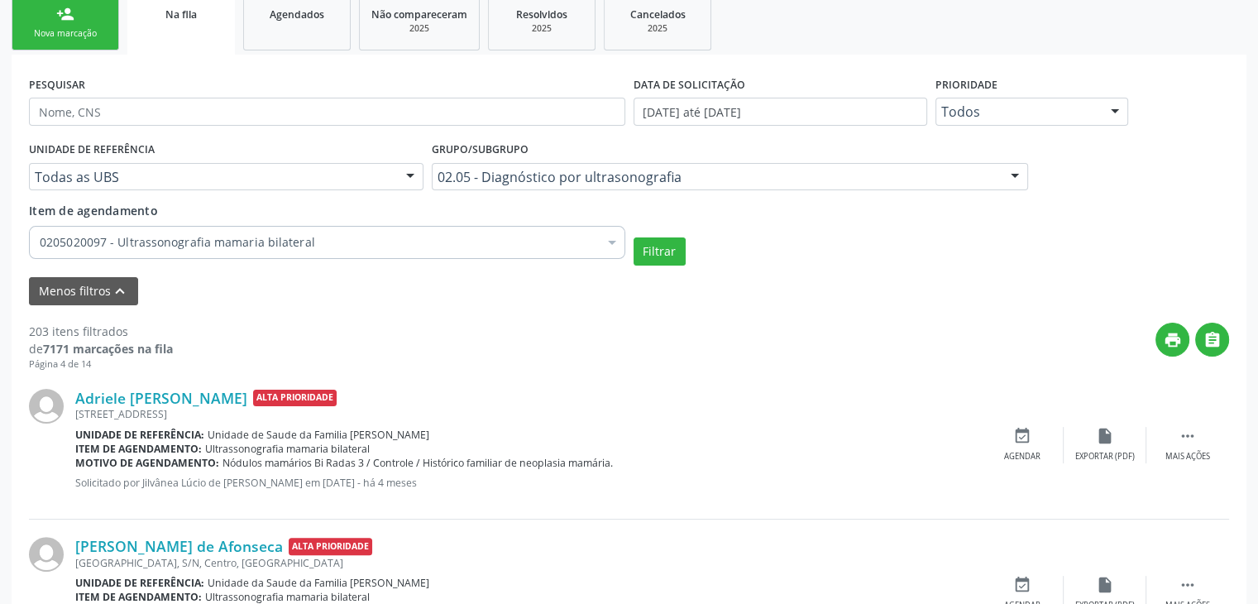
click at [333, 252] on div "0205020097 - Ultrassonografia mamaria bilateral" at bounding box center [327, 242] width 596 height 33
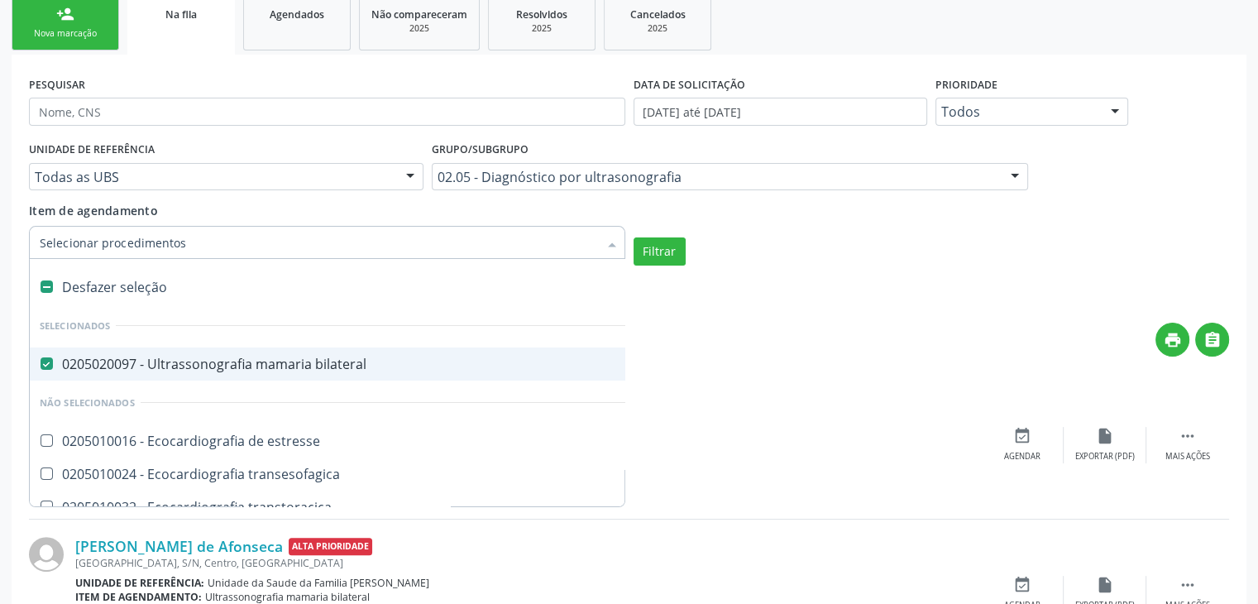
click at [136, 364] on div "0205020097 - Ultrassonografia mamaria bilateral" at bounding box center [385, 363] width 691 height 13
checkbox bilateral "false"
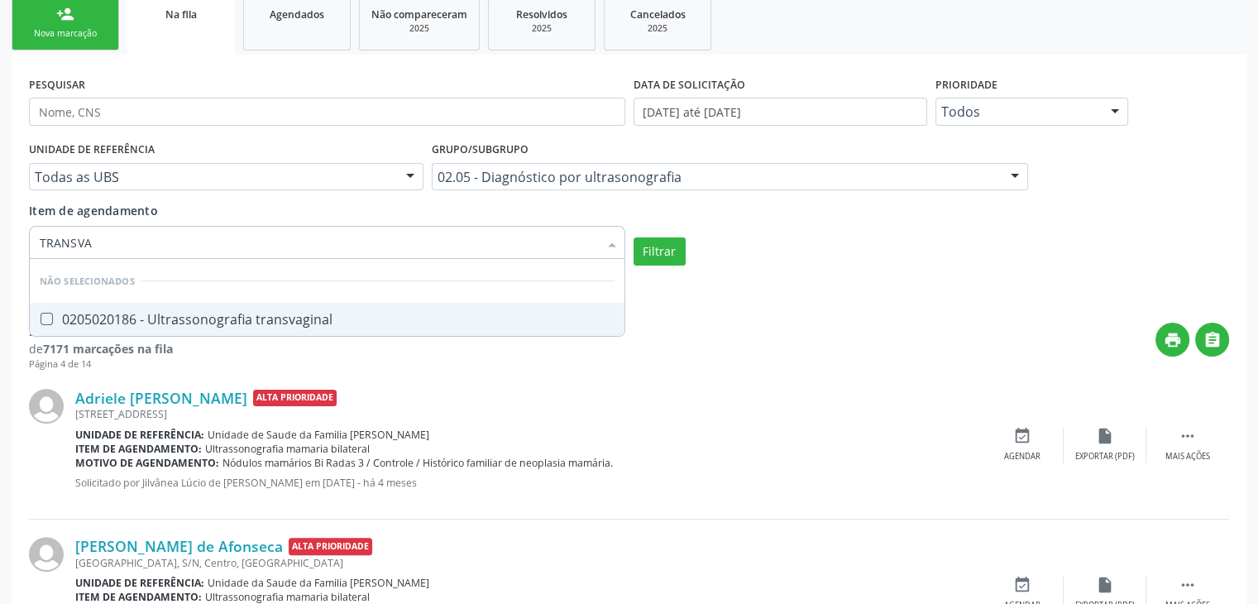
type input "TRANSVAG"
click at [185, 313] on div "0205020186 - Ultrassonografia transvaginal" at bounding box center [327, 319] width 575 height 13
checkbox transvaginal "true"
click at [648, 251] on button "Filtrar" at bounding box center [659, 251] width 52 height 28
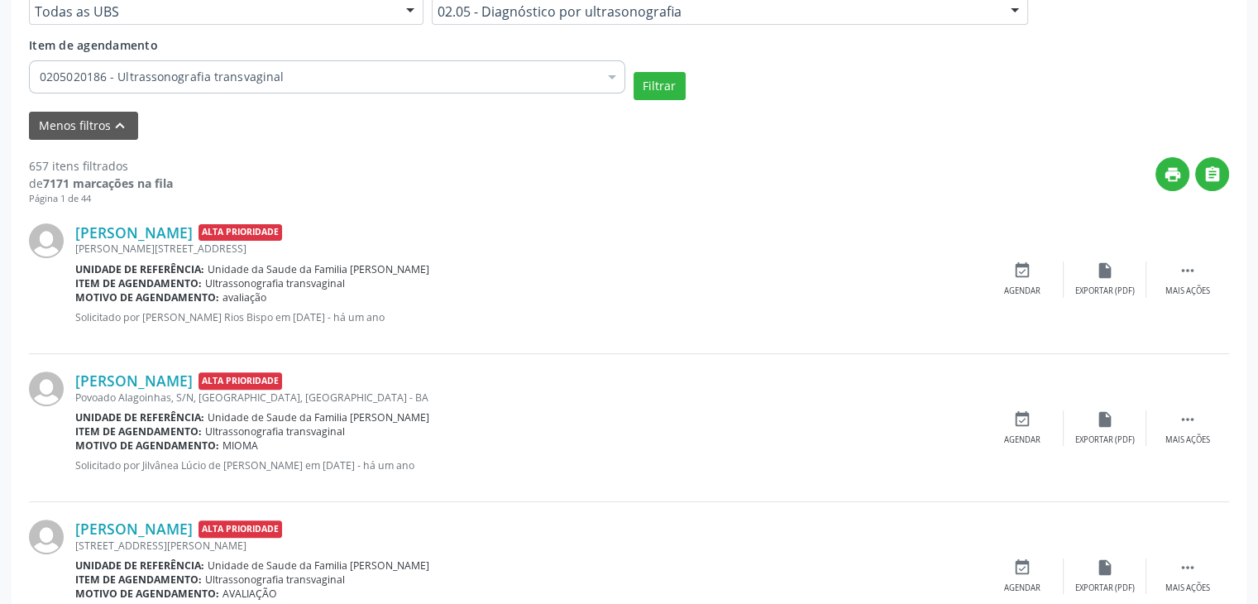
scroll to position [666, 0]
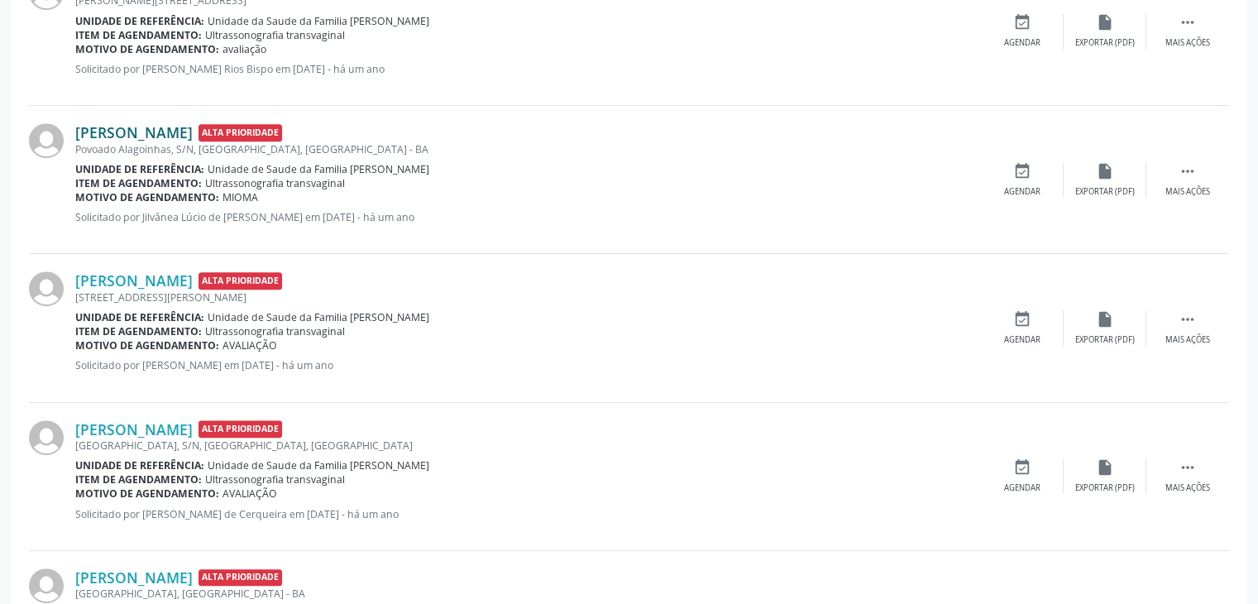
click at [109, 129] on link "[PERSON_NAME]" at bounding box center [133, 132] width 117 height 18
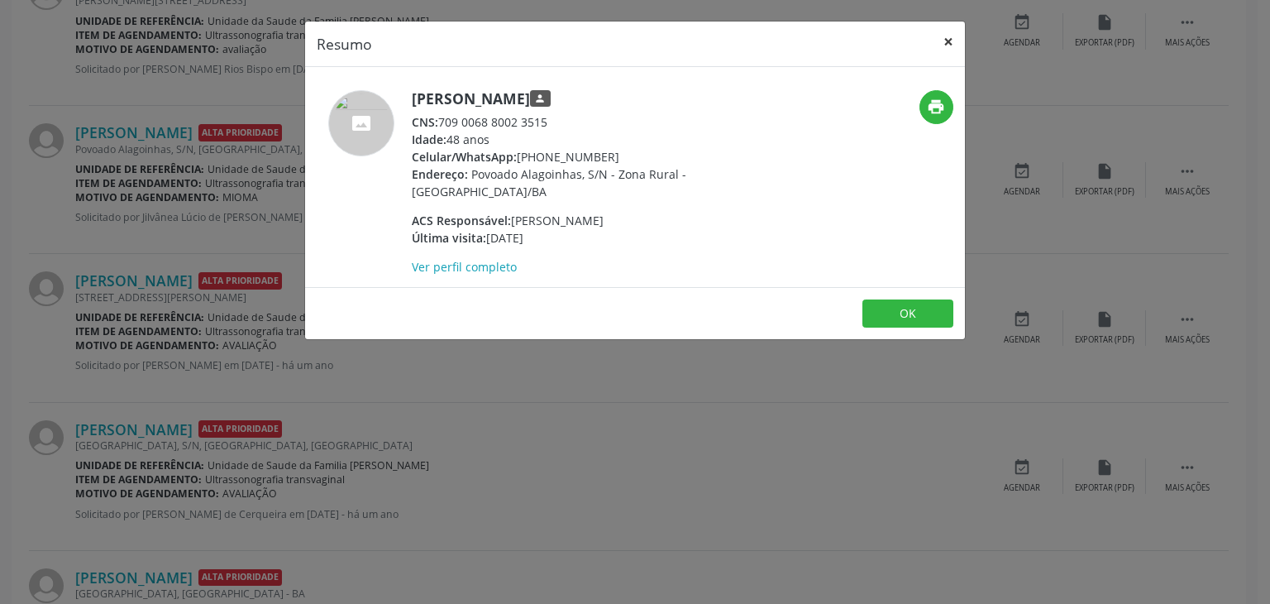
click at [946, 44] on button "×" at bounding box center [948, 42] width 33 height 41
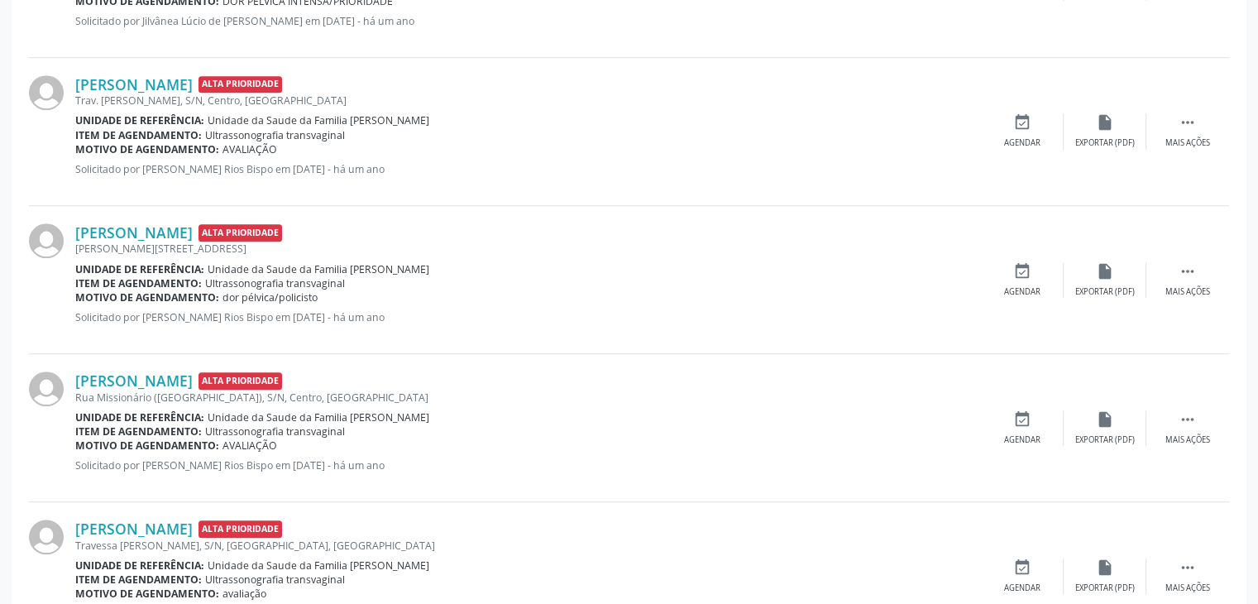
scroll to position [1410, 0]
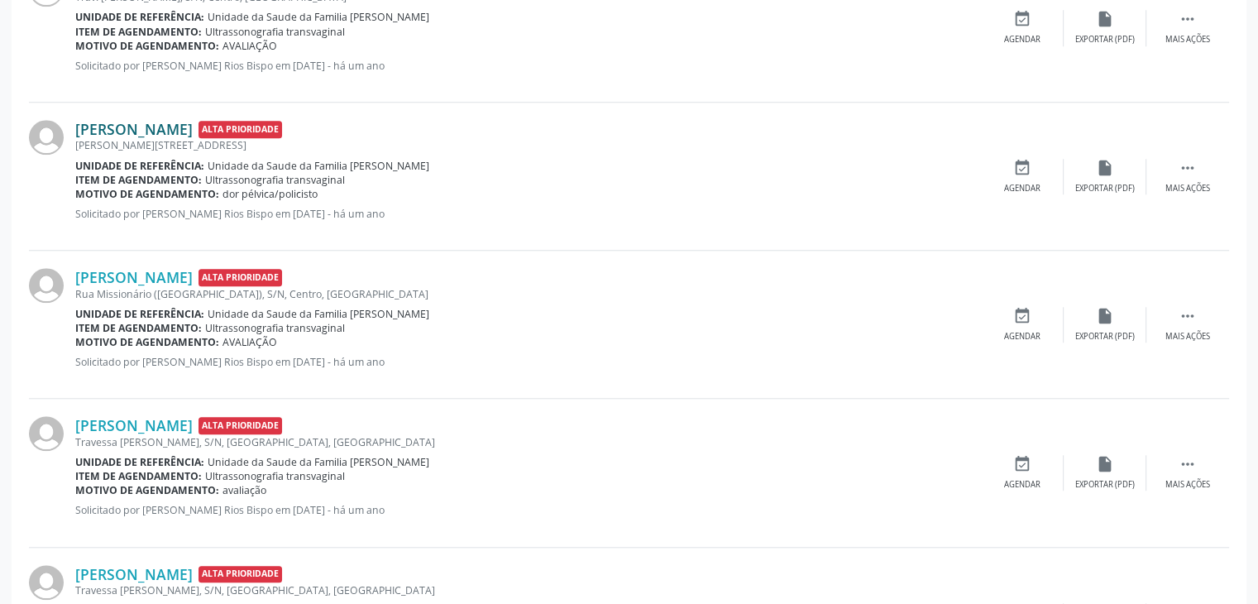
click at [146, 125] on link "[PERSON_NAME]" at bounding box center [133, 129] width 117 height 18
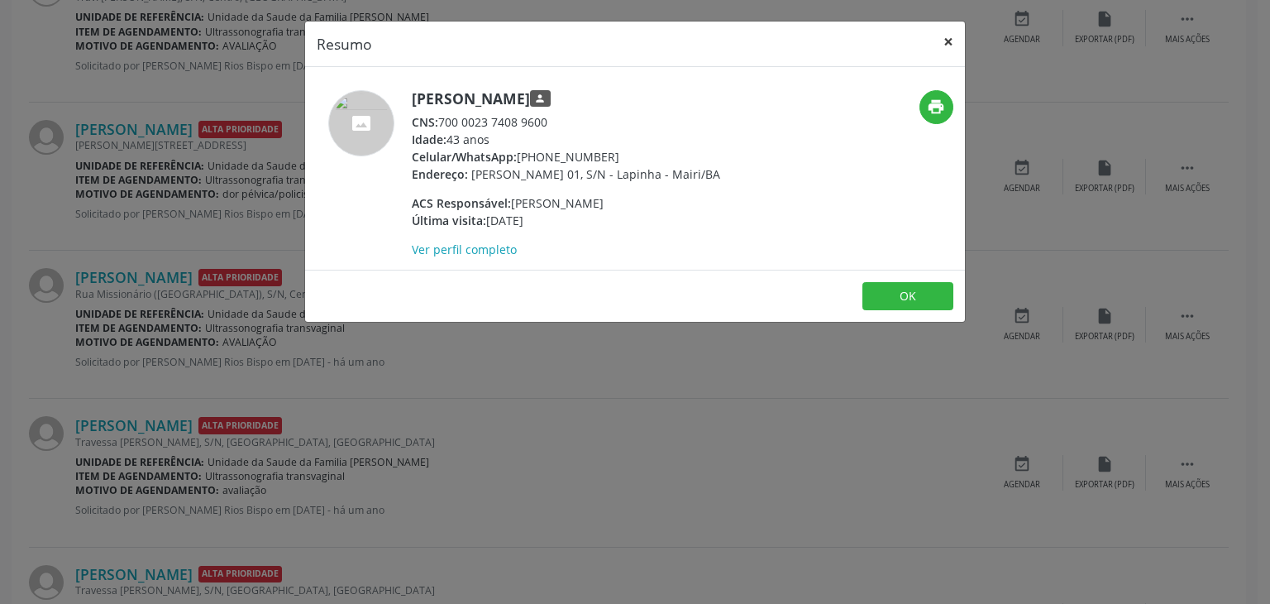
click at [943, 41] on button "×" at bounding box center [948, 42] width 33 height 41
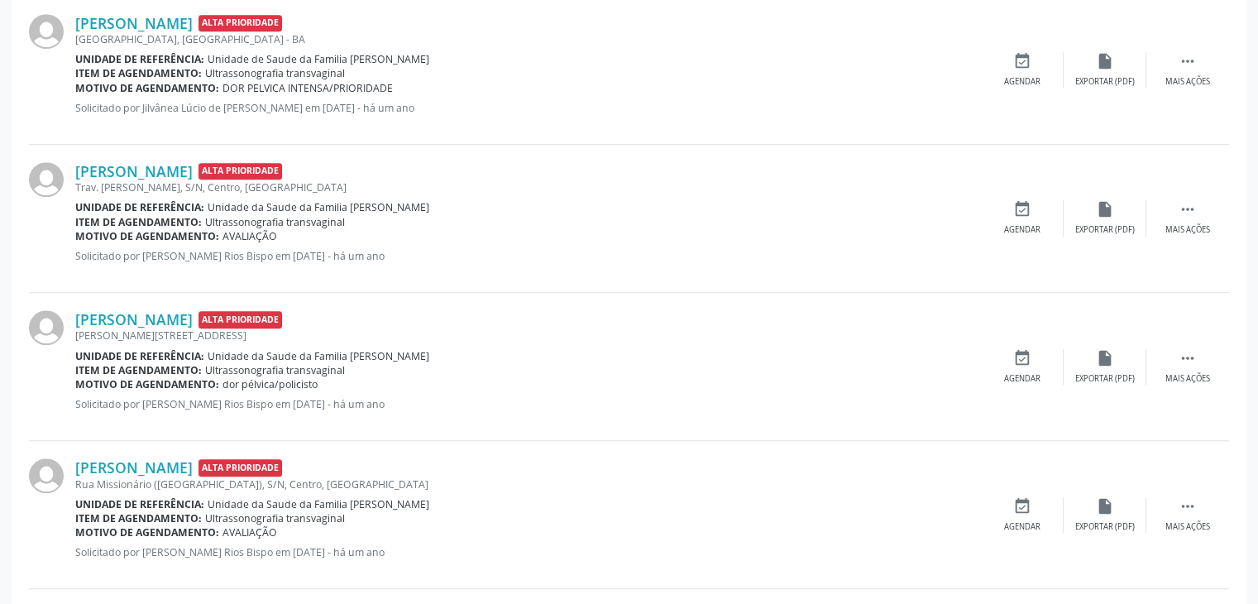
scroll to position [1245, 0]
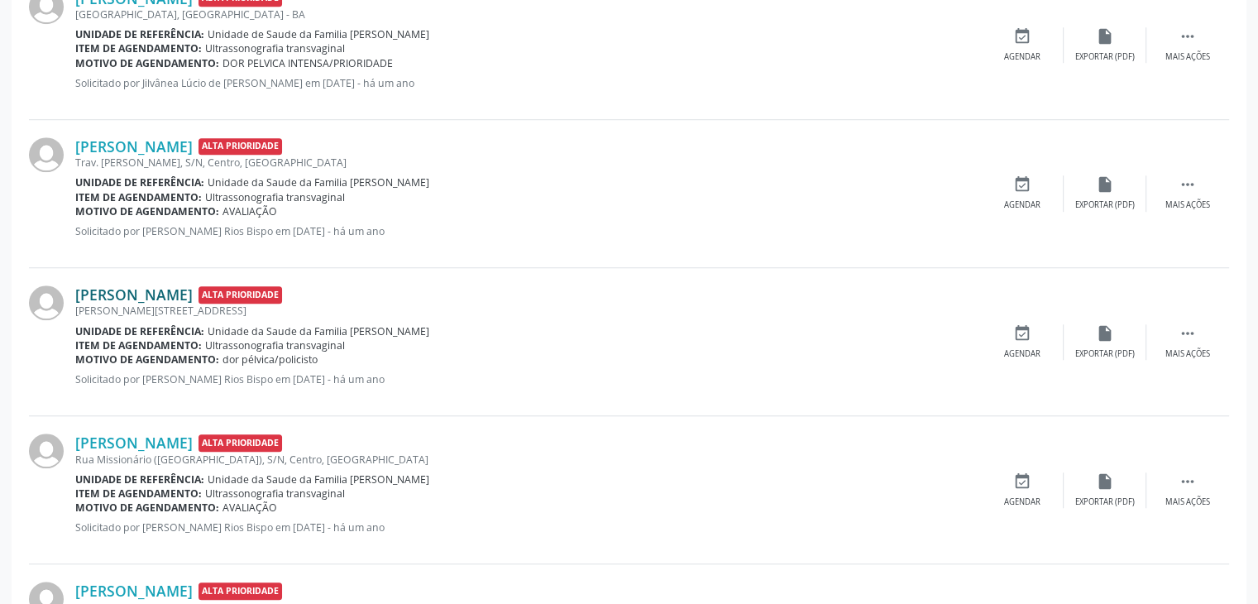
click at [172, 290] on link "[PERSON_NAME]" at bounding box center [133, 294] width 117 height 18
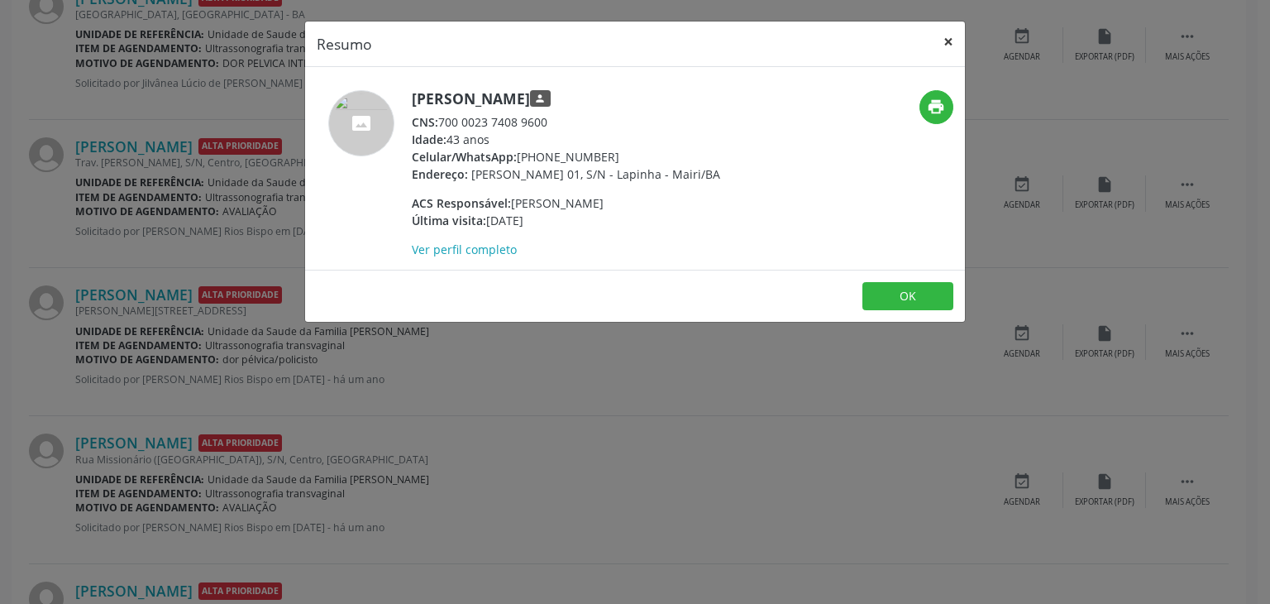
click at [932, 41] on button "×" at bounding box center [948, 42] width 33 height 41
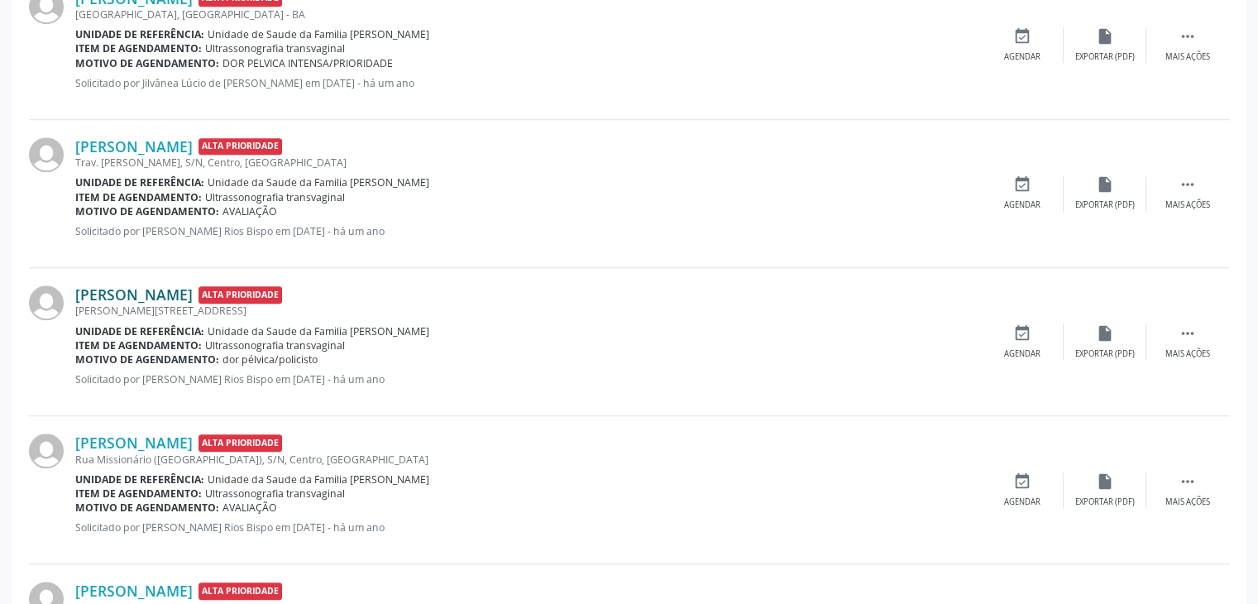
click at [98, 286] on link "[PERSON_NAME]" at bounding box center [133, 294] width 117 height 18
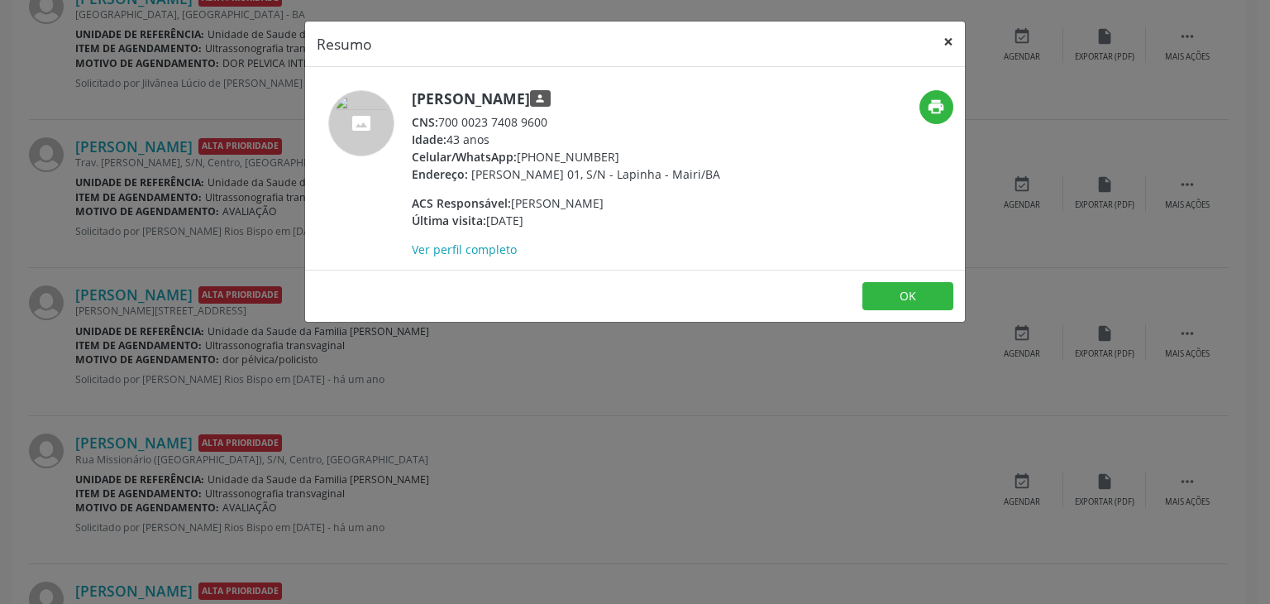
click at [947, 32] on button "×" at bounding box center [948, 42] width 33 height 41
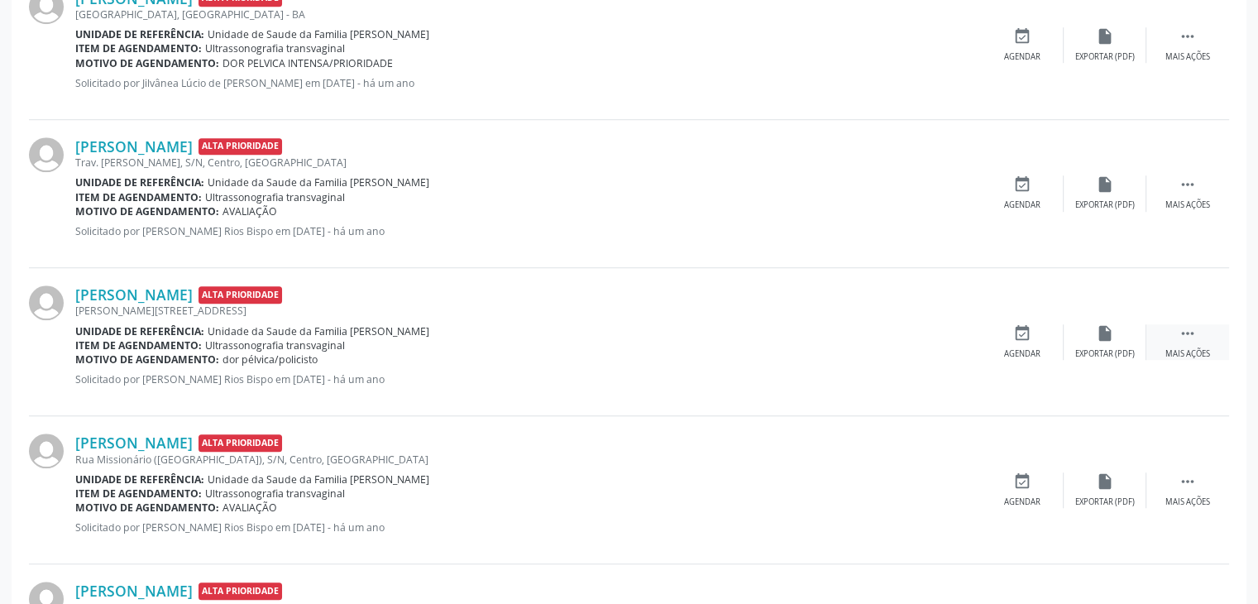
click at [1194, 335] on icon "" at bounding box center [1187, 333] width 18 height 18
click at [1012, 343] on div "event_available Agendar" at bounding box center [1022, 342] width 83 height 36
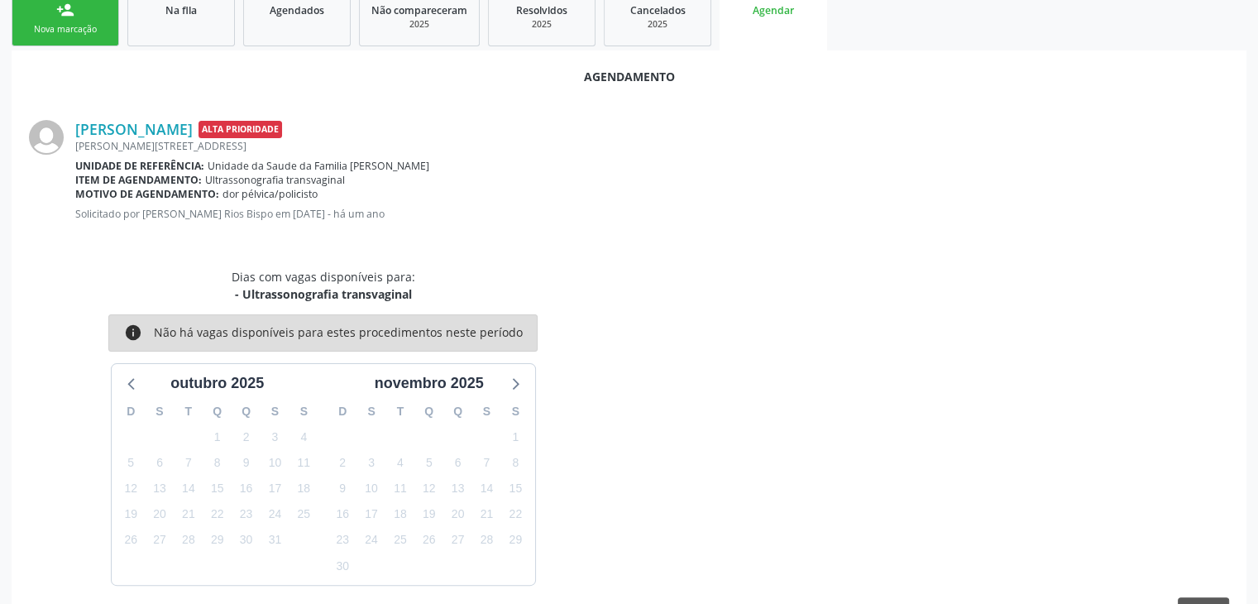
scroll to position [304, 0]
